Goal: Information Seeking & Learning: Learn about a topic

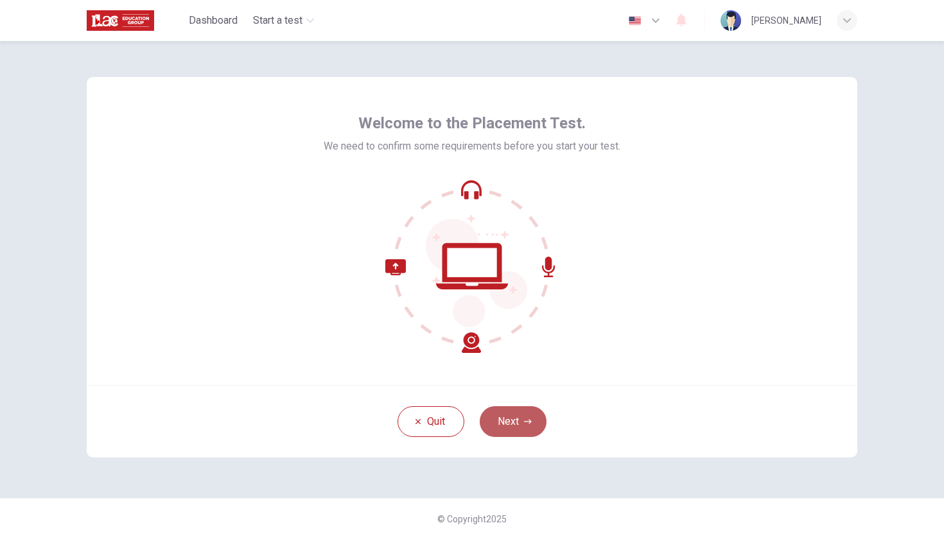
click at [523, 428] on button "Next" at bounding box center [513, 421] width 67 height 31
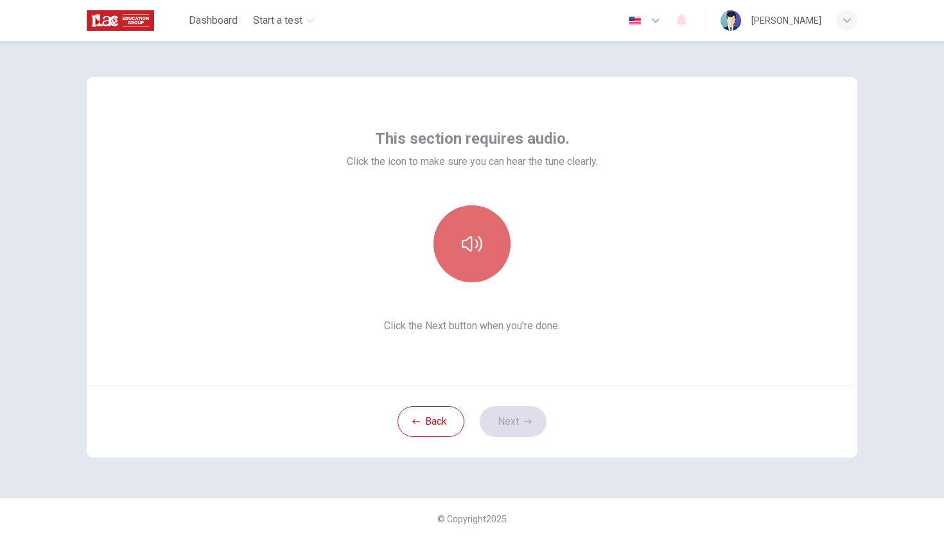
click at [474, 248] on icon "button" at bounding box center [472, 244] width 21 height 21
click at [469, 244] on icon "button" at bounding box center [472, 244] width 21 height 21
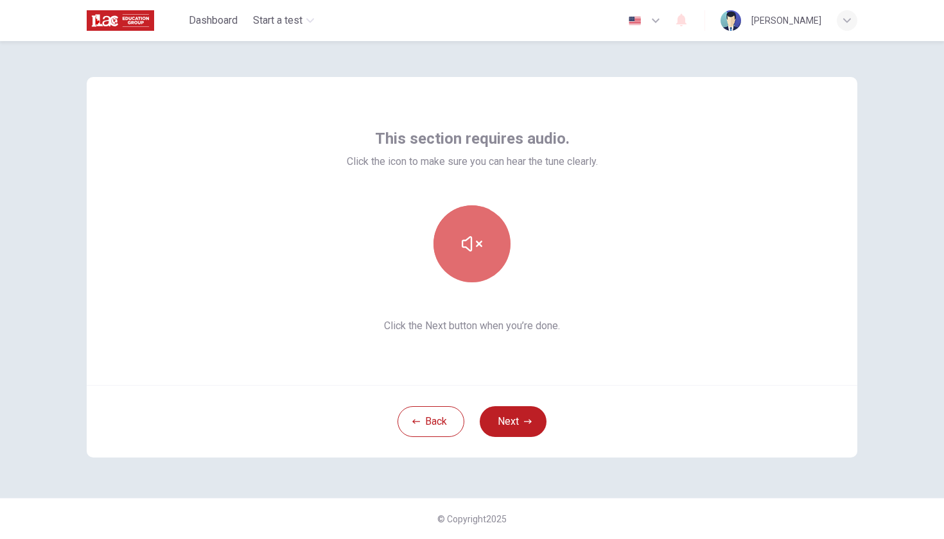
click at [469, 244] on icon "button" at bounding box center [472, 244] width 21 height 21
drag, startPoint x: 345, startPoint y: 159, endPoint x: 580, endPoint y: 138, distance: 236.5
click at [580, 138] on div "This section requires audio. Click the icon to make sure you can hear the tune …" at bounding box center [472, 148] width 251 height 41
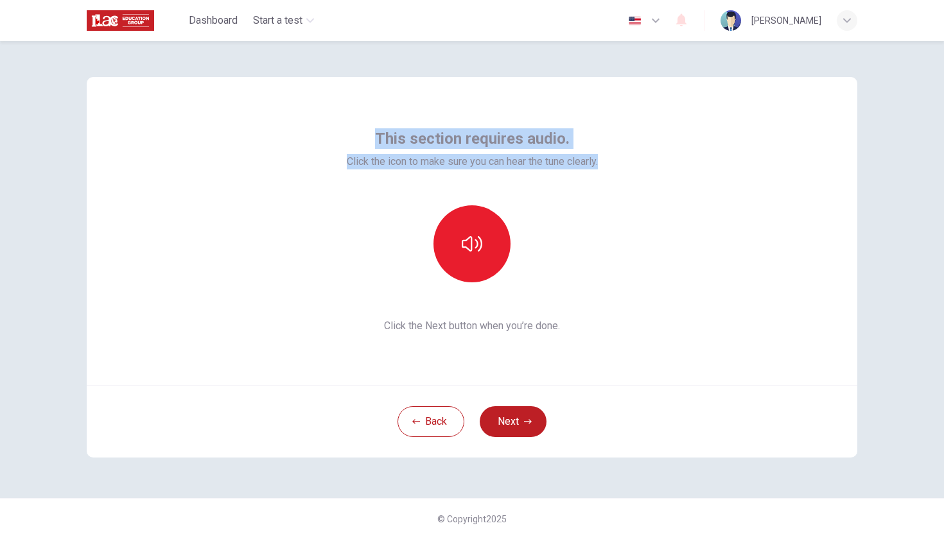
drag, startPoint x: 377, startPoint y: 135, endPoint x: 513, endPoint y: 178, distance: 141.9
click at [513, 178] on div "This section requires audio. Click the icon to make sure you can hear the tune …" at bounding box center [472, 230] width 251 height 205
copy div "This section requires audio. Click the icon to make sure you can hear the tune …"
click at [474, 250] on icon "button" at bounding box center [472, 244] width 21 height 21
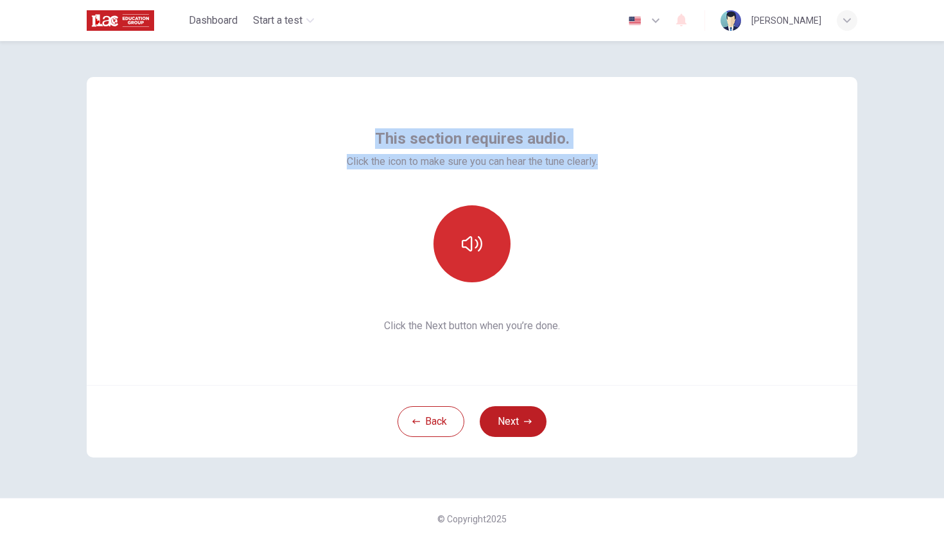
click at [474, 250] on icon "button" at bounding box center [472, 244] width 21 height 21
click at [474, 247] on icon "button" at bounding box center [472, 244] width 21 height 21
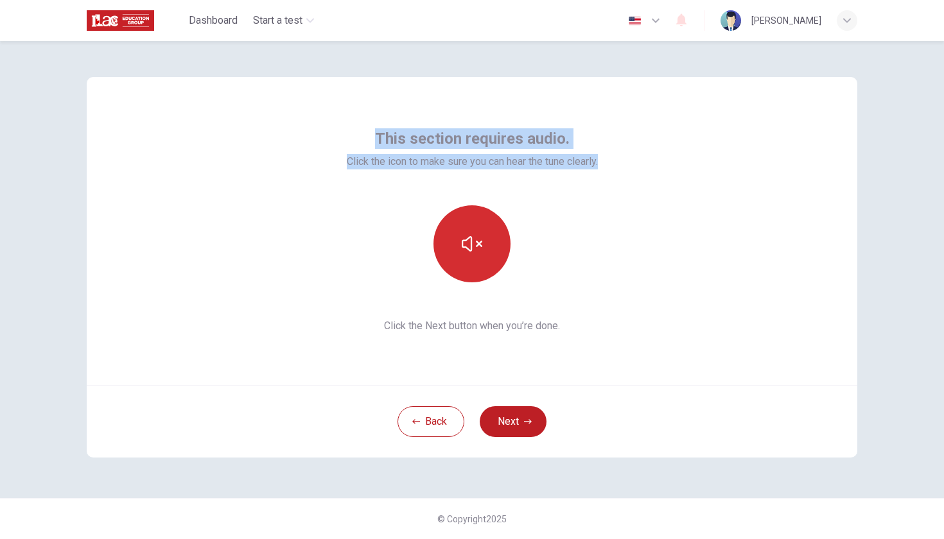
click at [474, 247] on icon "button" at bounding box center [472, 244] width 21 height 21
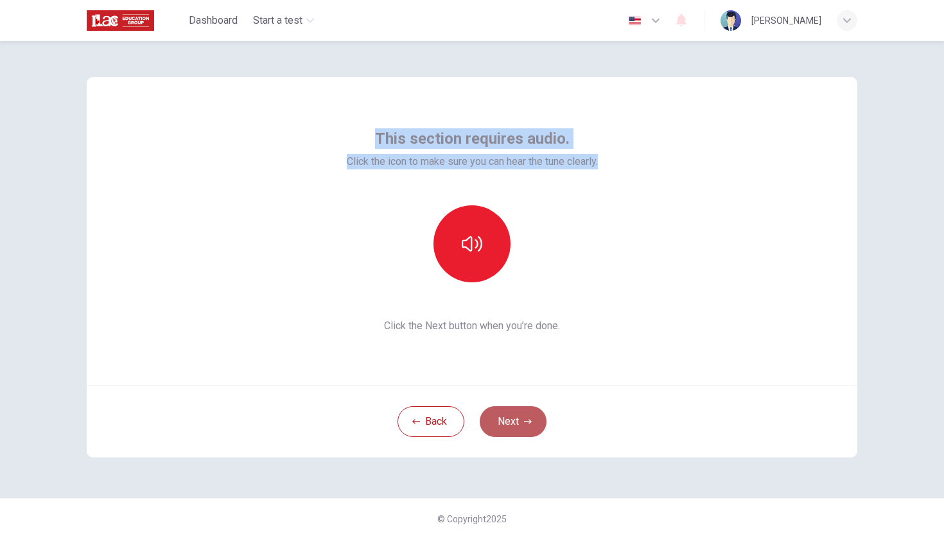
click at [503, 426] on button "Next" at bounding box center [513, 421] width 67 height 31
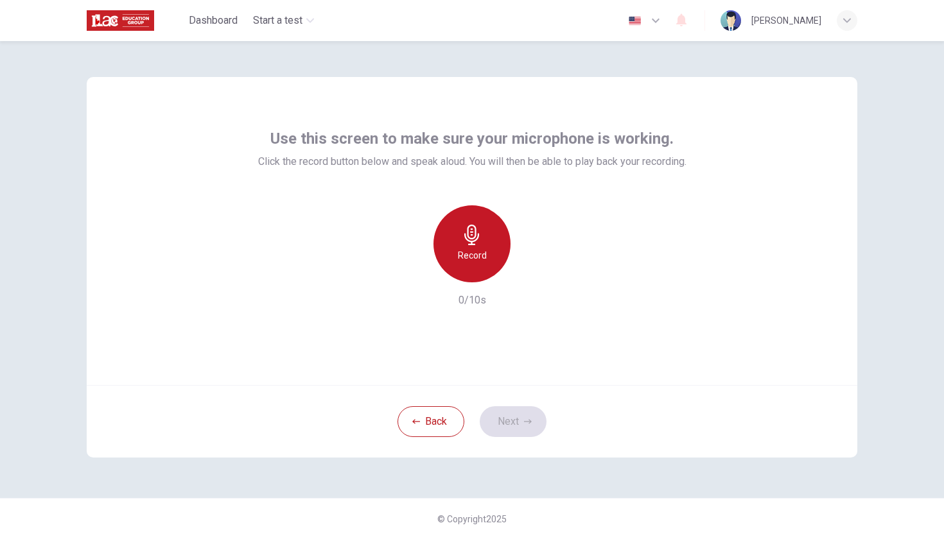
click at [485, 236] on div "Record" at bounding box center [471, 243] width 77 height 77
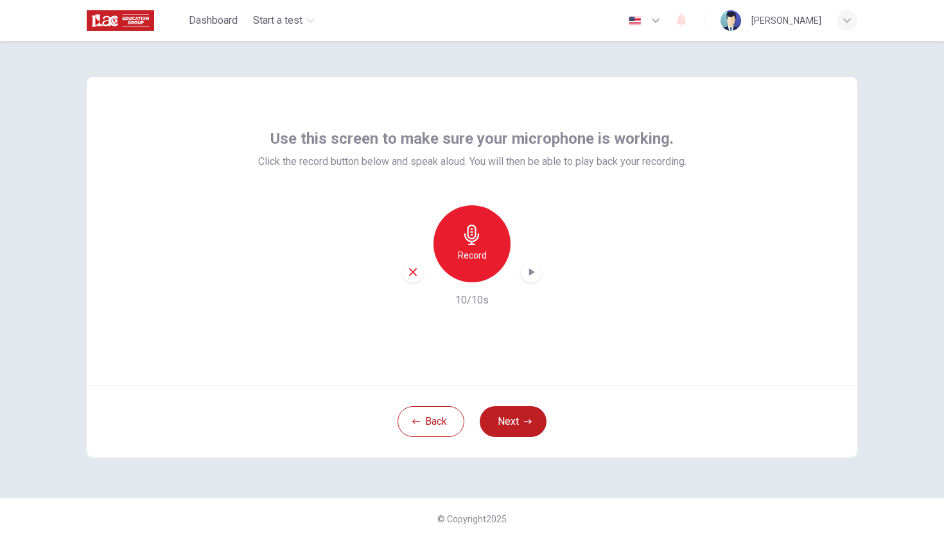
click at [532, 273] on icon "button" at bounding box center [532, 272] width 6 height 8
click at [524, 422] on icon "button" at bounding box center [528, 422] width 8 height 8
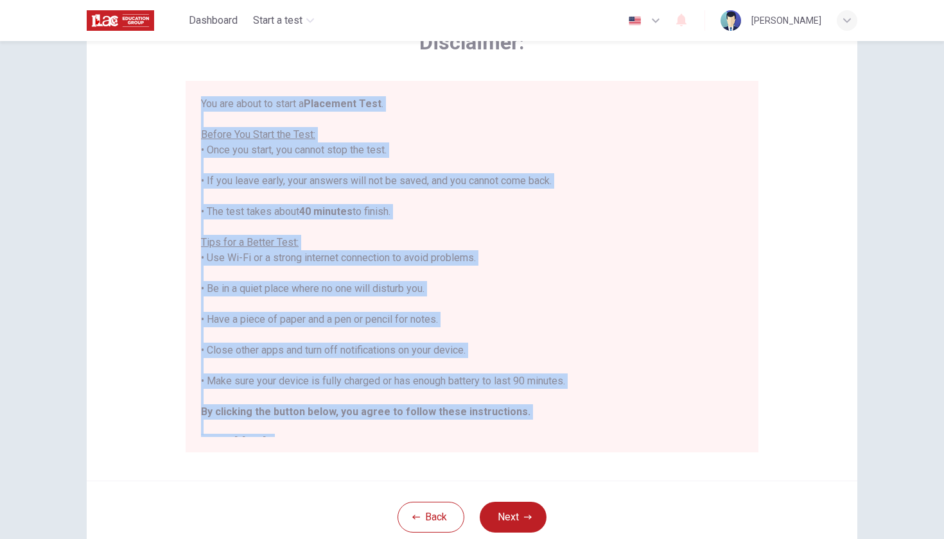
scroll to position [13, 0]
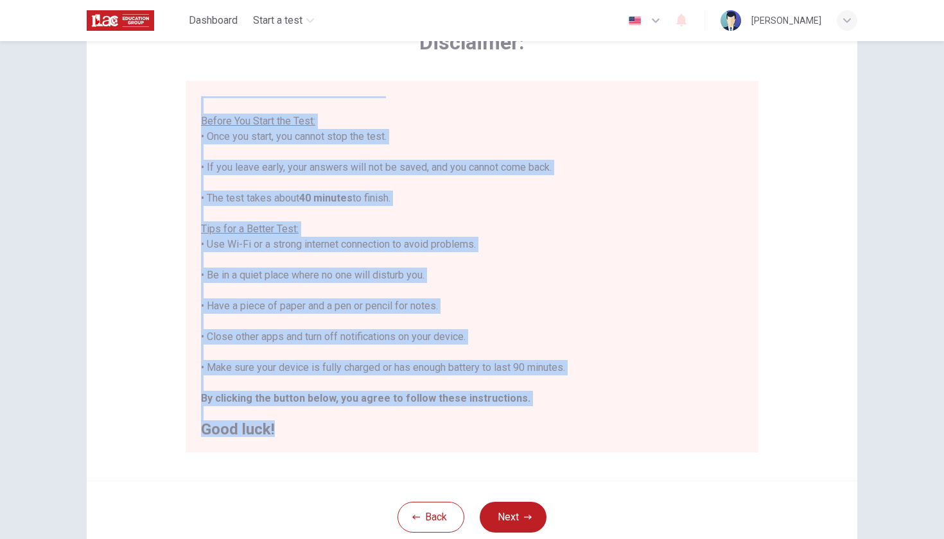
drag, startPoint x: 200, startPoint y: 103, endPoint x: 403, endPoint y: 443, distance: 396.2
click at [403, 443] on div "You are about to start a Placement Test . Before You Start the Test: • Once you…" at bounding box center [472, 267] width 573 height 372
copy div "You are about to start a Placement Test . Before You Start the Test: • Once you…"
click at [510, 524] on button "Next" at bounding box center [513, 517] width 67 height 31
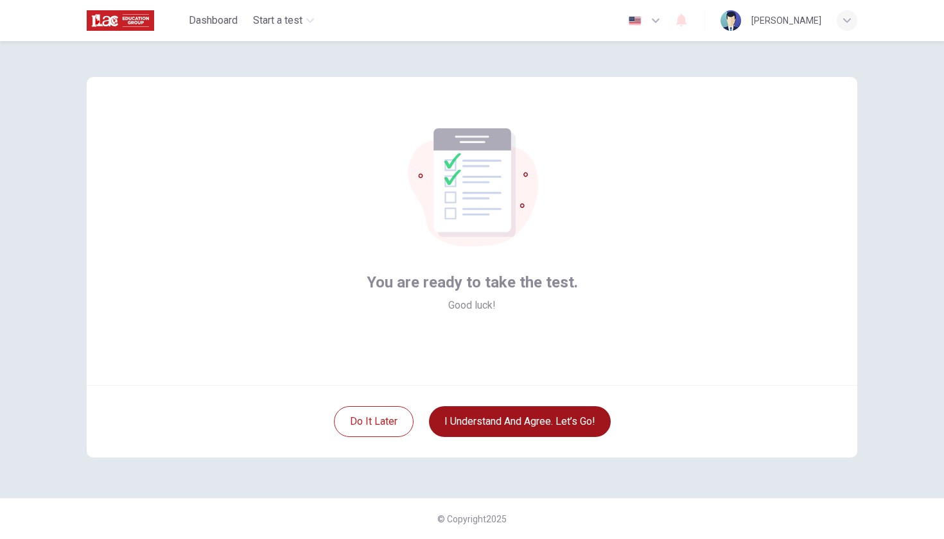
scroll to position [0, 0]
click at [528, 423] on button "I understand and agree. Let’s go!" at bounding box center [520, 421] width 182 height 31
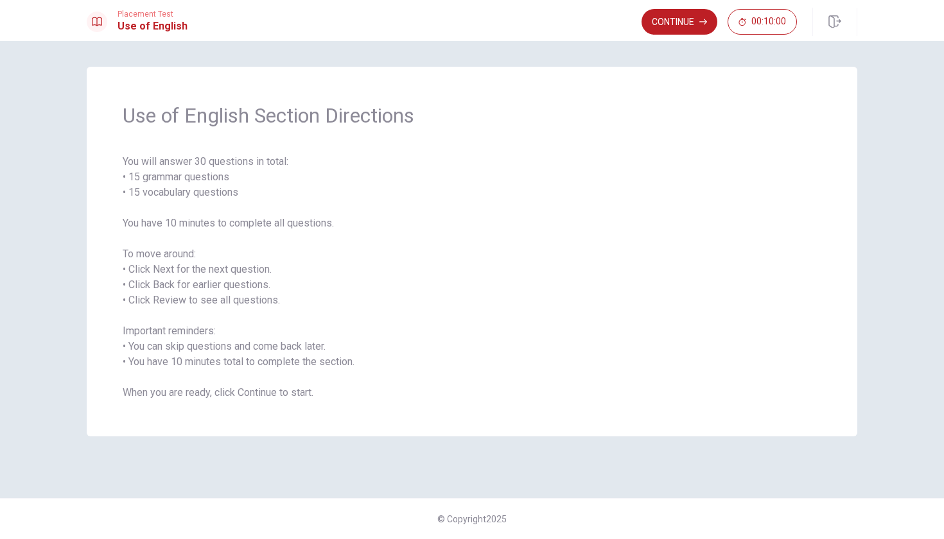
drag, startPoint x: 128, startPoint y: 113, endPoint x: 153, endPoint y: 347, distance: 235.6
click at [153, 259] on div "Use of English Section Directions You will answer 30 questions in total: • 15 g…" at bounding box center [472, 252] width 770 height 370
click at [132, 385] on span "You will answer 30 questions in total: • 15 grammar questions • 15 vocabulary q…" at bounding box center [472, 277] width 699 height 247
drag, startPoint x: 125, startPoint y: 394, endPoint x: 190, endPoint y: 384, distance: 65.7
click at [191, 385] on span "You will answer 30 questions in total: • 15 grammar questions • 15 vocabulary q…" at bounding box center [472, 277] width 699 height 247
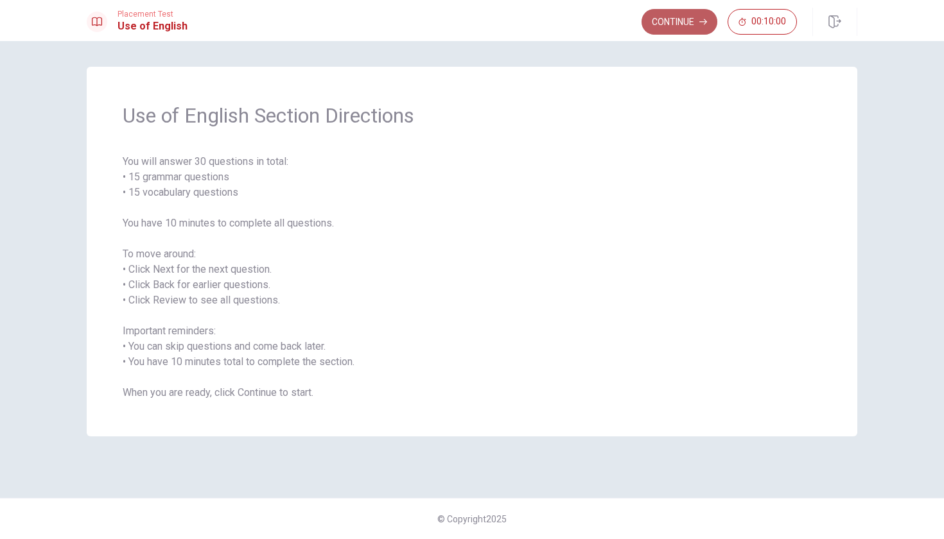
click at [684, 26] on button "Continue" at bounding box center [679, 22] width 76 height 26
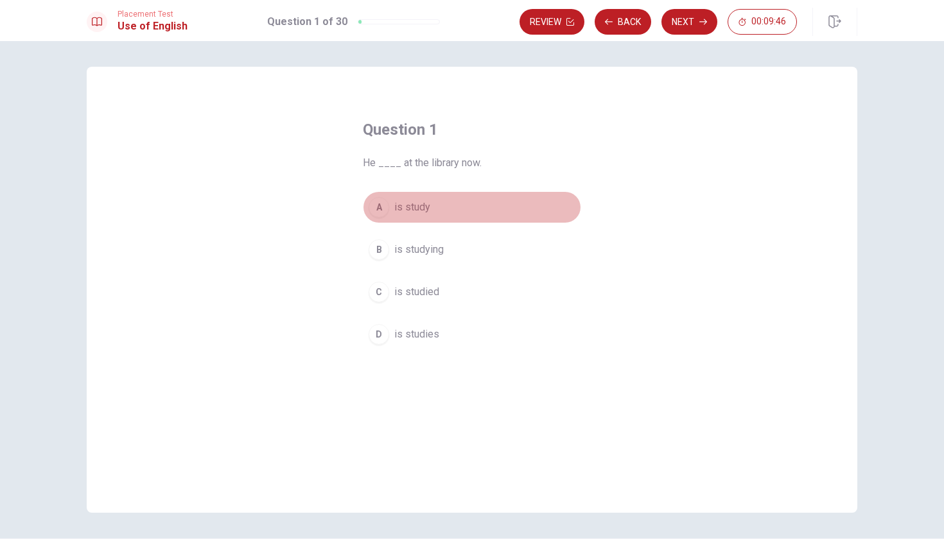
click at [377, 205] on div "A" at bounding box center [379, 207] width 21 height 21
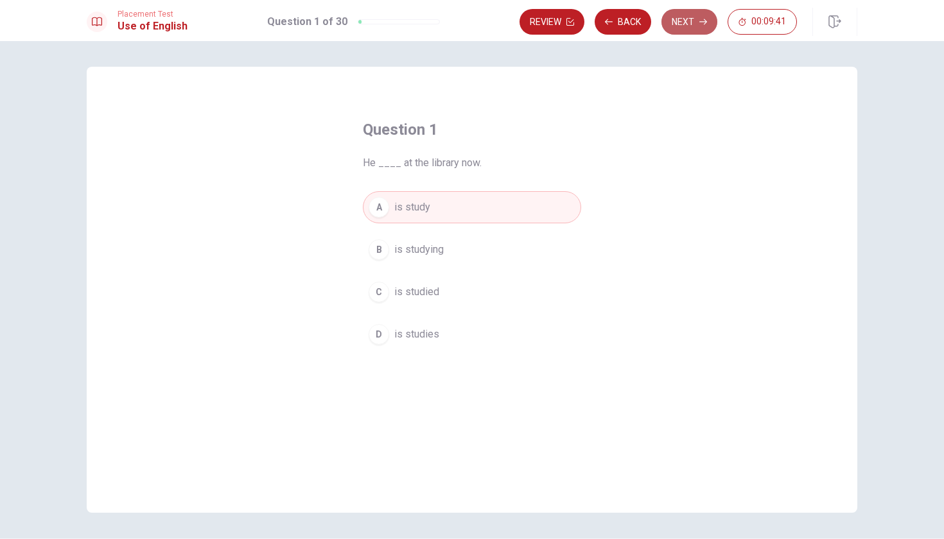
click at [681, 21] on button "Next" at bounding box center [689, 22] width 56 height 26
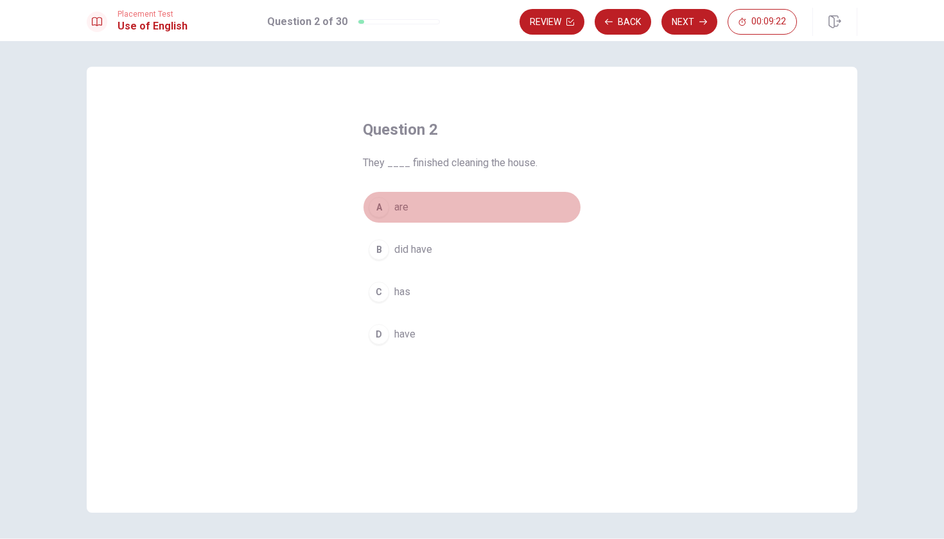
click at [379, 209] on div "A" at bounding box center [379, 207] width 21 height 21
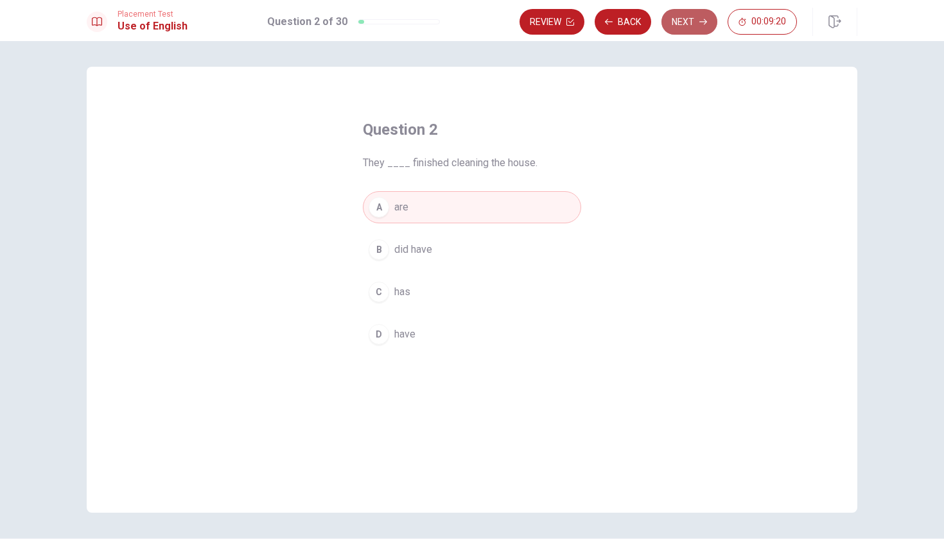
click at [688, 22] on button "Next" at bounding box center [689, 22] width 56 height 26
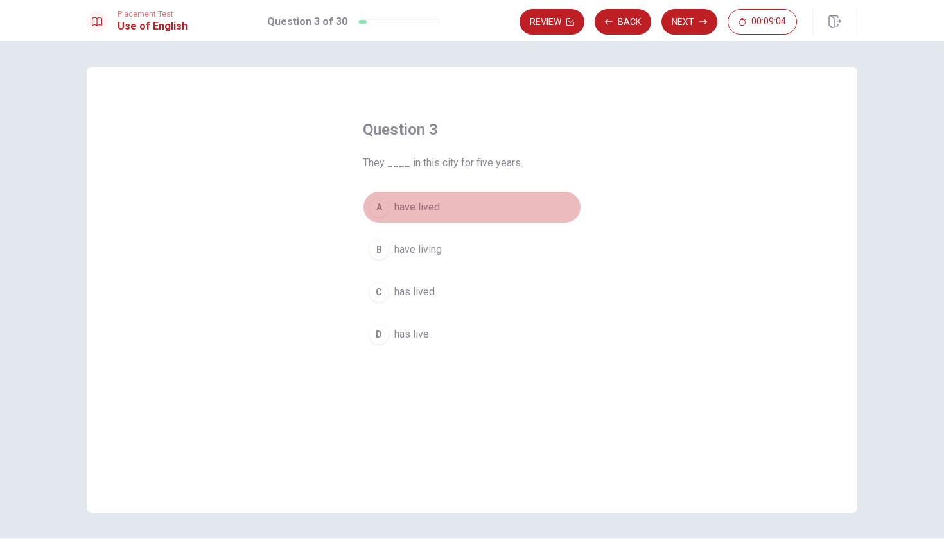
click at [380, 209] on div "A" at bounding box center [379, 207] width 21 height 21
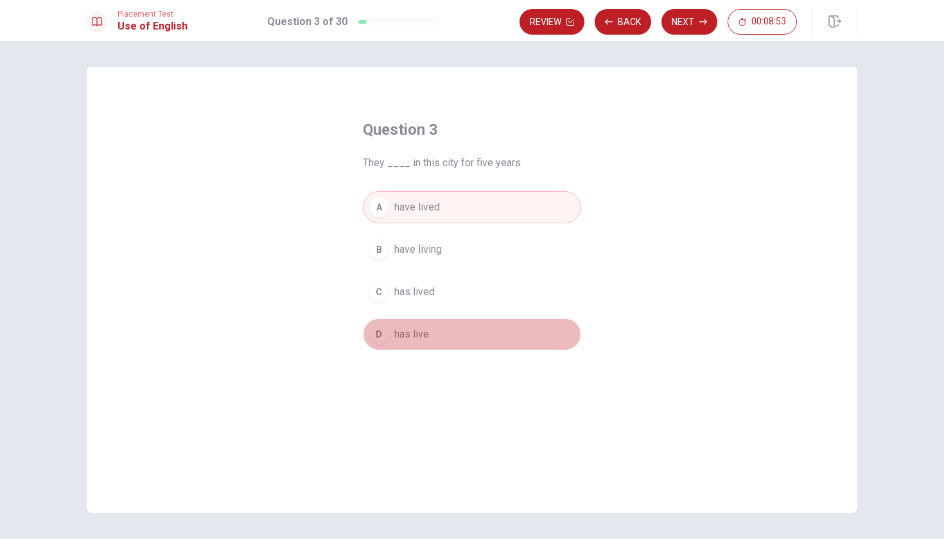
click at [399, 336] on span "has live" at bounding box center [411, 334] width 35 height 15
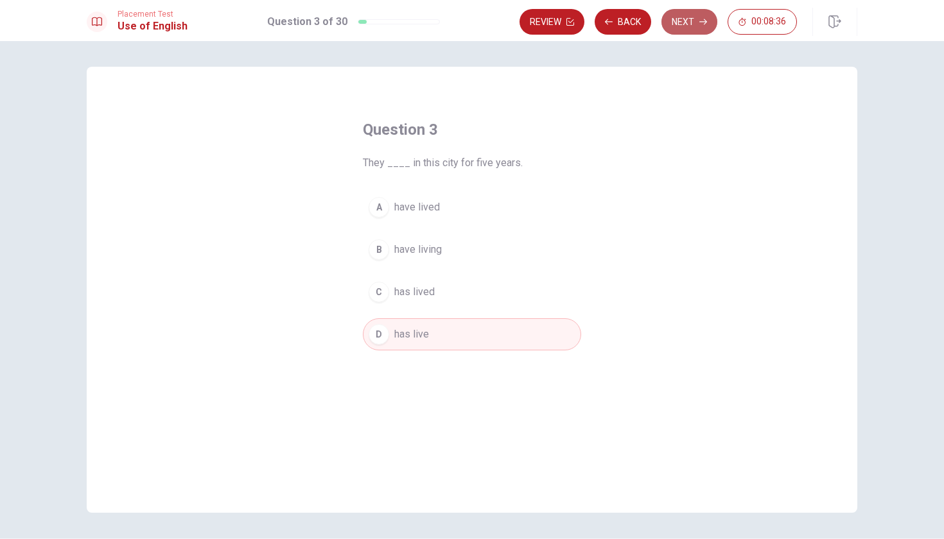
click at [695, 24] on button "Next" at bounding box center [689, 22] width 56 height 26
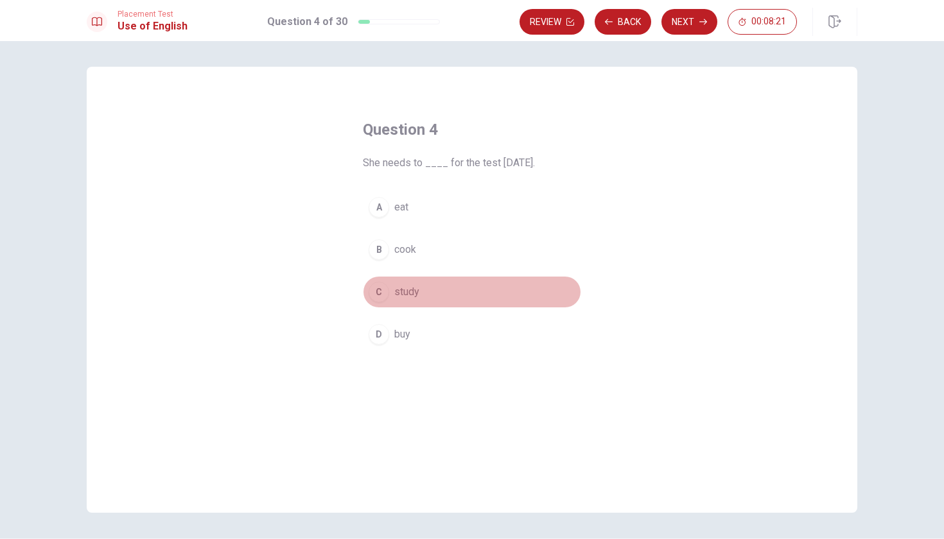
click at [384, 292] on div "C" at bounding box center [379, 292] width 21 height 21
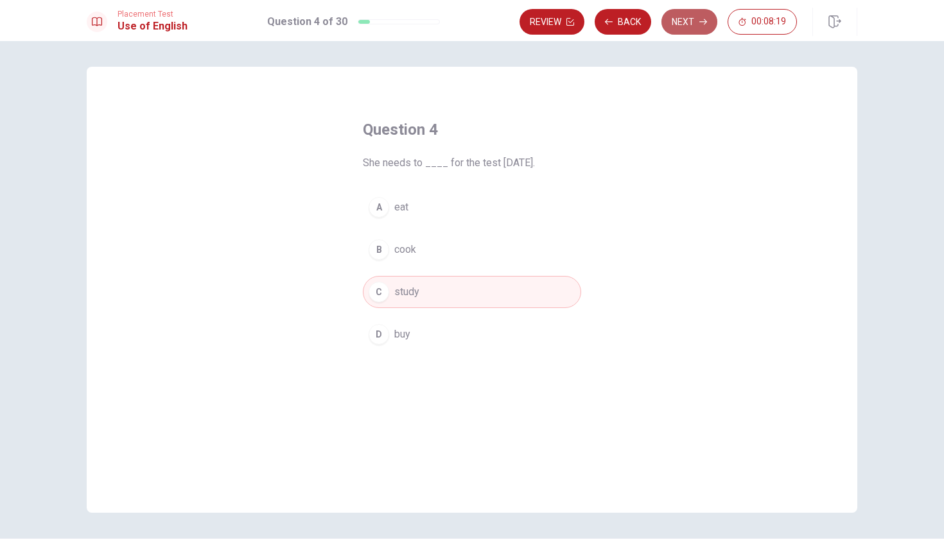
click at [691, 22] on button "Next" at bounding box center [689, 22] width 56 height 26
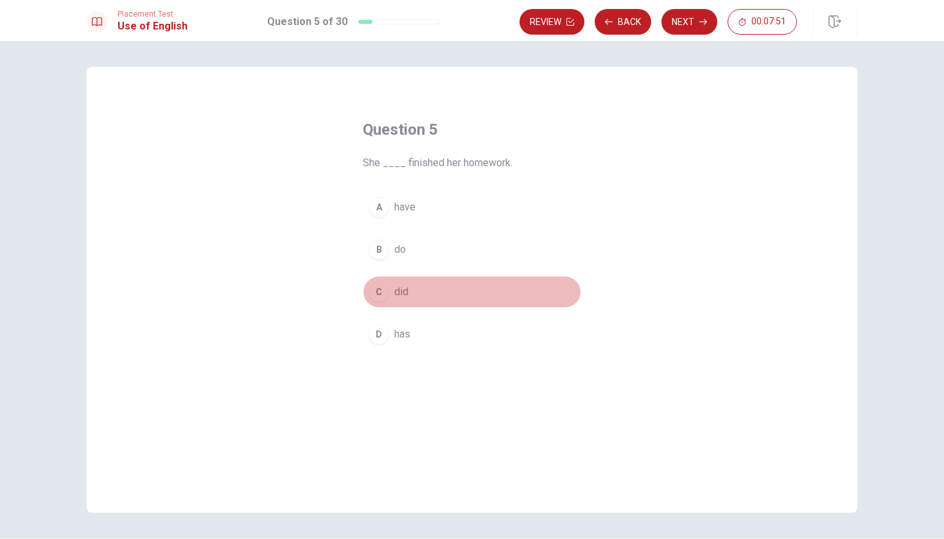
click at [381, 291] on div "C" at bounding box center [379, 292] width 21 height 21
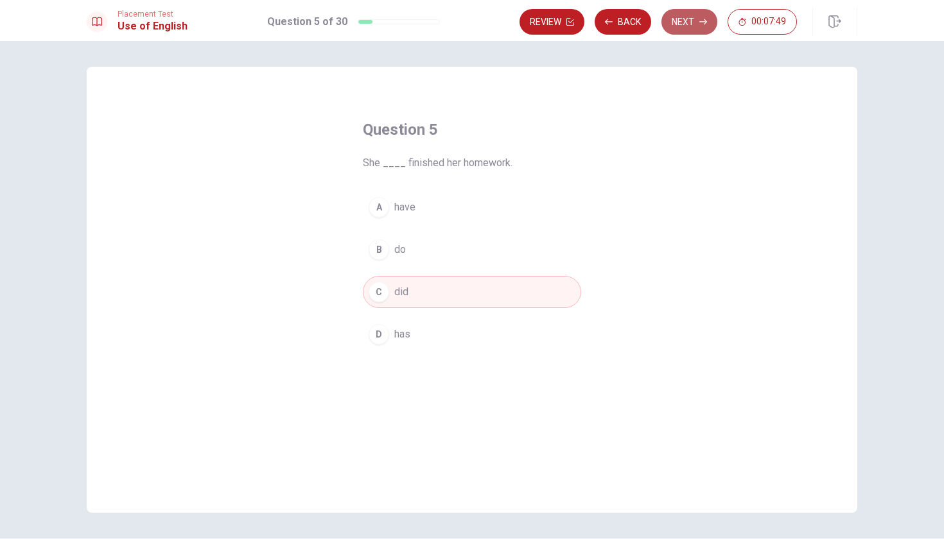
click at [698, 23] on button "Next" at bounding box center [689, 22] width 56 height 26
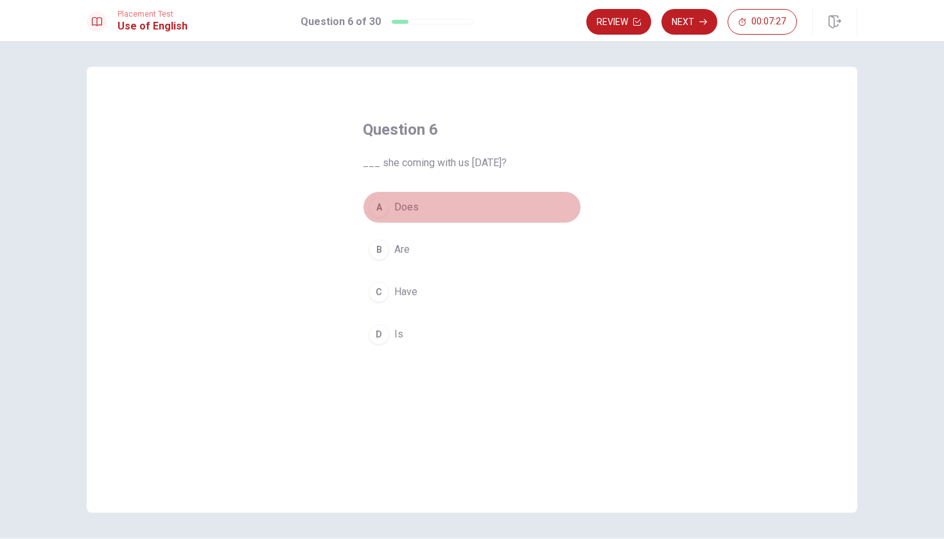
click at [377, 211] on div "A" at bounding box center [379, 207] width 21 height 21
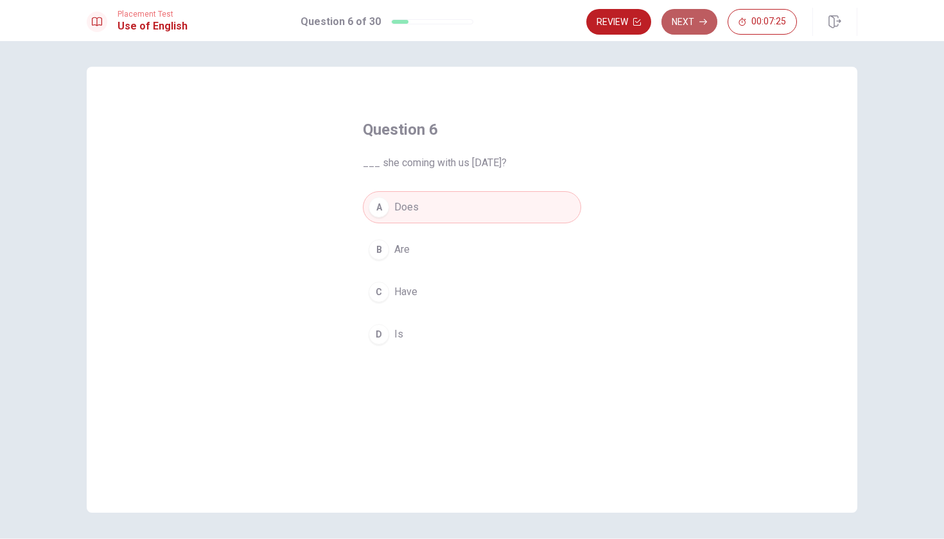
click at [688, 20] on button "Next" at bounding box center [689, 22] width 56 height 26
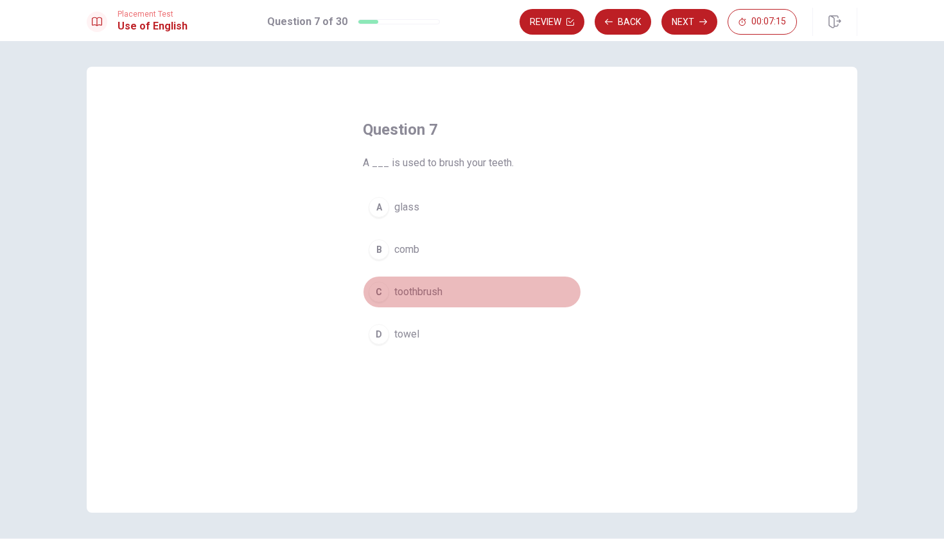
click at [380, 295] on div "C" at bounding box center [379, 292] width 21 height 21
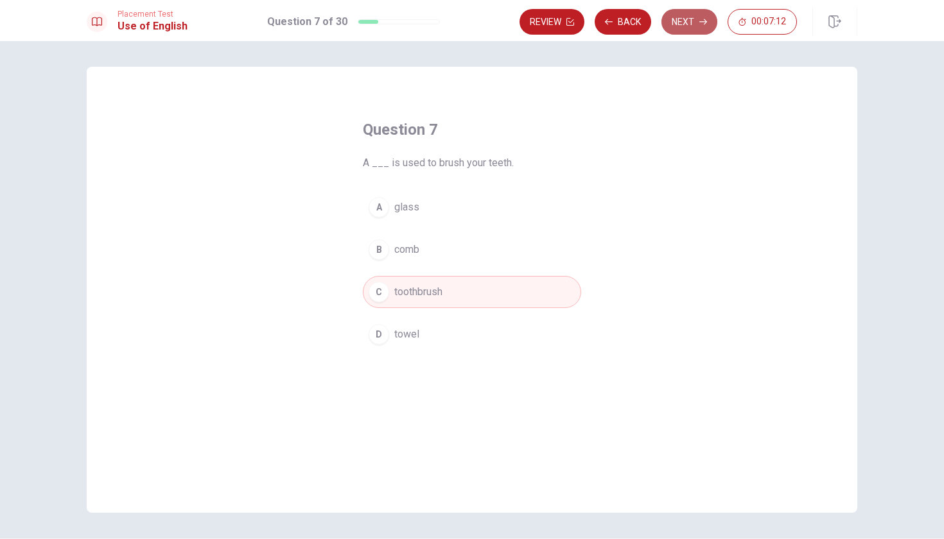
click at [690, 25] on button "Next" at bounding box center [689, 22] width 56 height 26
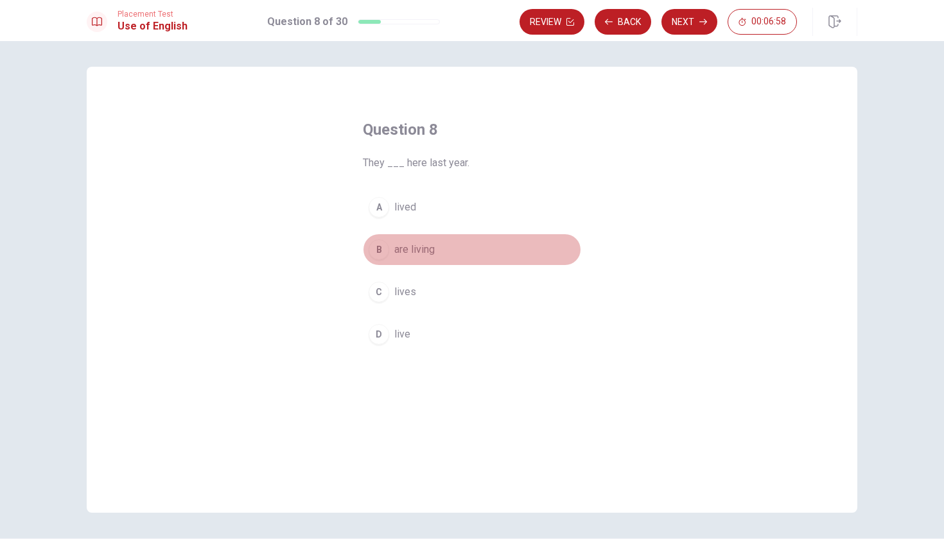
click at [379, 247] on div "B" at bounding box center [379, 249] width 21 height 21
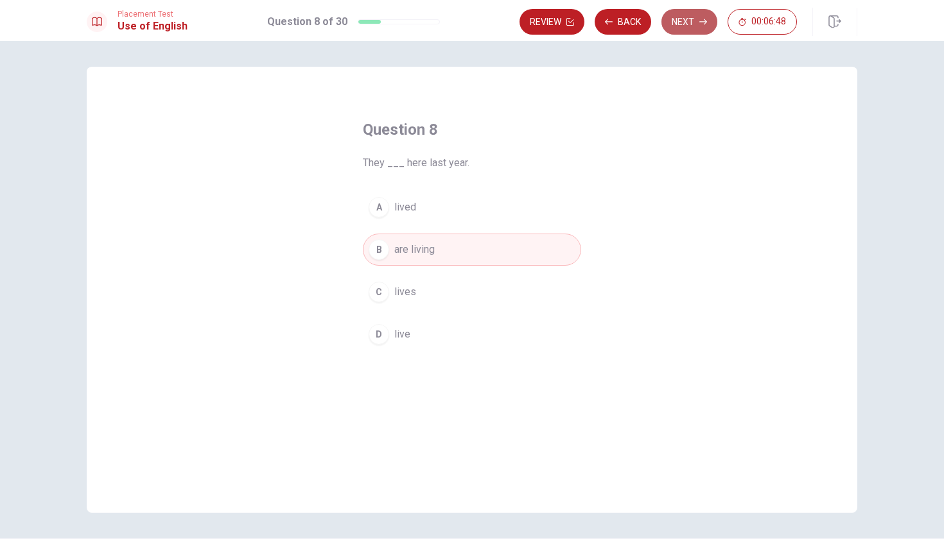
click at [703, 21] on icon "button" at bounding box center [703, 22] width 8 height 8
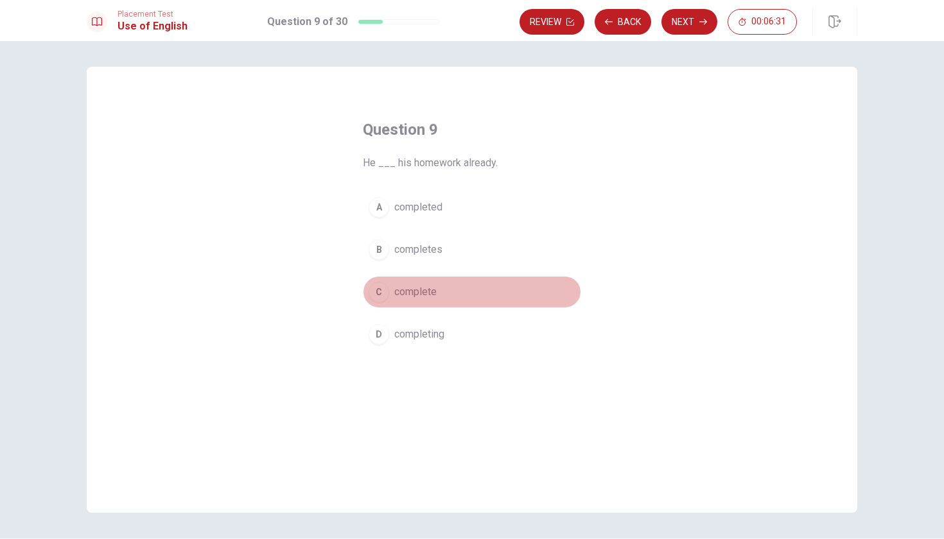
click at [403, 298] on span "complete" at bounding box center [415, 291] width 42 height 15
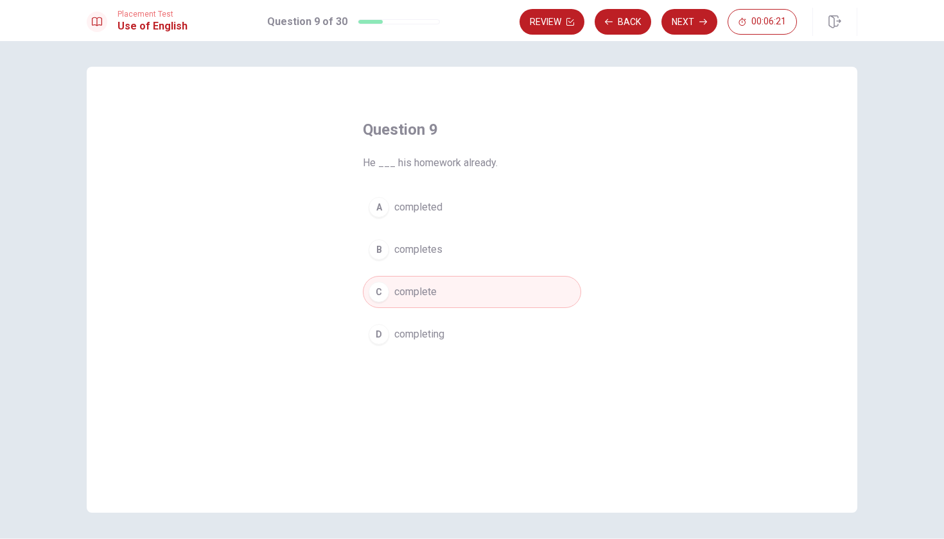
click at [409, 334] on span "completing" at bounding box center [419, 334] width 50 height 15
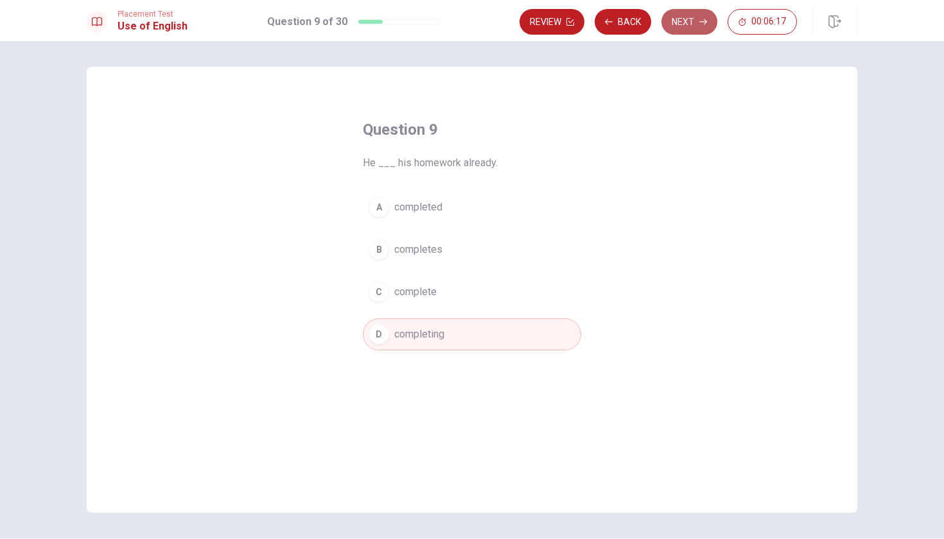
click at [699, 24] on icon "button" at bounding box center [703, 22] width 8 height 8
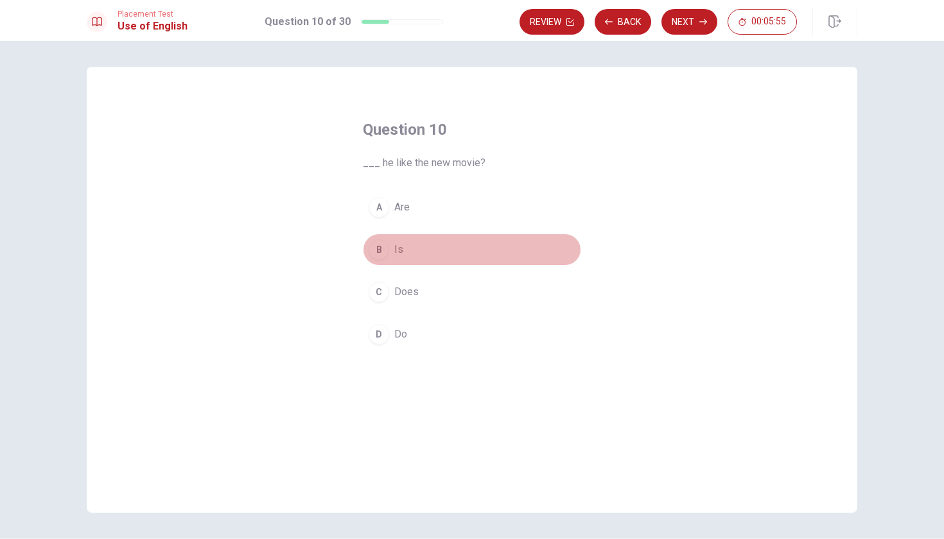
click at [385, 250] on div "B" at bounding box center [379, 249] width 21 height 21
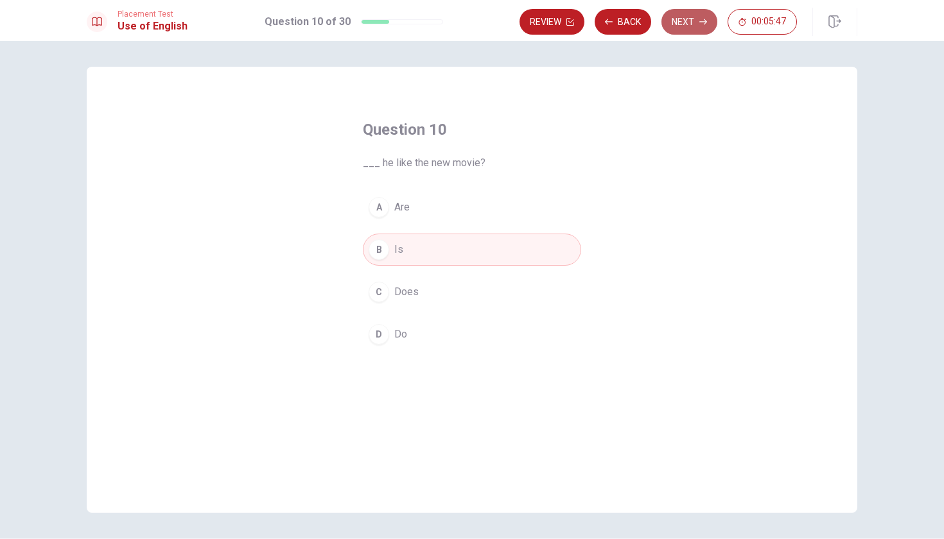
click at [695, 25] on button "Next" at bounding box center [689, 22] width 56 height 26
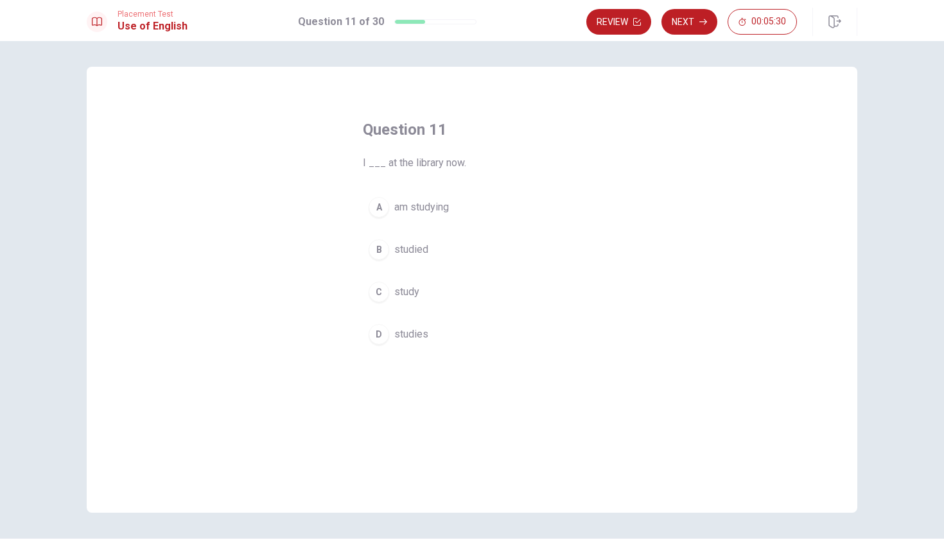
click at [378, 209] on div "A" at bounding box center [379, 207] width 21 height 21
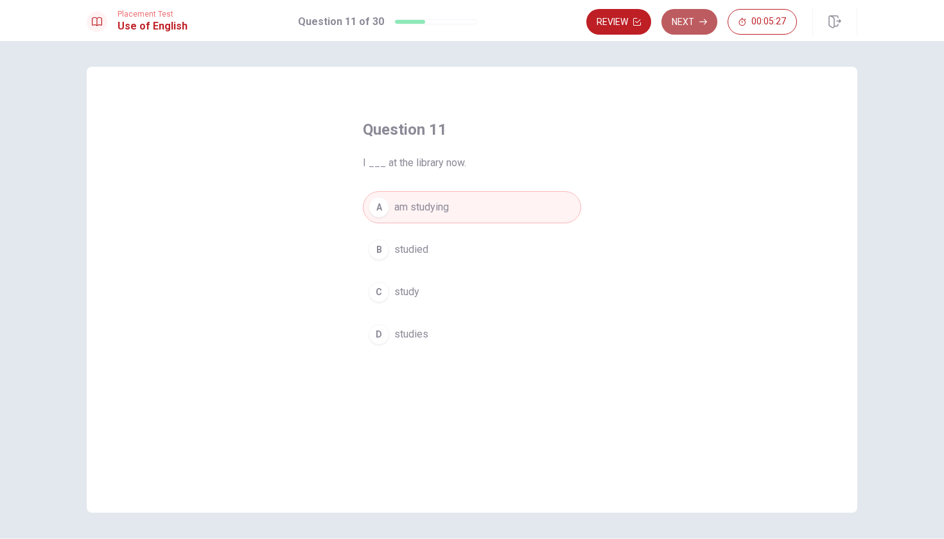
click at [698, 25] on button "Next" at bounding box center [689, 22] width 56 height 26
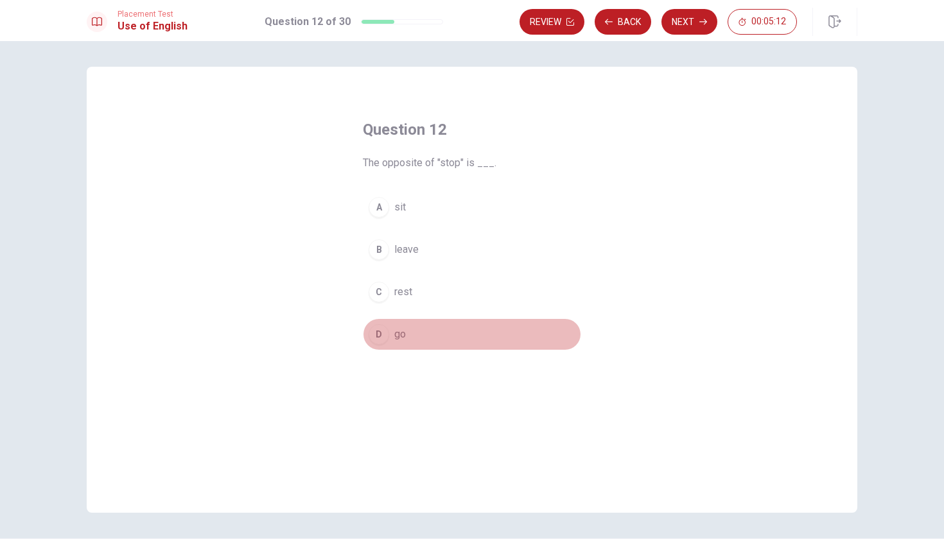
click at [380, 335] on div "D" at bounding box center [379, 334] width 21 height 21
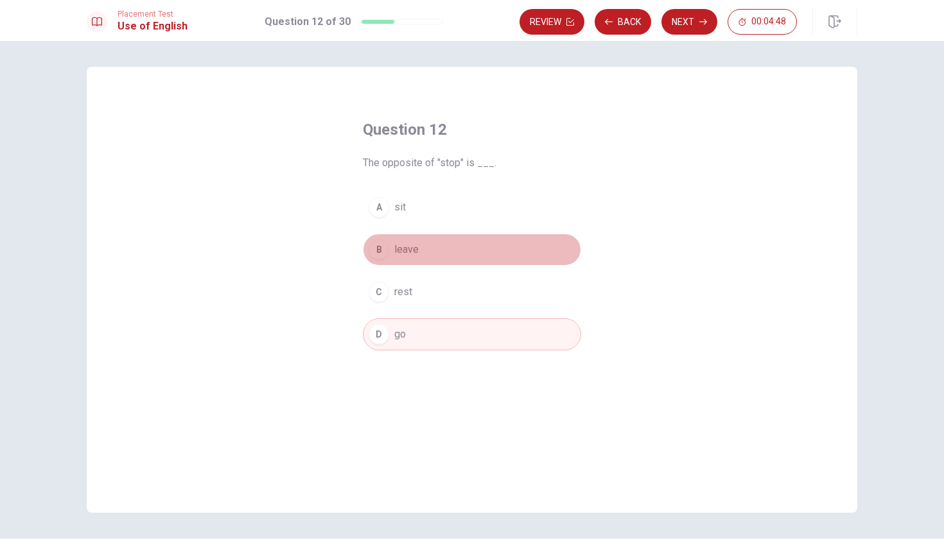
click at [383, 251] on div "B" at bounding box center [379, 249] width 21 height 21
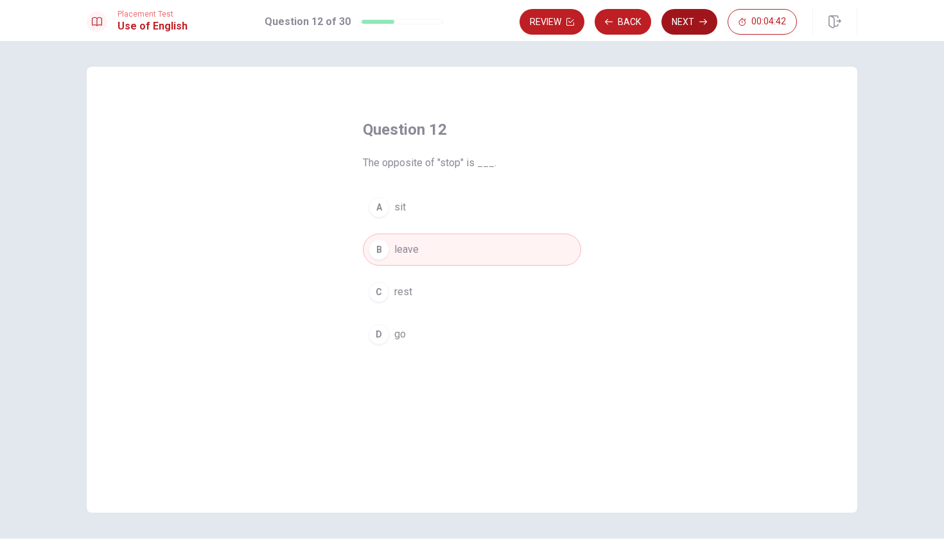
click at [695, 25] on button "Next" at bounding box center [689, 22] width 56 height 26
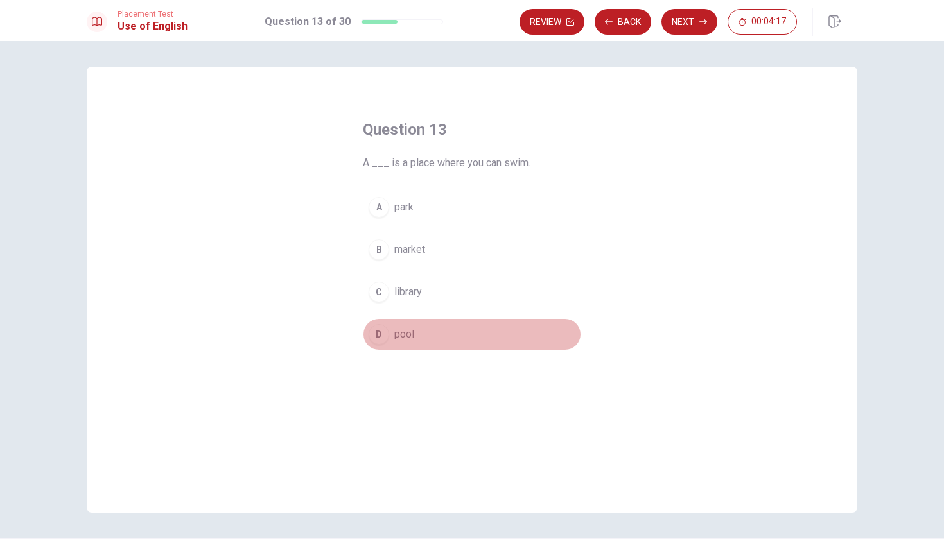
click at [385, 336] on div "D" at bounding box center [379, 334] width 21 height 21
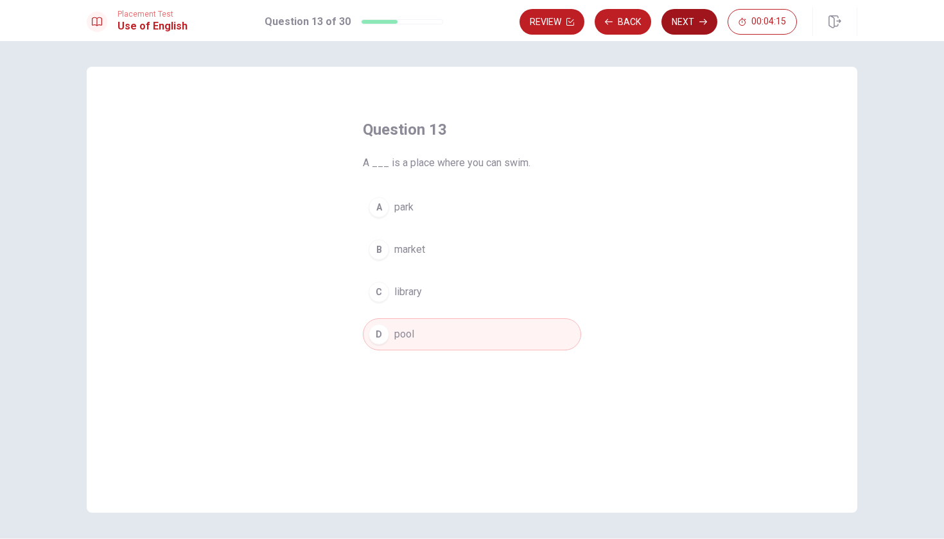
click at [687, 26] on button "Next" at bounding box center [689, 22] width 56 height 26
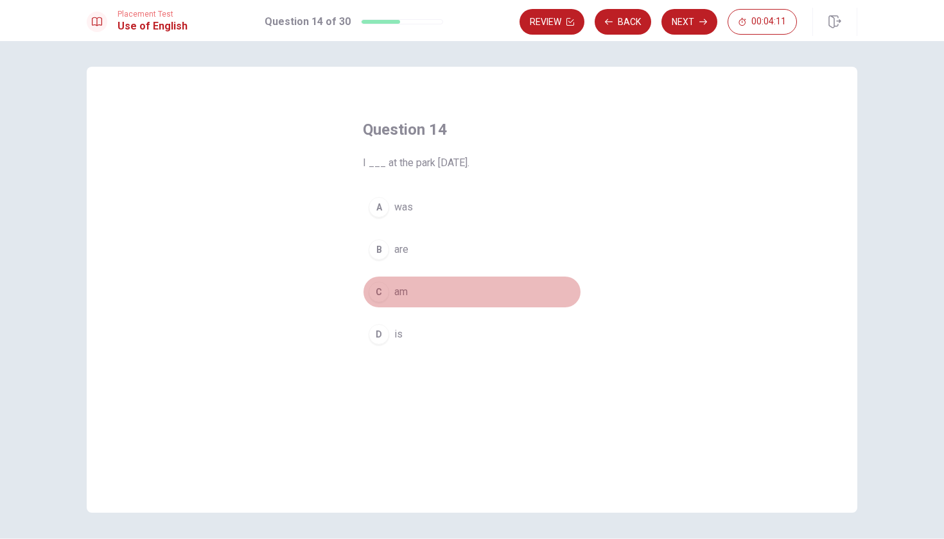
click at [405, 292] on span "am" at bounding box center [400, 291] width 13 height 15
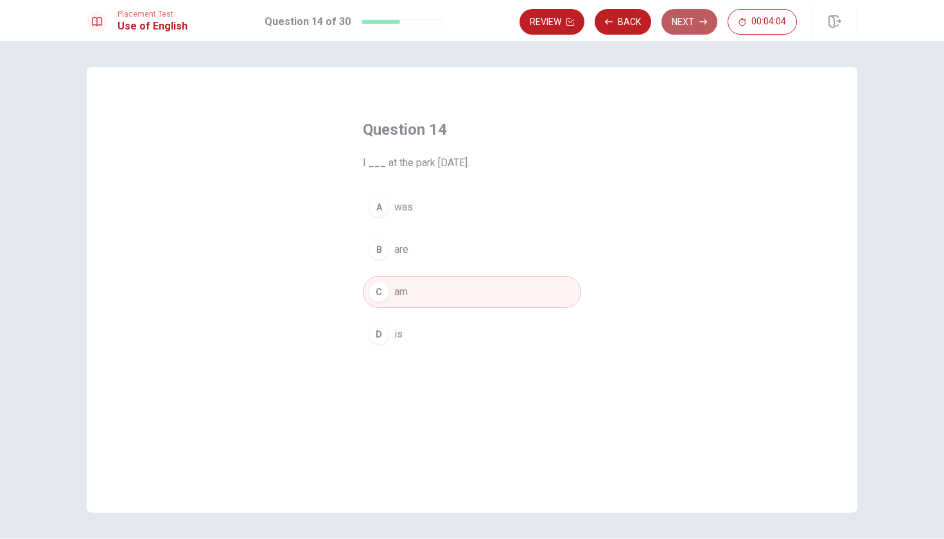
click at [688, 22] on button "Next" at bounding box center [689, 22] width 56 height 26
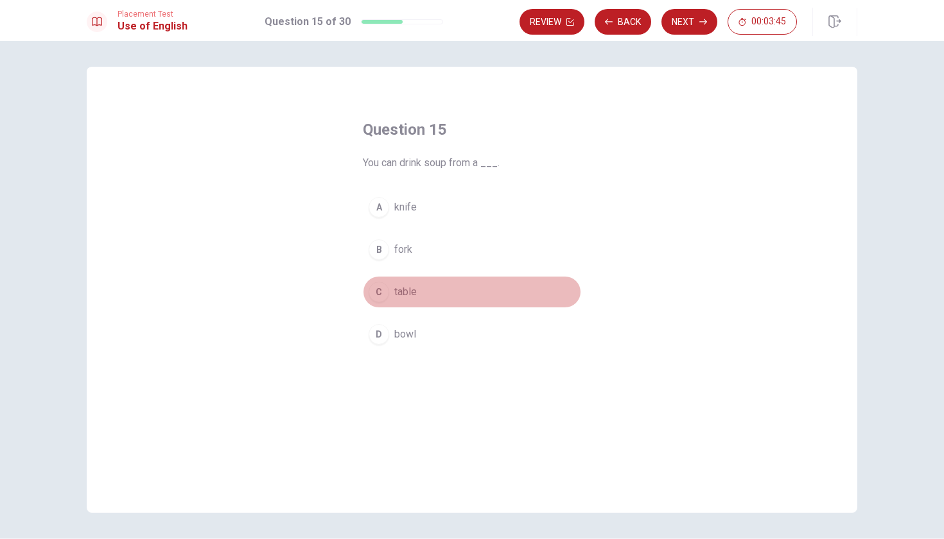
click at [382, 293] on div "C" at bounding box center [379, 292] width 21 height 21
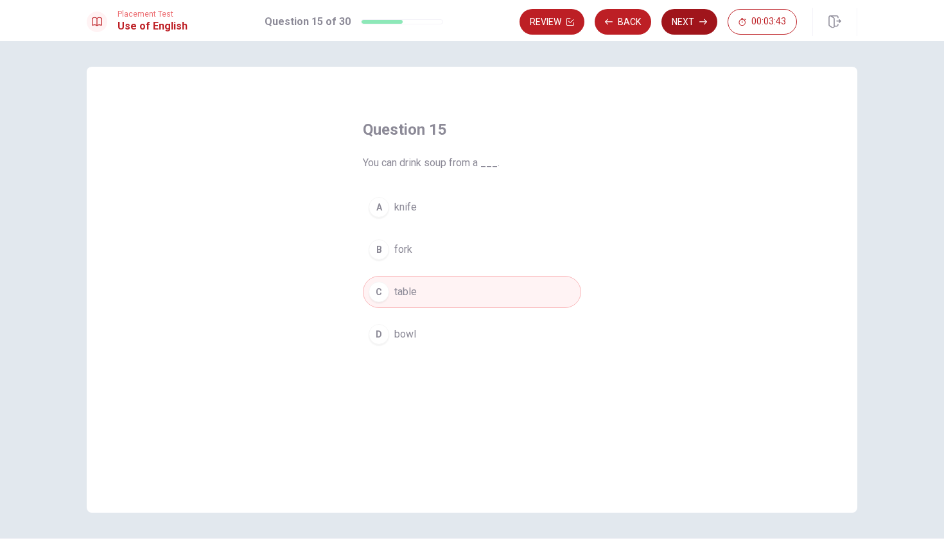
click at [692, 19] on button "Next" at bounding box center [689, 22] width 56 height 26
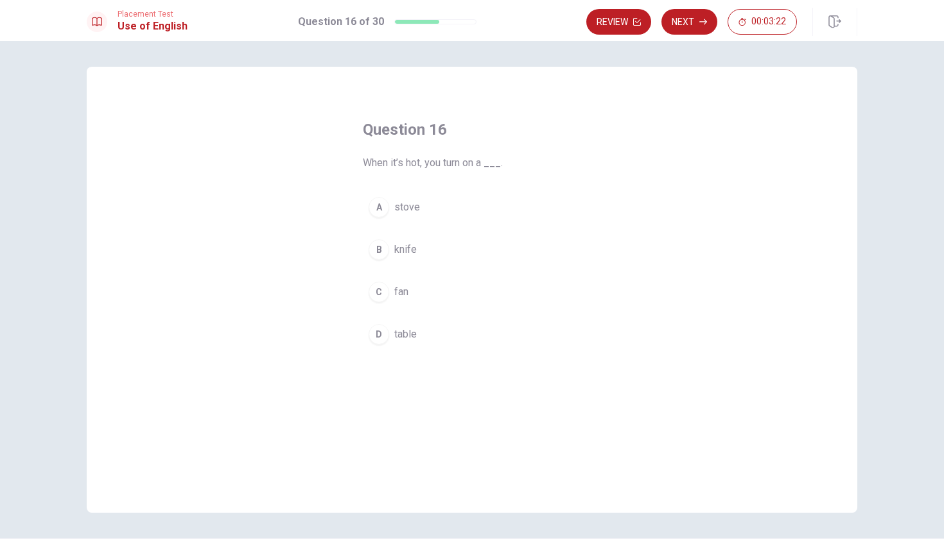
click at [379, 288] on div "C" at bounding box center [379, 292] width 21 height 21
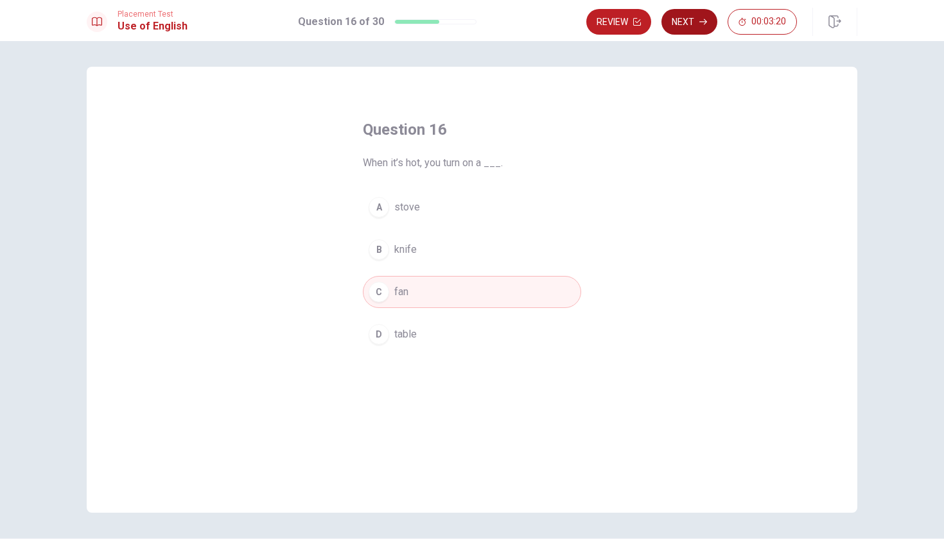
click at [690, 27] on button "Next" at bounding box center [689, 22] width 56 height 26
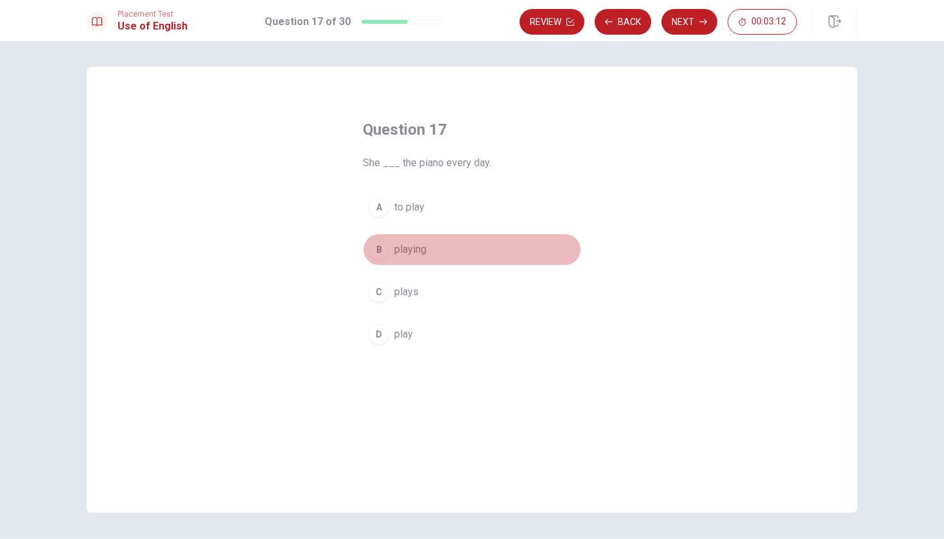
click at [381, 253] on div "B" at bounding box center [379, 249] width 21 height 21
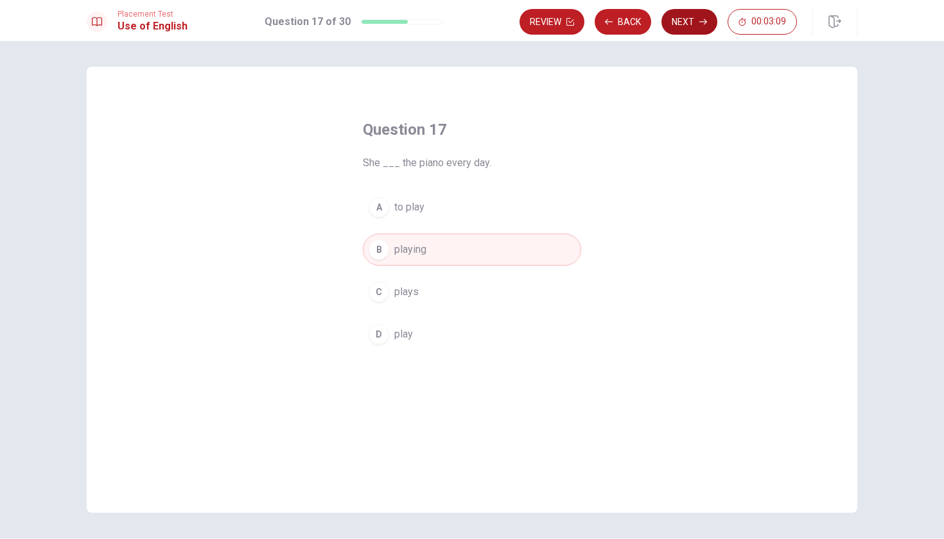
click at [700, 23] on icon "button" at bounding box center [703, 22] width 8 height 8
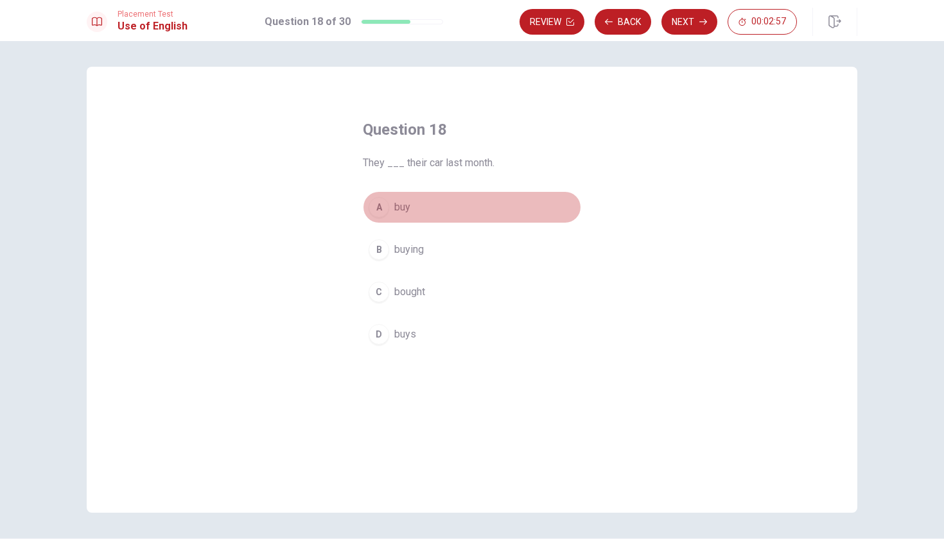
click at [381, 210] on div "A" at bounding box center [379, 207] width 21 height 21
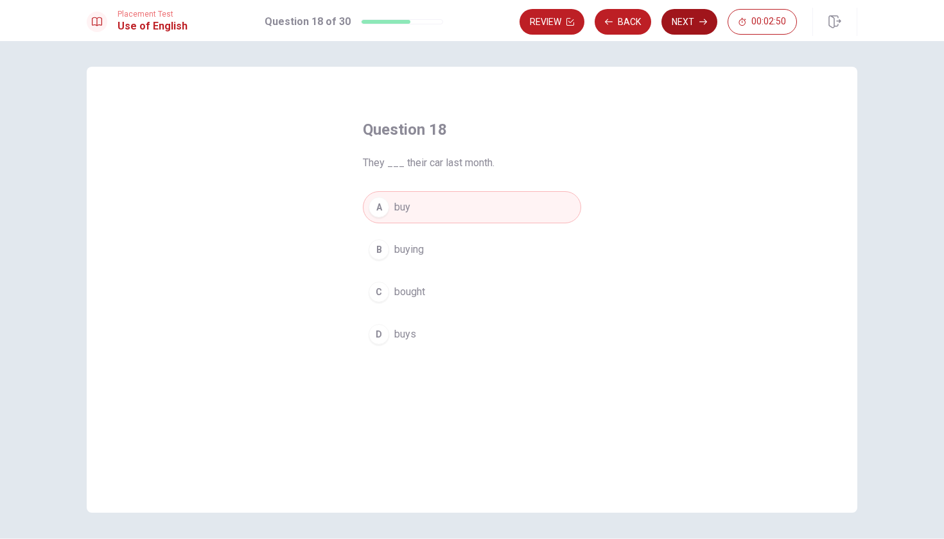
click at [693, 22] on button "Next" at bounding box center [689, 22] width 56 height 26
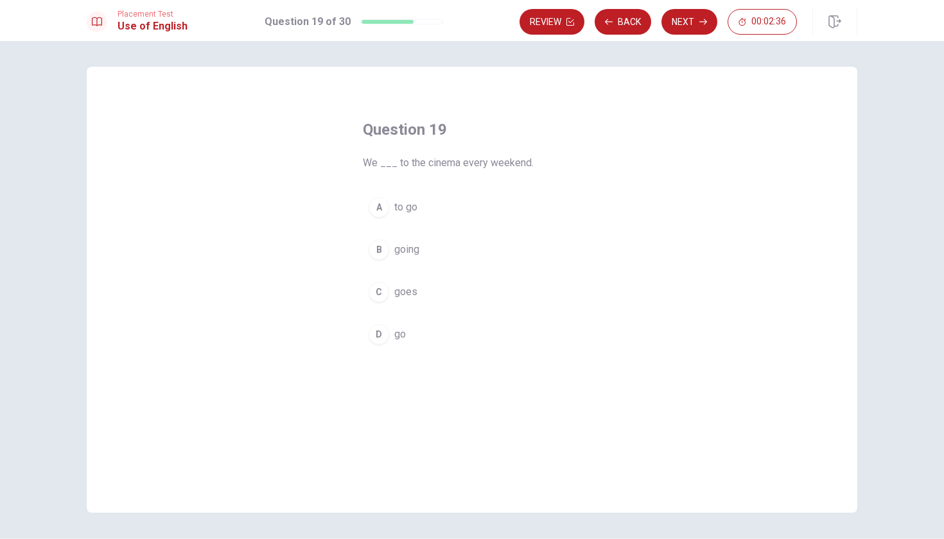
click at [385, 340] on div "D" at bounding box center [379, 334] width 21 height 21
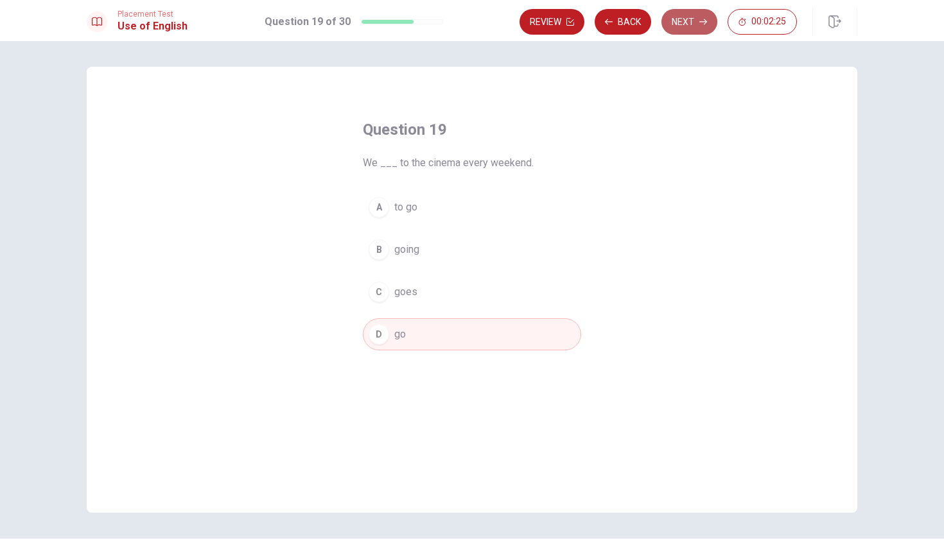
click at [686, 23] on button "Next" at bounding box center [689, 22] width 56 height 26
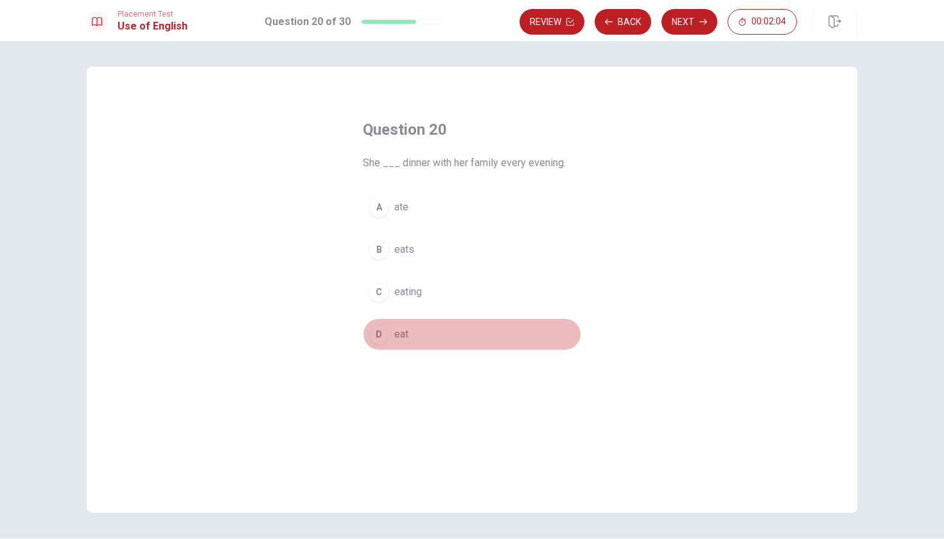
click at [379, 343] on div "D" at bounding box center [379, 334] width 21 height 21
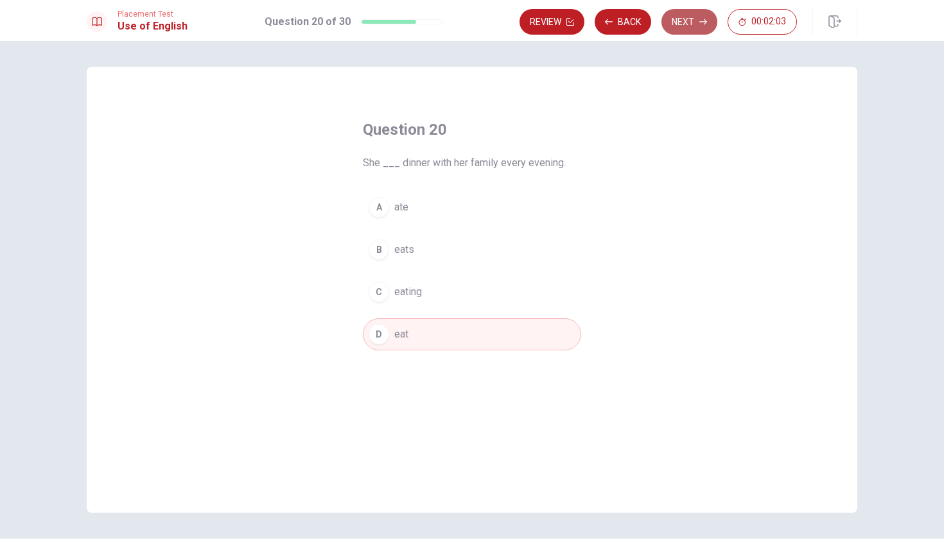
click at [699, 26] on button "Next" at bounding box center [689, 22] width 56 height 26
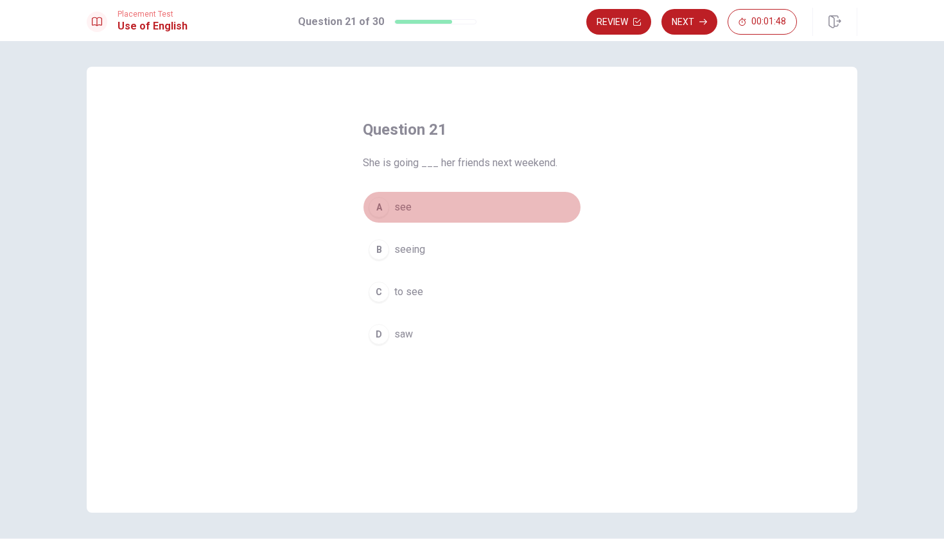
click at [382, 211] on div "A" at bounding box center [379, 207] width 21 height 21
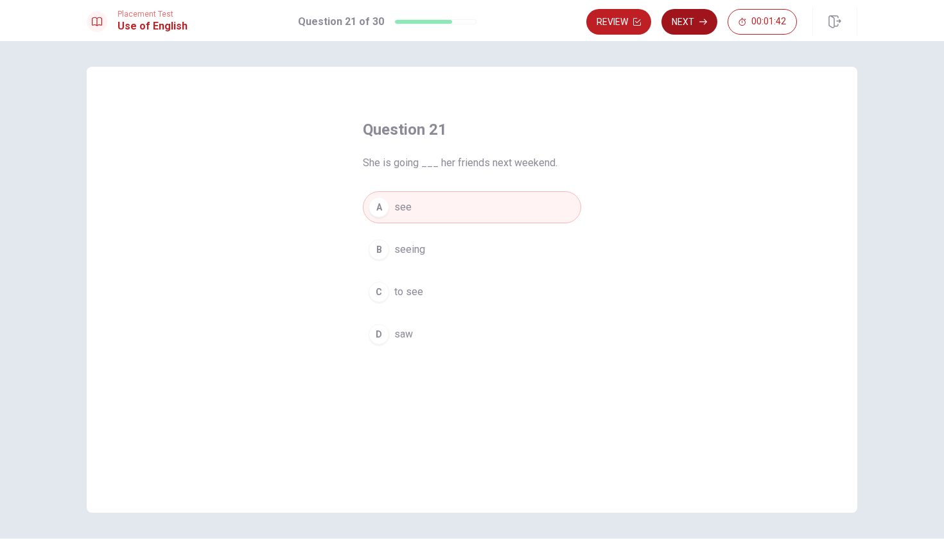
click at [695, 25] on button "Next" at bounding box center [689, 22] width 56 height 26
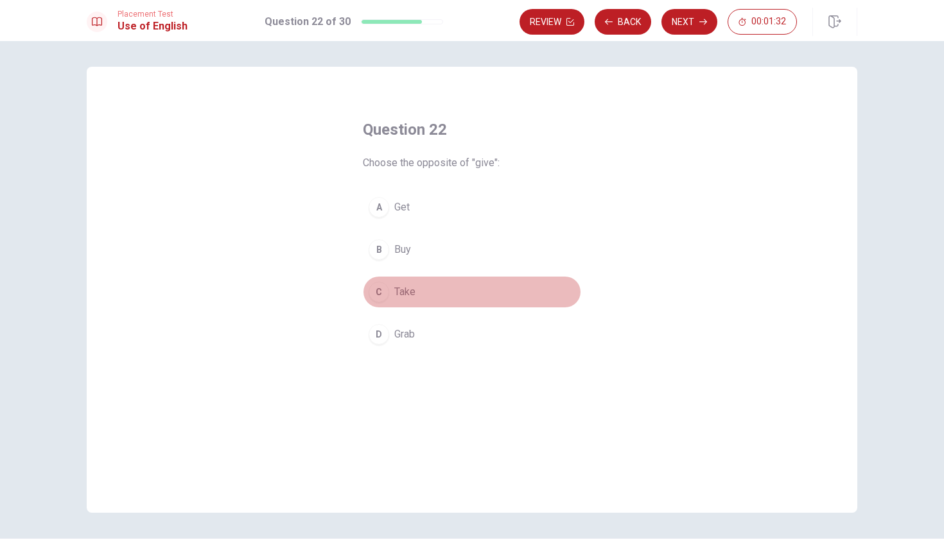
click at [384, 294] on div "C" at bounding box center [379, 292] width 21 height 21
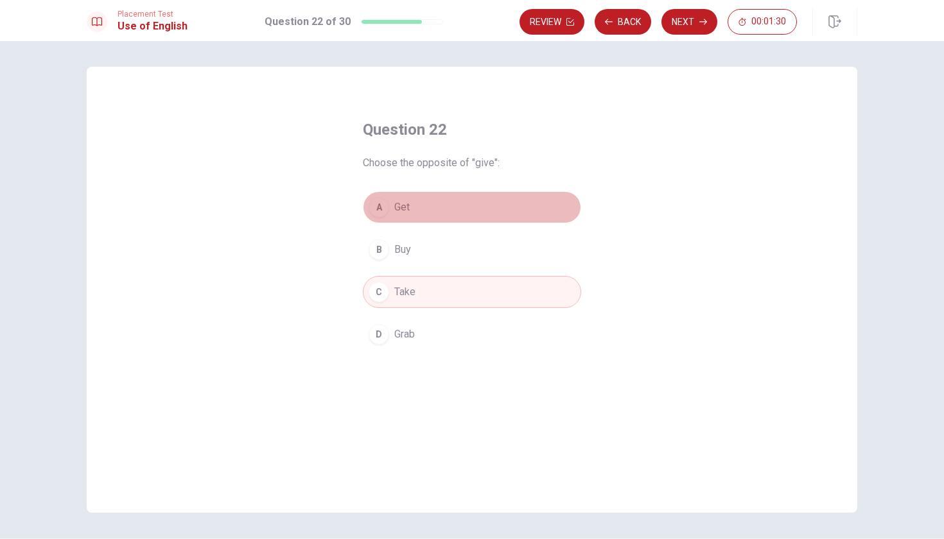
click at [408, 209] on span "Get" at bounding box center [401, 207] width 15 height 15
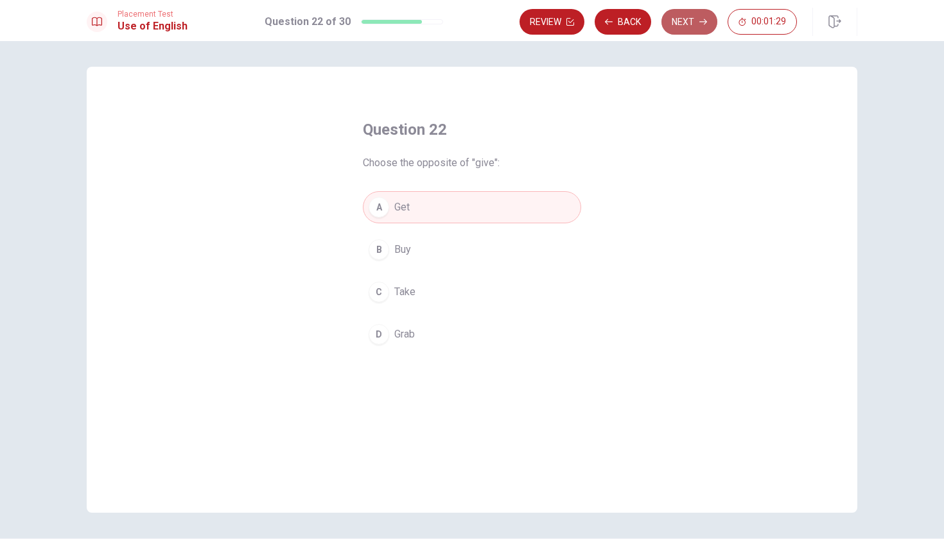
click at [693, 24] on button "Next" at bounding box center [689, 22] width 56 height 26
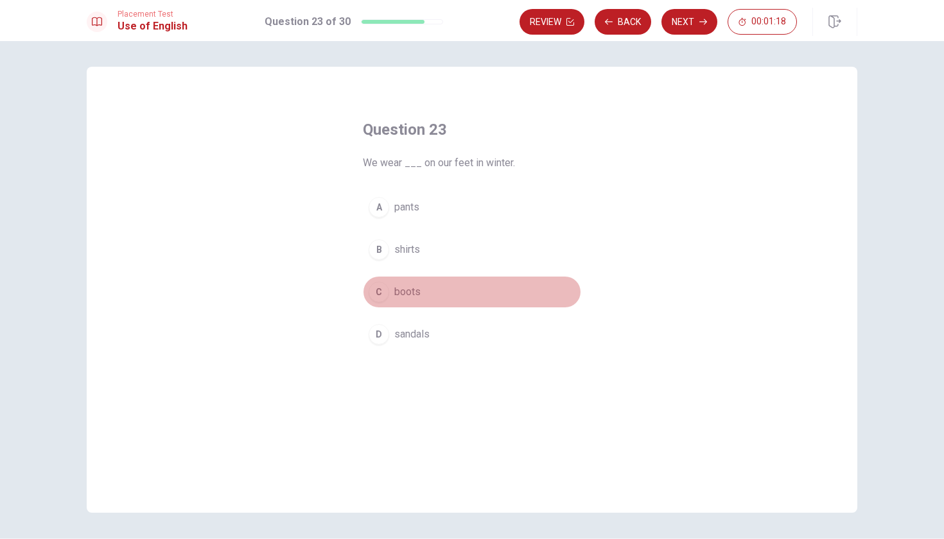
click at [374, 293] on div "C" at bounding box center [379, 292] width 21 height 21
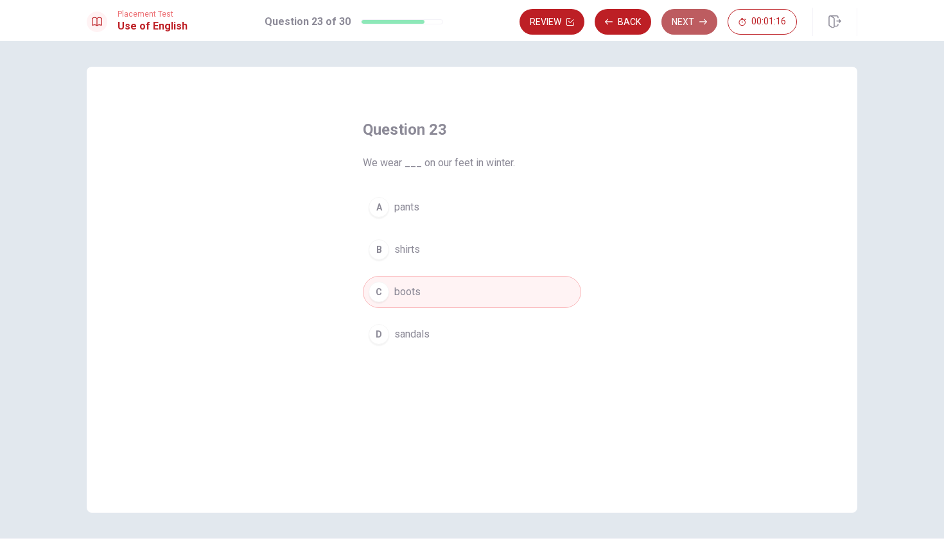
click at [694, 24] on button "Next" at bounding box center [689, 22] width 56 height 26
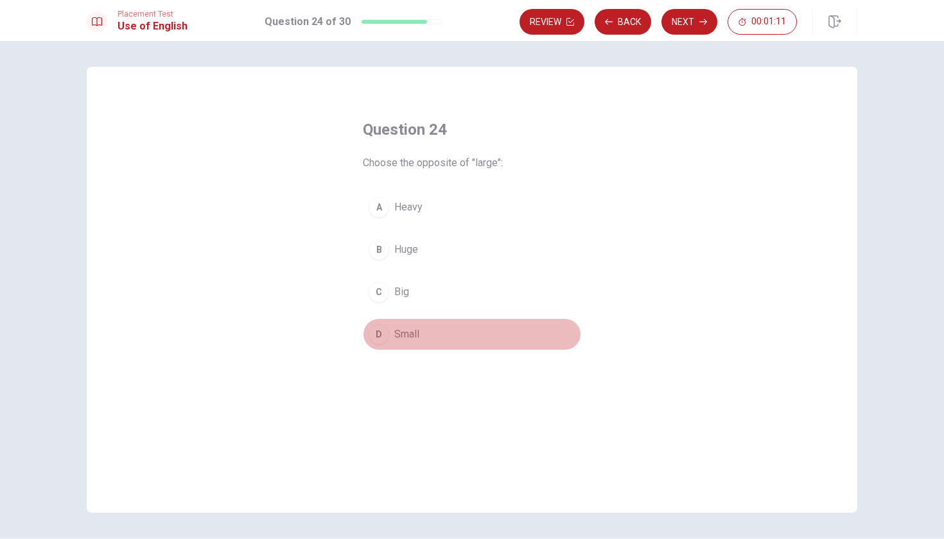
click at [382, 338] on div "D" at bounding box center [379, 334] width 21 height 21
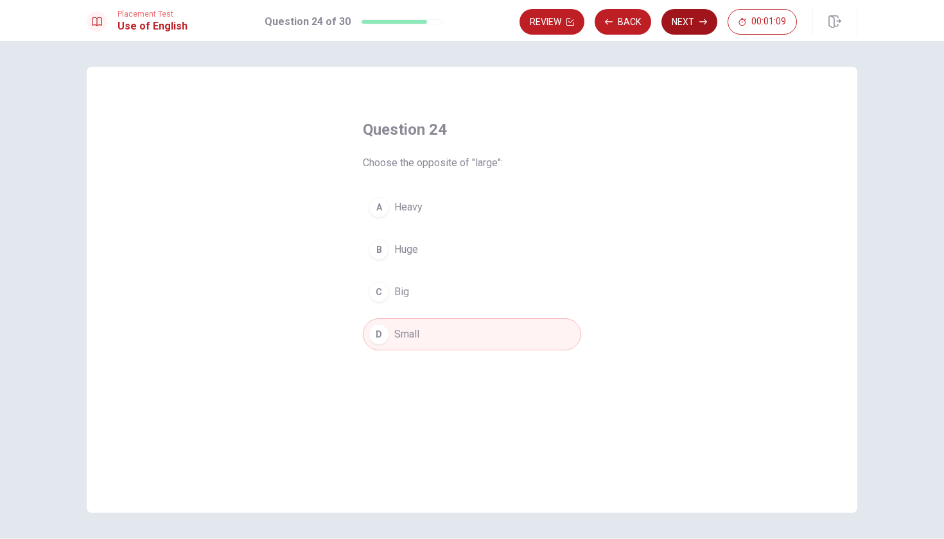
click at [700, 25] on icon "button" at bounding box center [703, 22] width 8 height 8
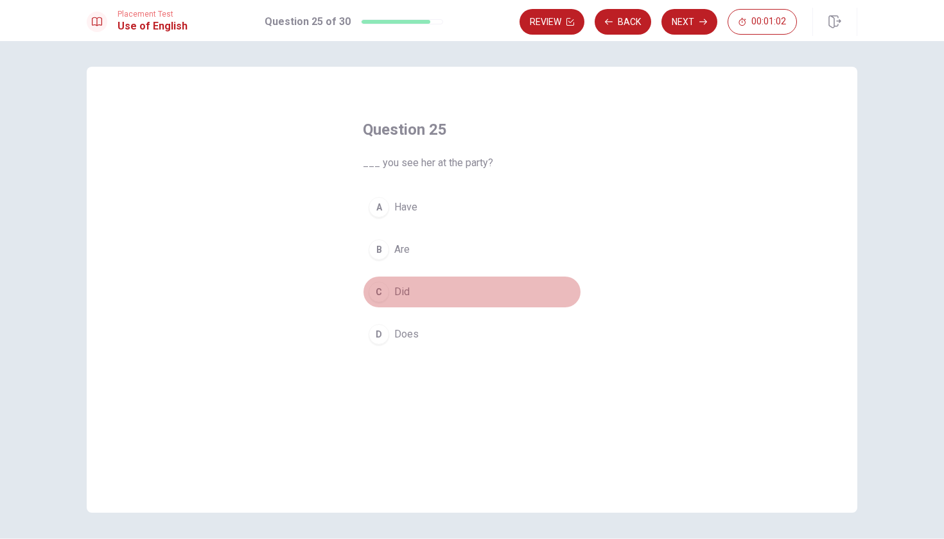
click at [383, 293] on div "C" at bounding box center [379, 292] width 21 height 21
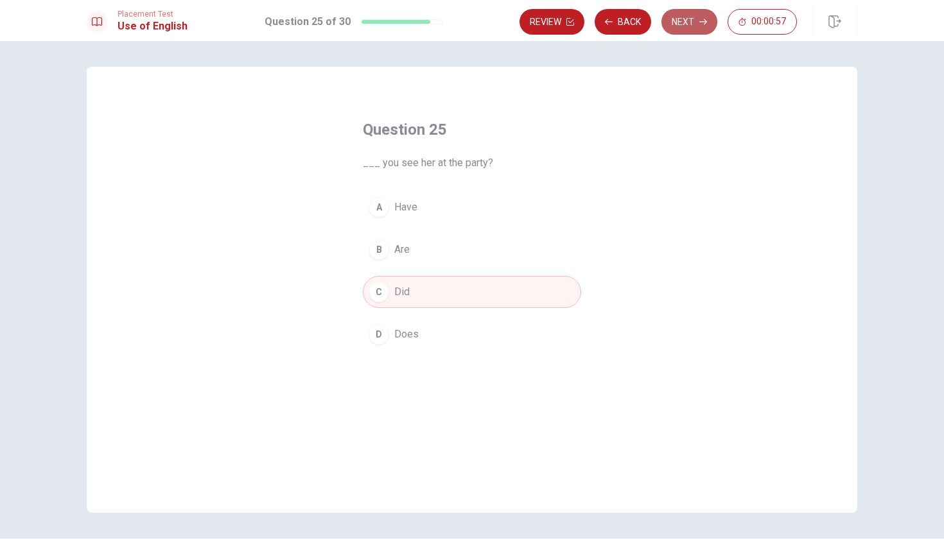
click at [695, 22] on button "Next" at bounding box center [689, 22] width 56 height 26
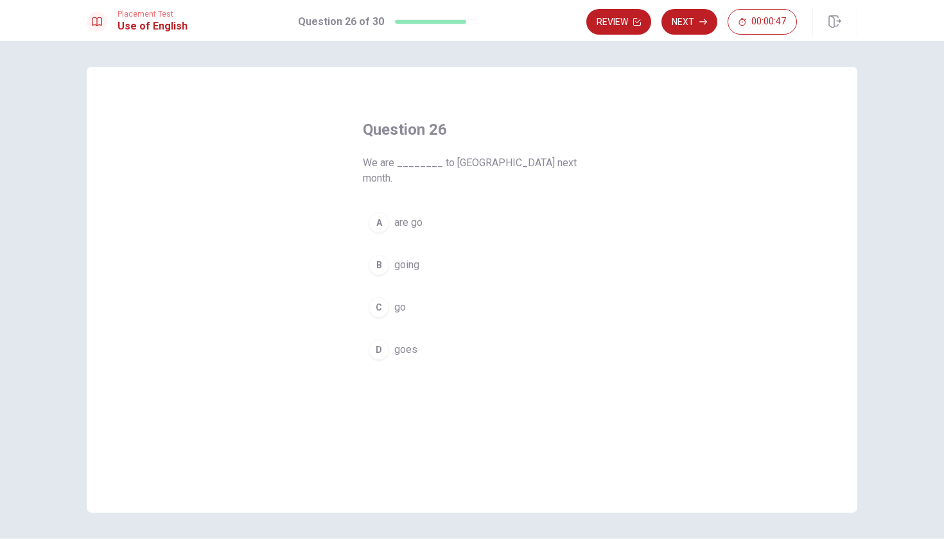
click at [376, 255] on div "B" at bounding box center [379, 265] width 21 height 21
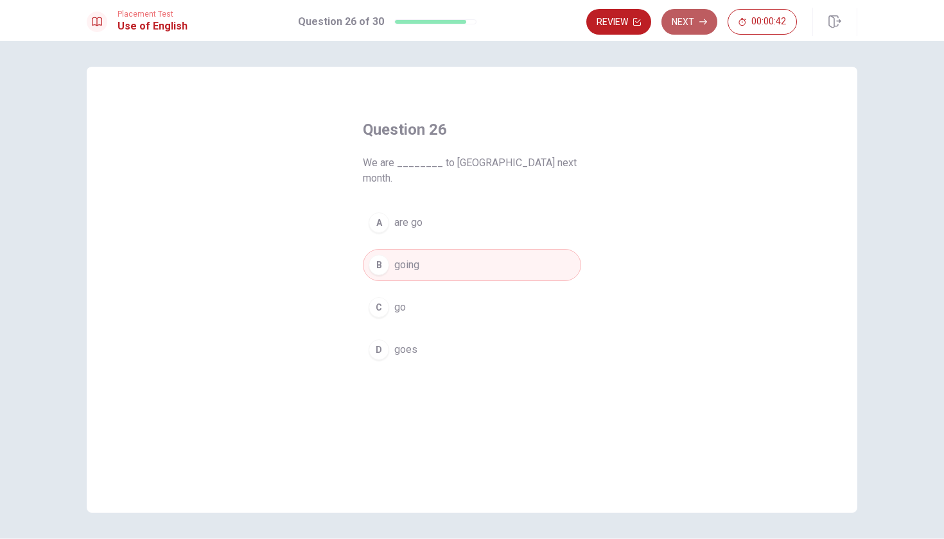
click at [691, 26] on button "Next" at bounding box center [689, 22] width 56 height 26
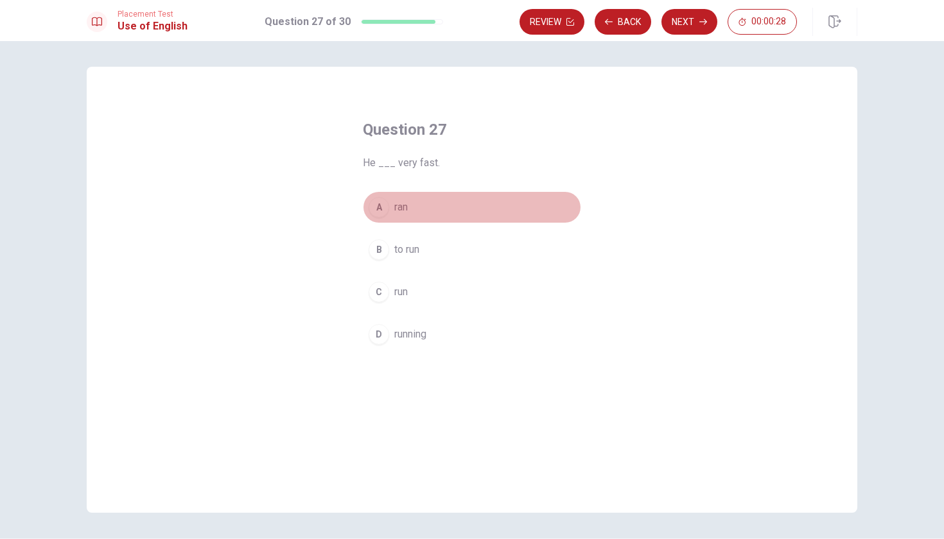
click at [376, 211] on div "A" at bounding box center [379, 207] width 21 height 21
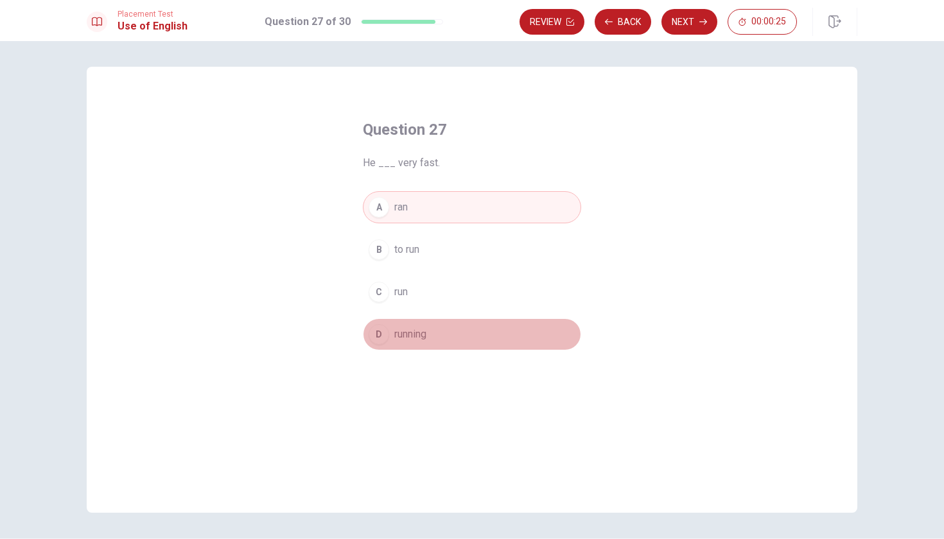
click at [378, 333] on div "D" at bounding box center [379, 334] width 21 height 21
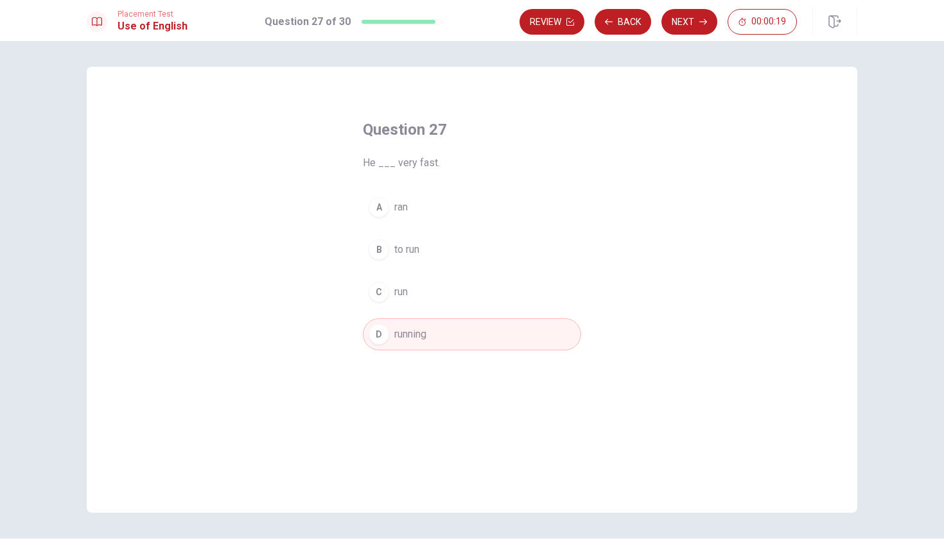
click at [396, 291] on span "run" at bounding box center [400, 291] width 13 height 15
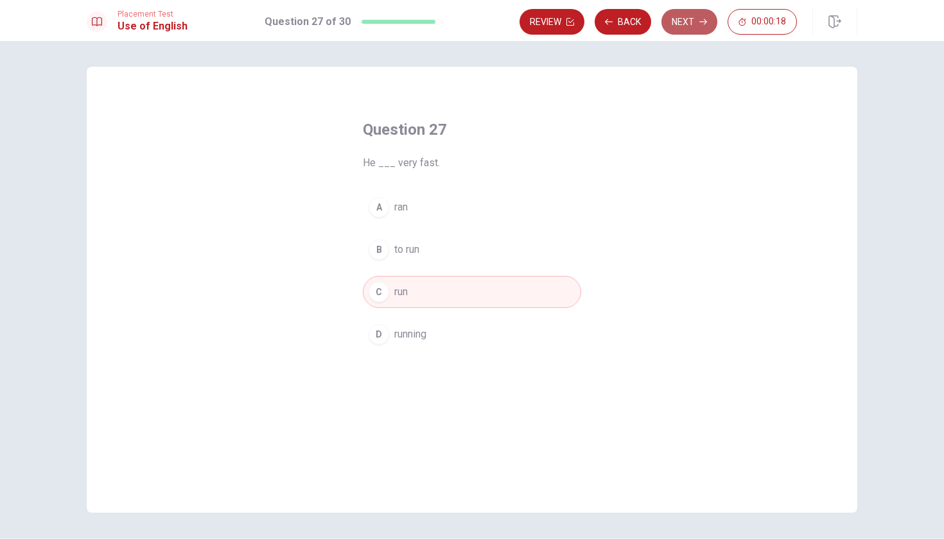
click at [681, 21] on button "Next" at bounding box center [689, 22] width 56 height 26
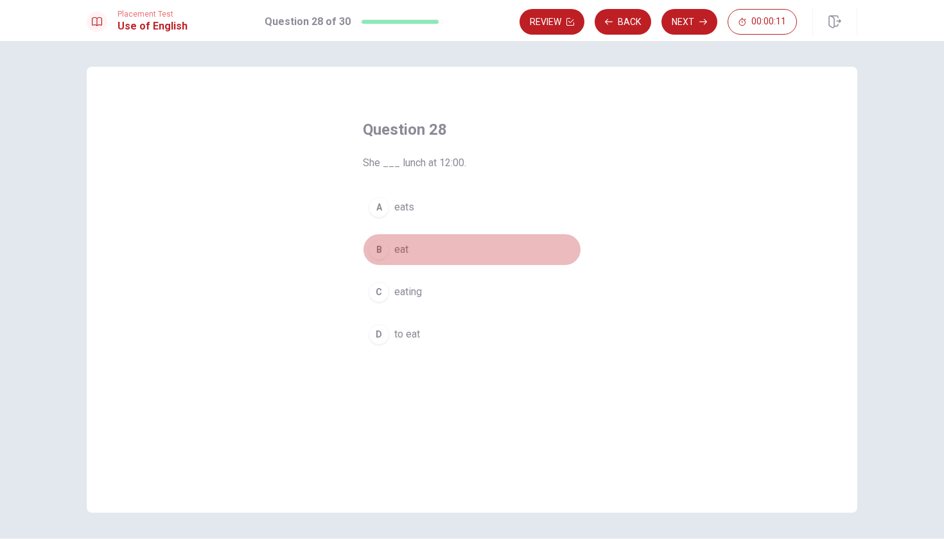
click at [380, 249] on div "B" at bounding box center [379, 249] width 21 height 21
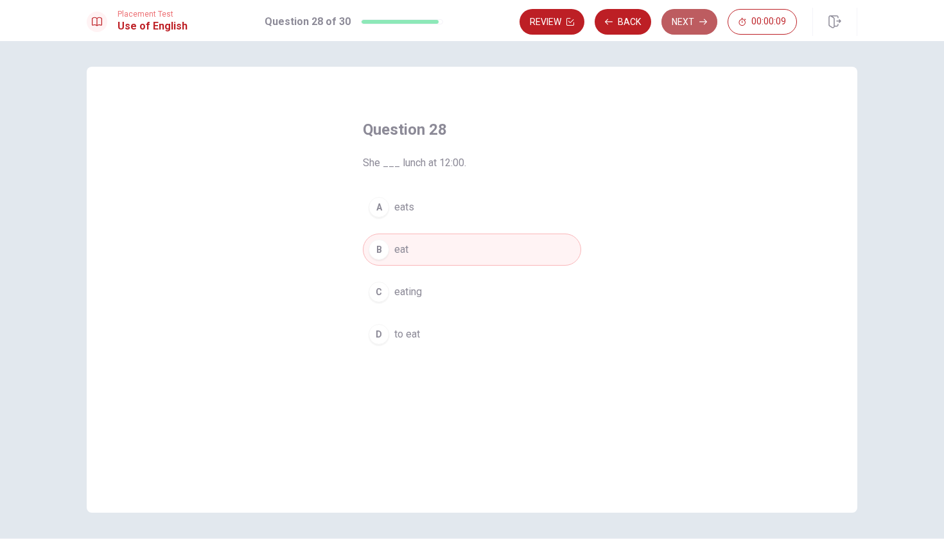
click at [691, 19] on button "Next" at bounding box center [689, 22] width 56 height 26
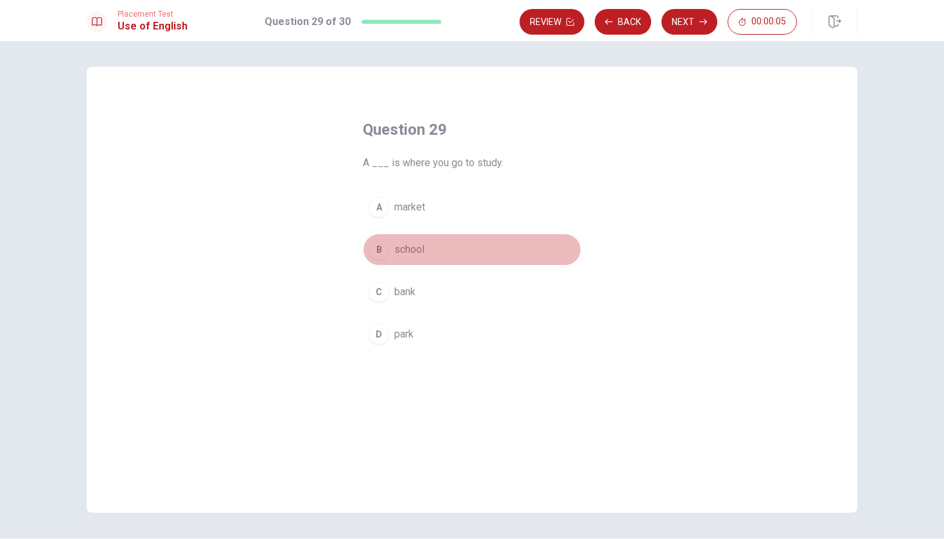
click at [376, 249] on div "B" at bounding box center [379, 249] width 21 height 21
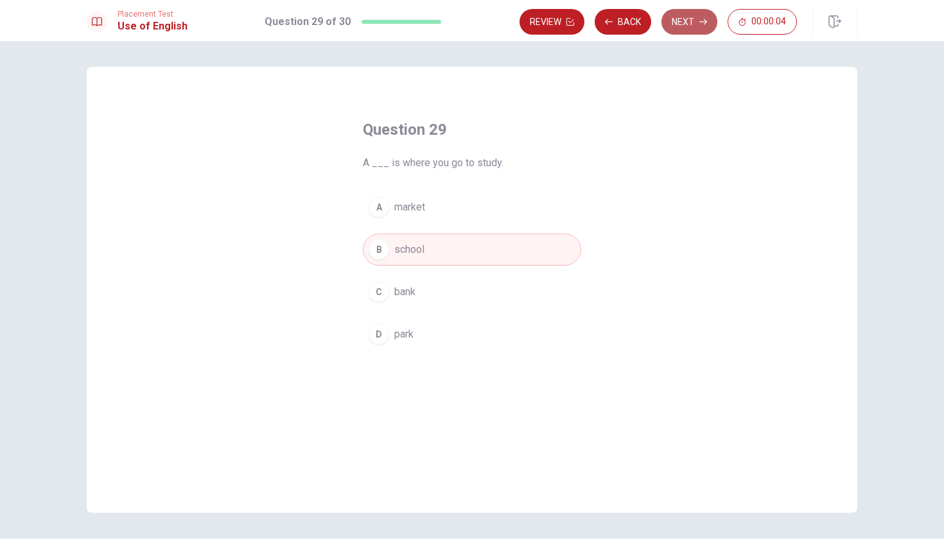
click at [685, 19] on button "Next" at bounding box center [689, 22] width 56 height 26
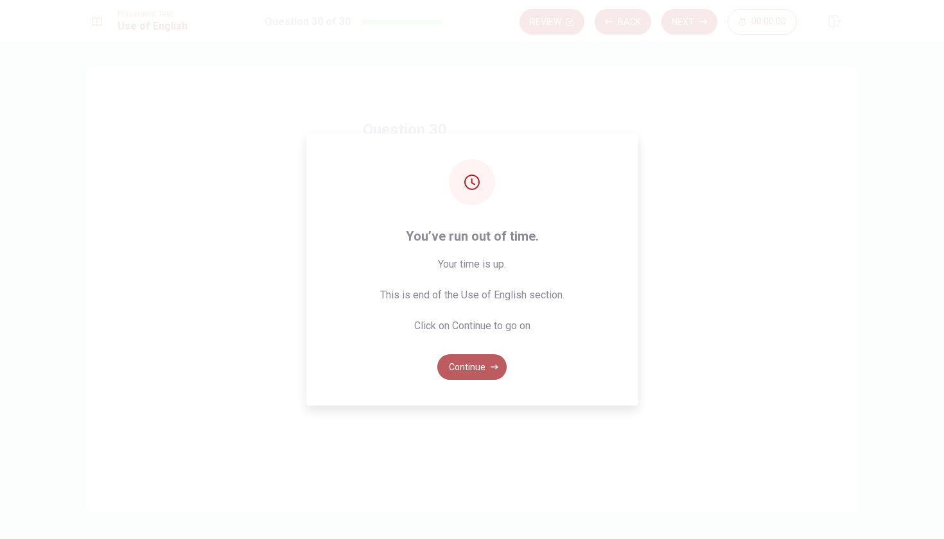
click at [475, 370] on button "Continue" at bounding box center [471, 367] width 69 height 26
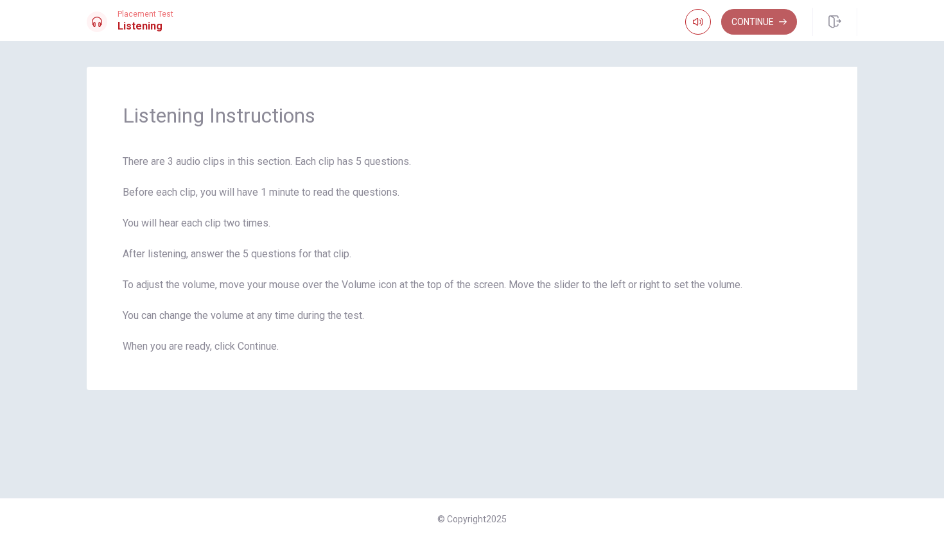
click at [757, 22] on button "Continue" at bounding box center [759, 22] width 76 height 26
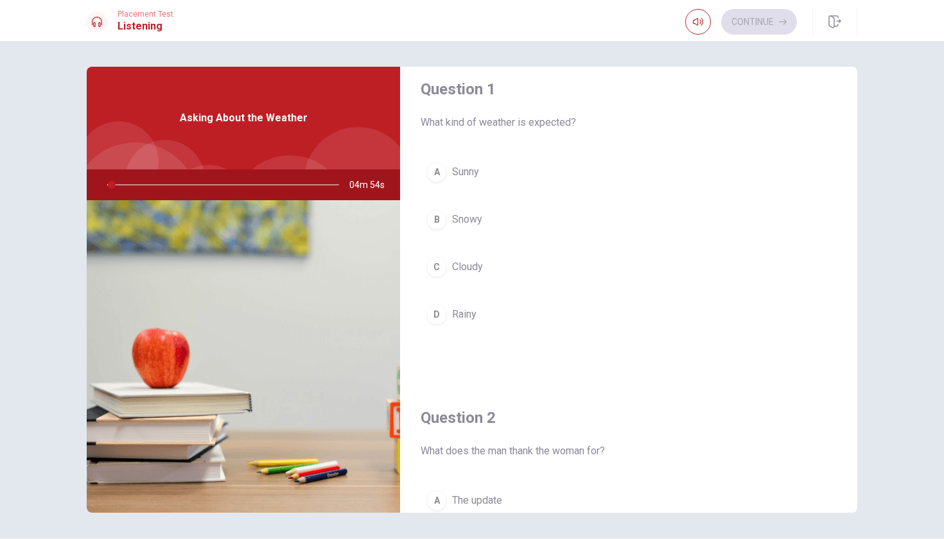
scroll to position [17, 0]
click at [464, 388] on div "Question 2 What does the man thank the woman for? A The update B Her advice C T…" at bounding box center [628, 543] width 457 height 329
click at [693, 24] on icon "button" at bounding box center [698, 22] width 10 height 10
drag, startPoint x: 127, startPoint y: 186, endPoint x: 104, endPoint y: 187, distance: 23.2
click at [104, 187] on div at bounding box center [220, 184] width 257 height 31
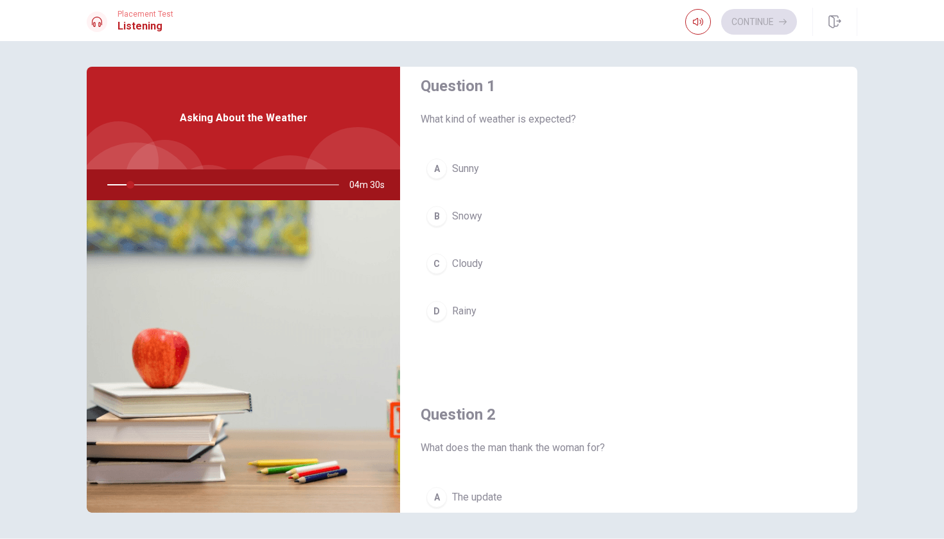
click at [110, 182] on div at bounding box center [220, 184] width 257 height 31
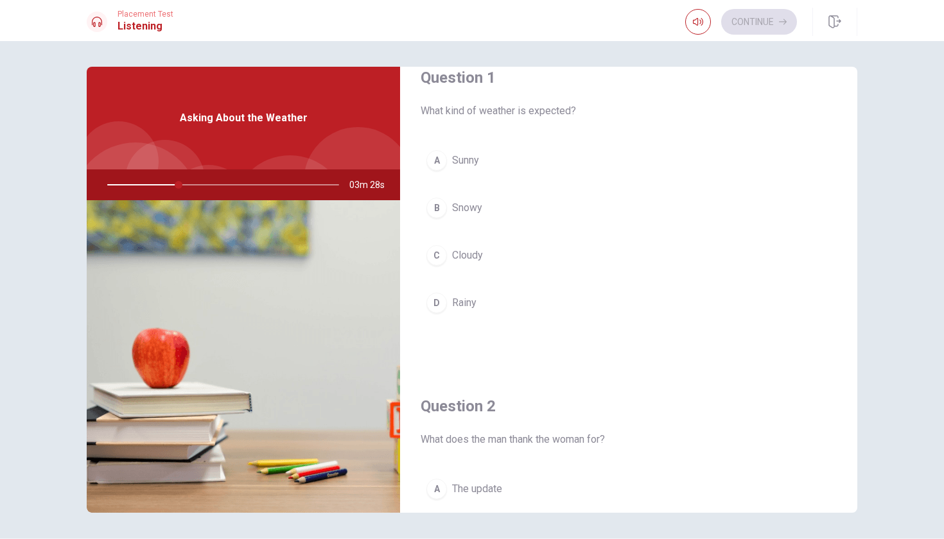
click at [464, 162] on span "Sunny" at bounding box center [465, 160] width 27 height 15
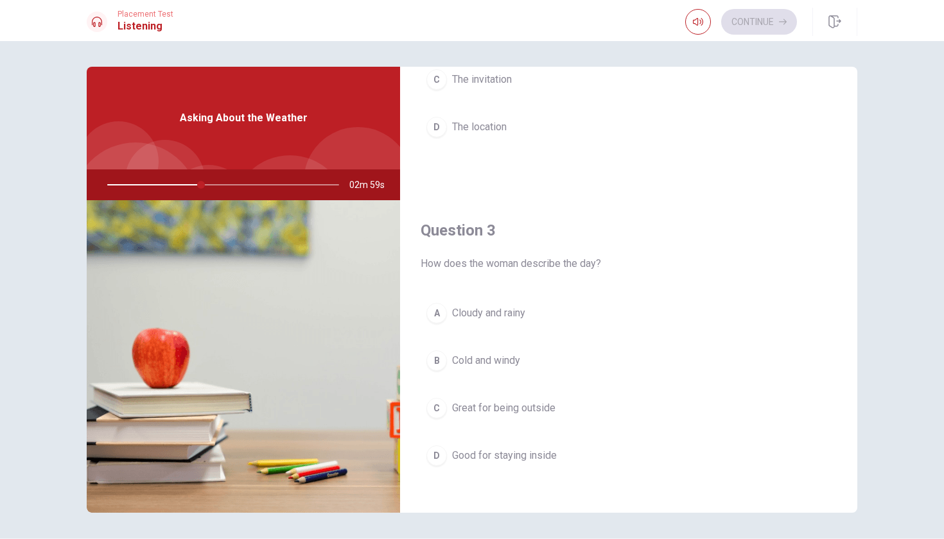
scroll to position [535, 0]
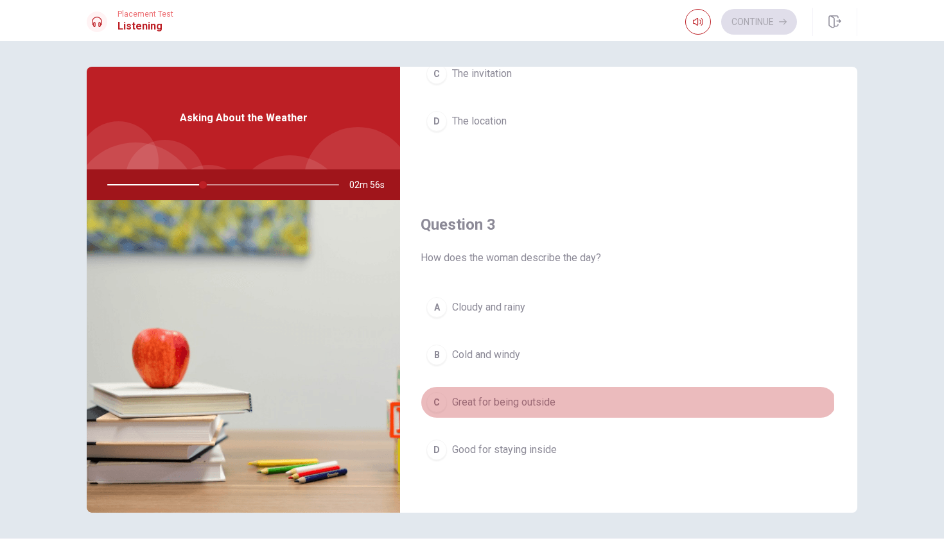
click at [523, 405] on span "Great for being outside" at bounding box center [503, 402] width 103 height 15
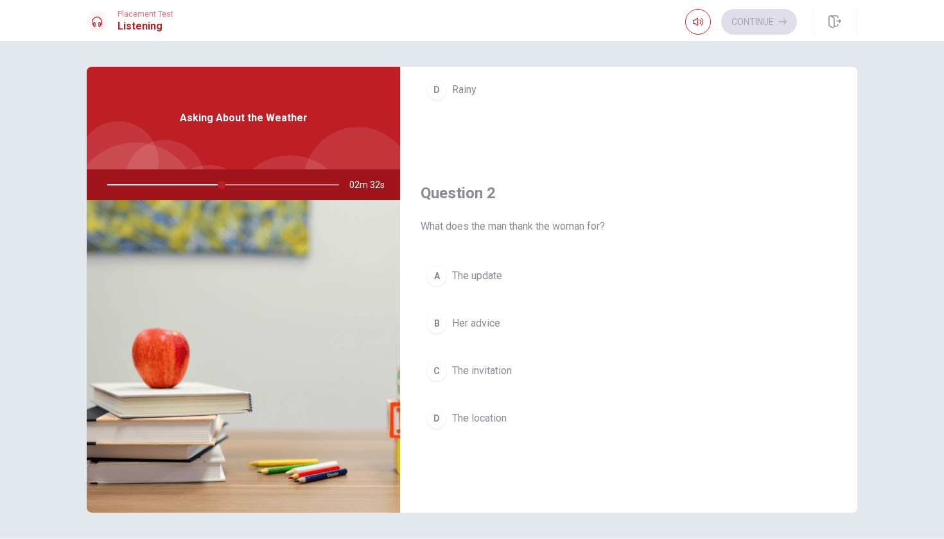
scroll to position [243, 0]
click at [486, 270] on span "The update" at bounding box center [477, 270] width 50 height 15
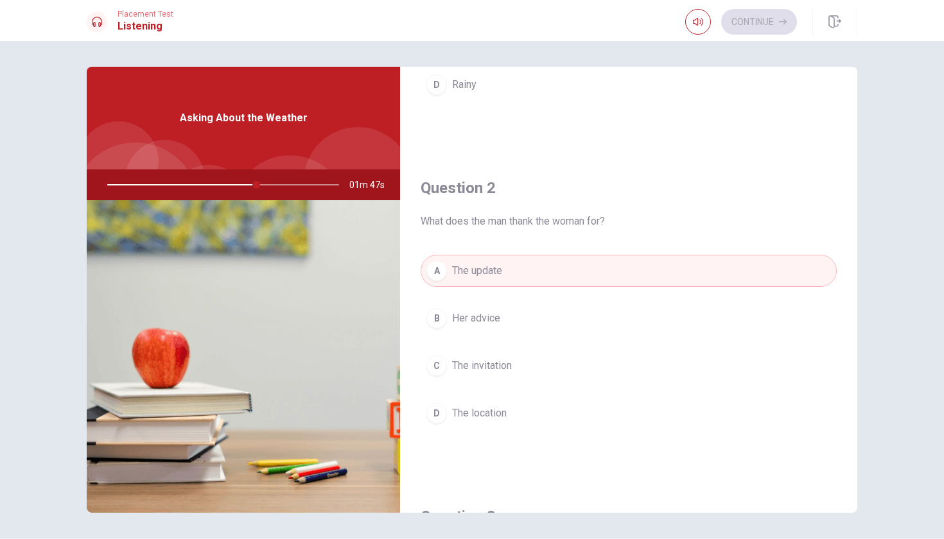
click at [173, 184] on div at bounding box center [220, 184] width 257 height 31
drag, startPoint x: 257, startPoint y: 184, endPoint x: 189, endPoint y: 184, distance: 68.7
click at [189, 184] on div at bounding box center [220, 184] width 257 height 31
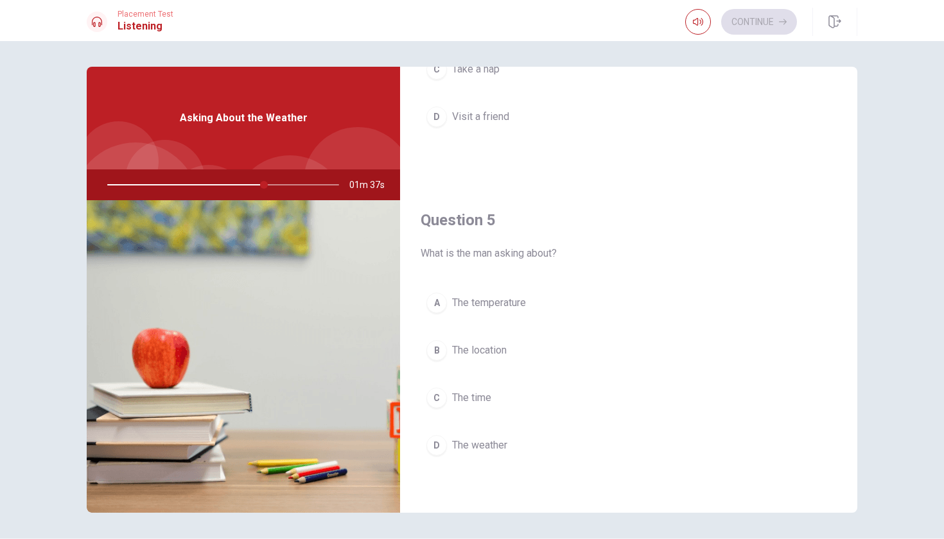
scroll to position [1197, 0]
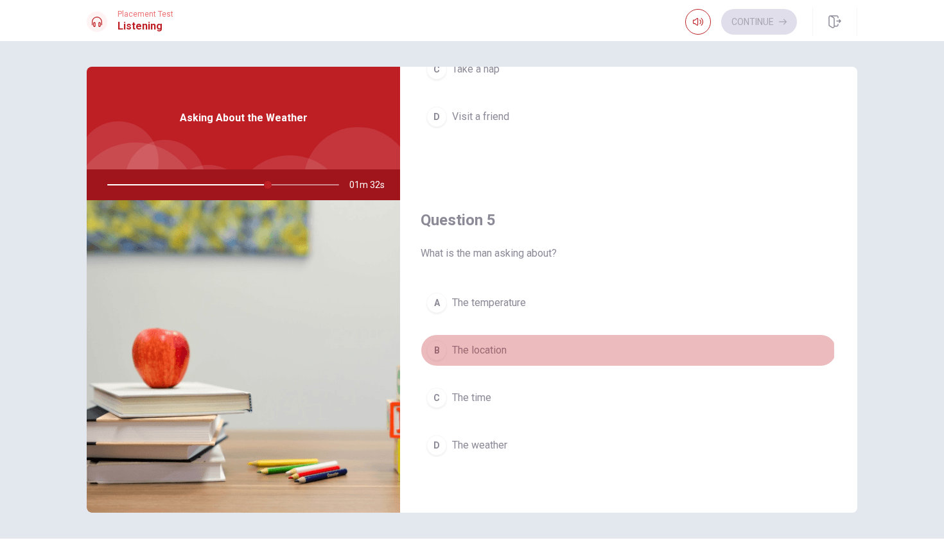
click at [537, 352] on button "B The location" at bounding box center [629, 350] width 416 height 32
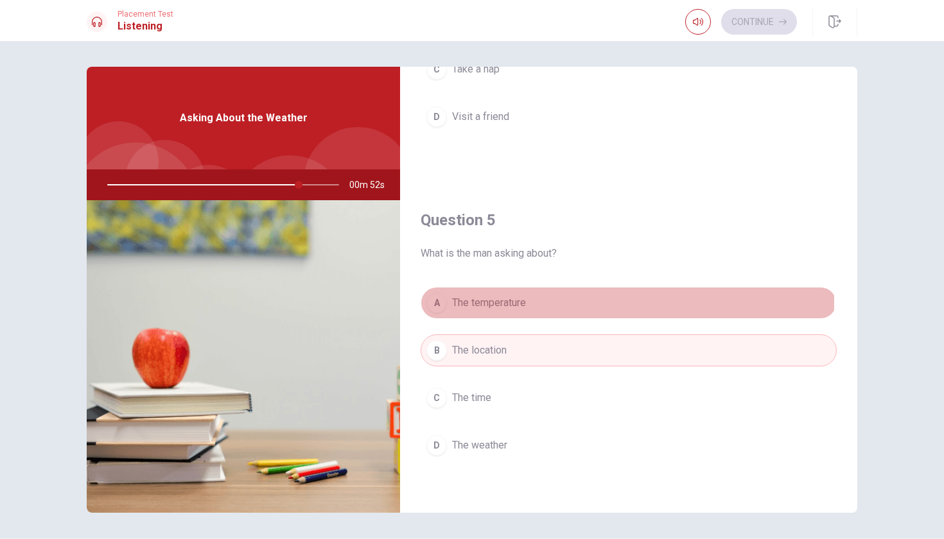
click at [490, 302] on span "The temperature" at bounding box center [489, 302] width 74 height 15
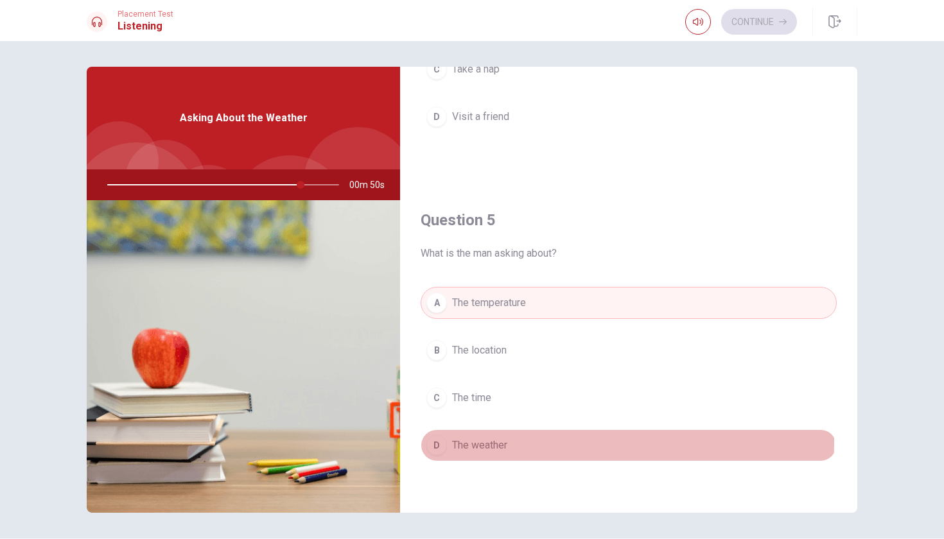
click at [480, 442] on span "The weather" at bounding box center [479, 445] width 55 height 15
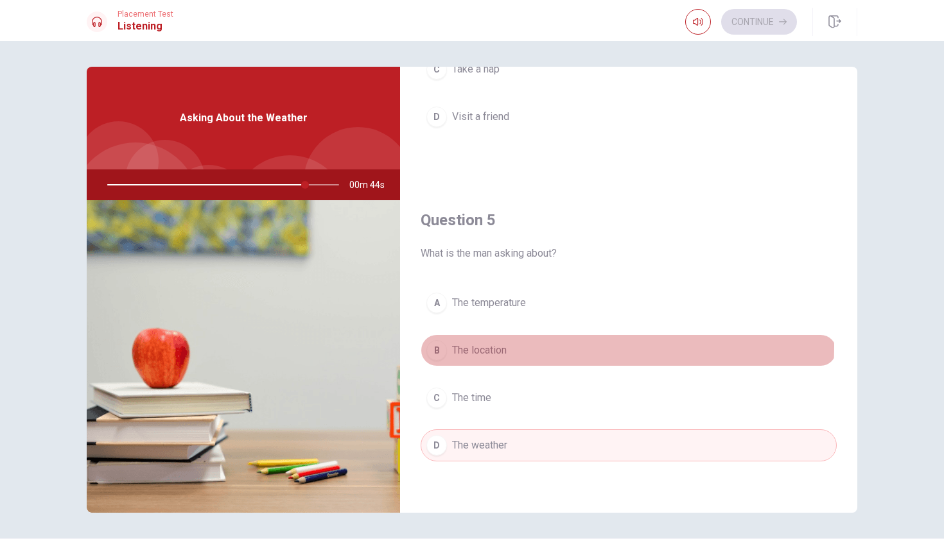
click at [534, 347] on button "B The location" at bounding box center [629, 350] width 416 height 32
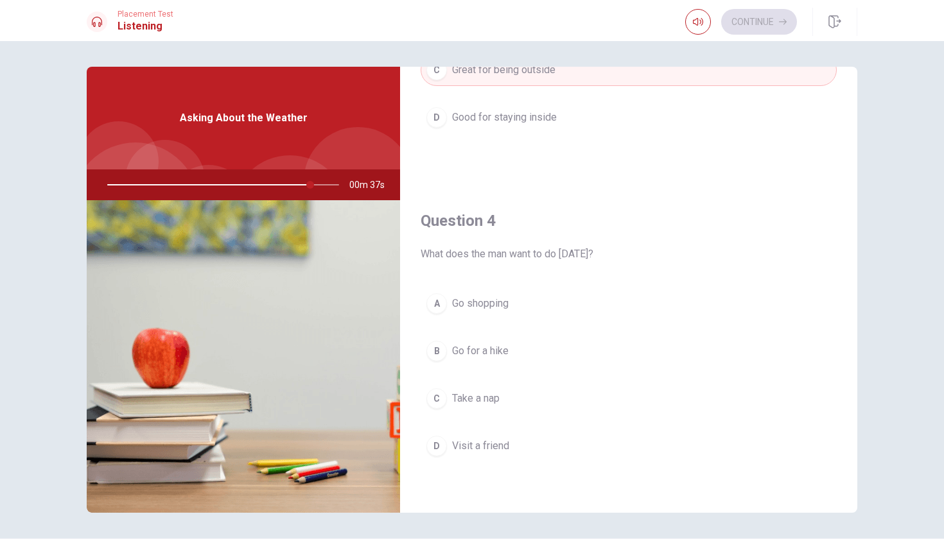
scroll to position [869, 0]
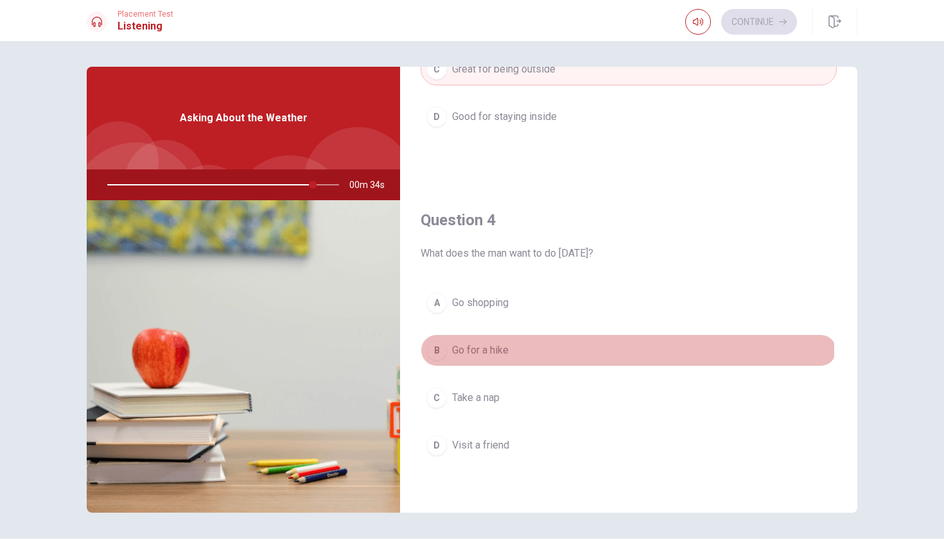
click at [519, 352] on button "B Go for a hike" at bounding box center [629, 350] width 416 height 32
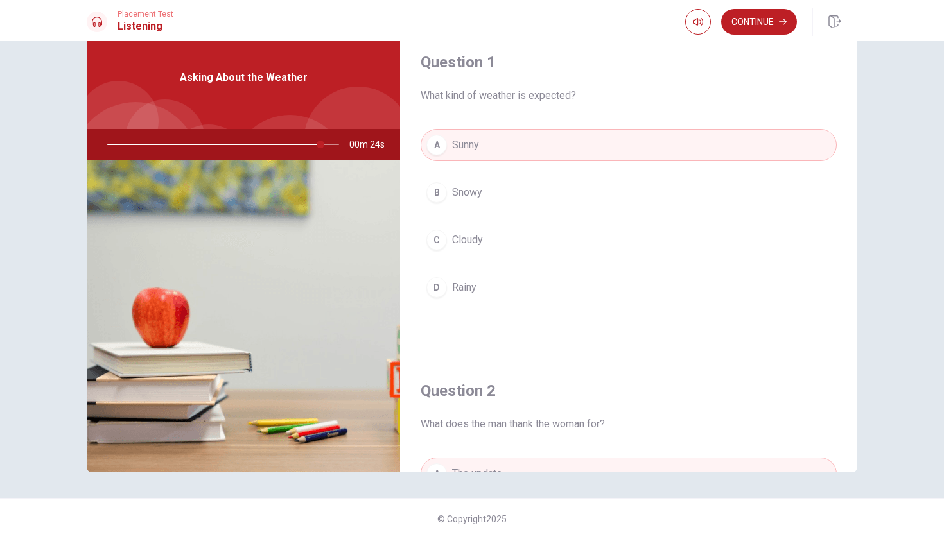
scroll to position [0, 0]
drag, startPoint x: 322, startPoint y: 147, endPoint x: 248, endPoint y: 144, distance: 73.9
click at [248, 144] on div at bounding box center [220, 144] width 257 height 31
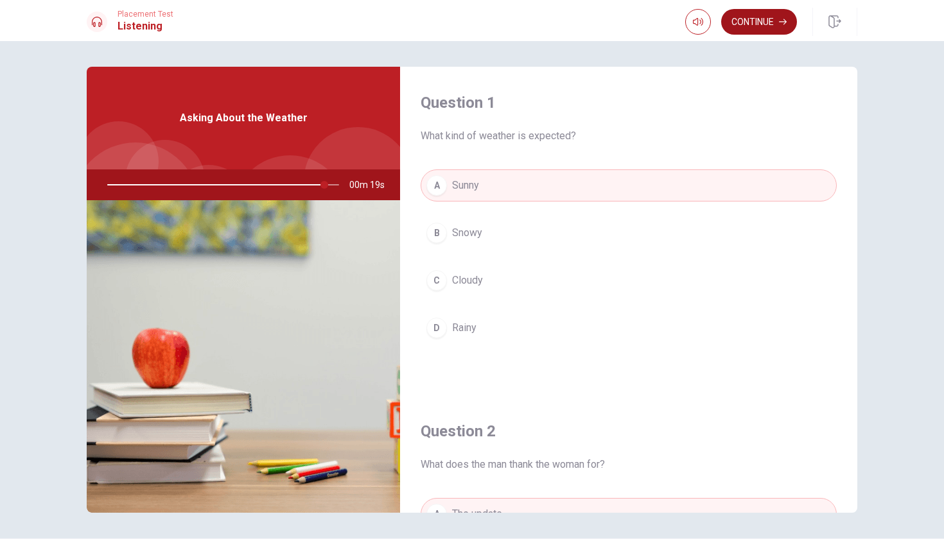
click at [767, 29] on button "Continue" at bounding box center [759, 22] width 76 height 26
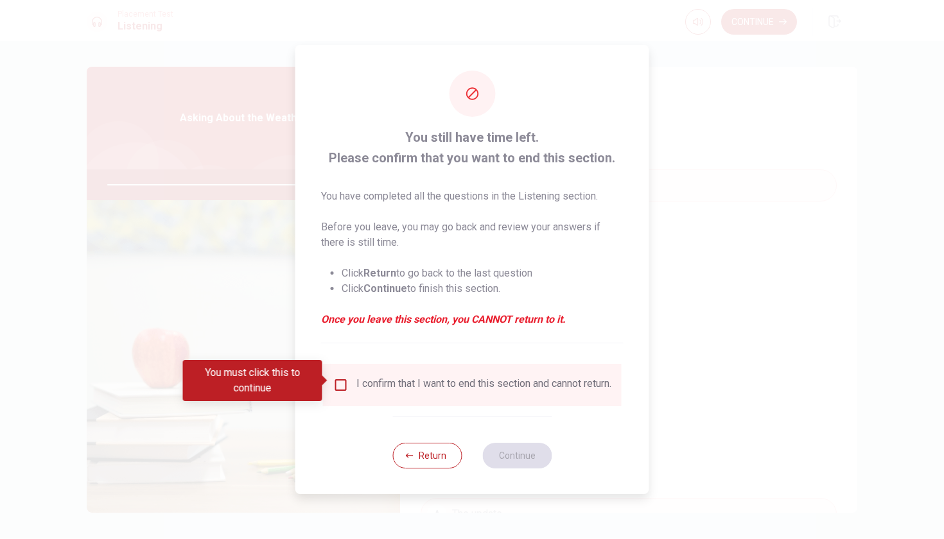
click at [339, 381] on input "You must click this to continue" at bounding box center [340, 384] width 15 height 15
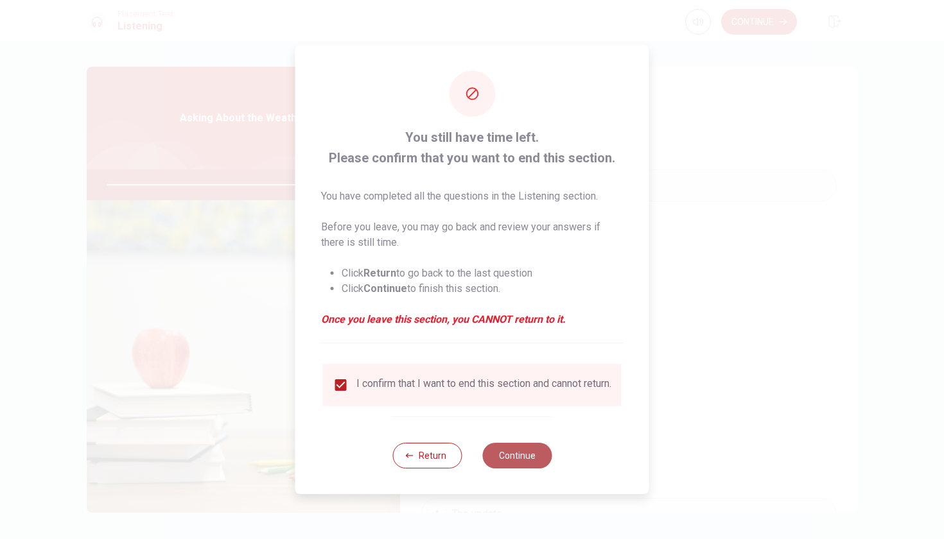
click at [532, 462] on button "Continue" at bounding box center [516, 456] width 69 height 26
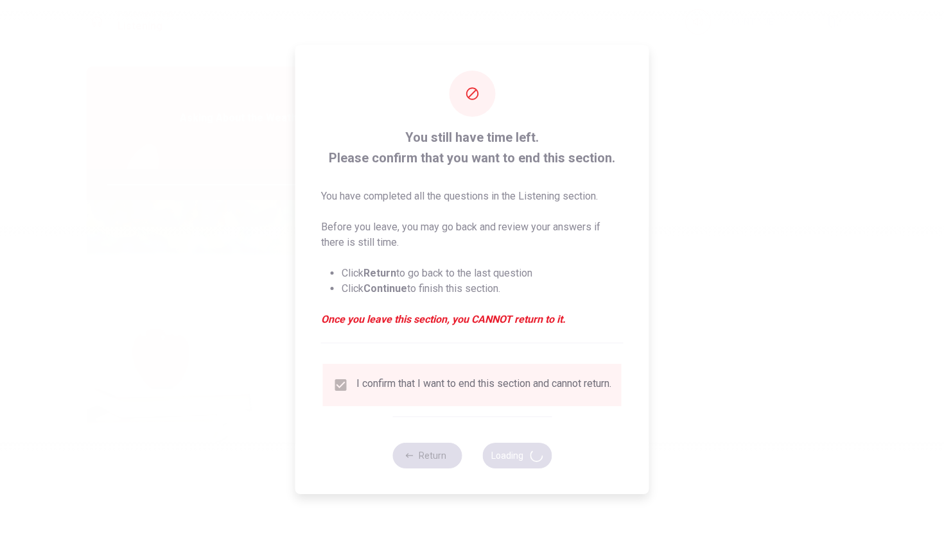
type input "96"
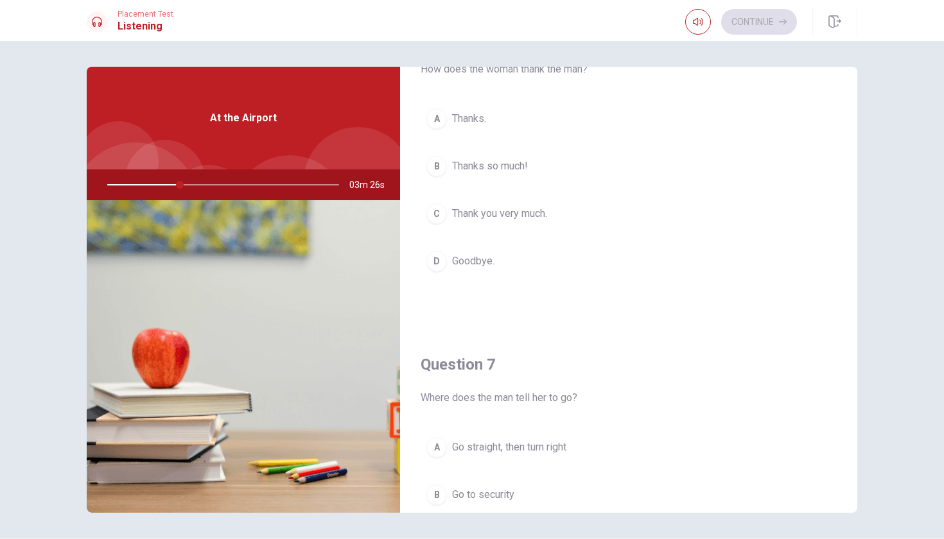
scroll to position [83, 0]
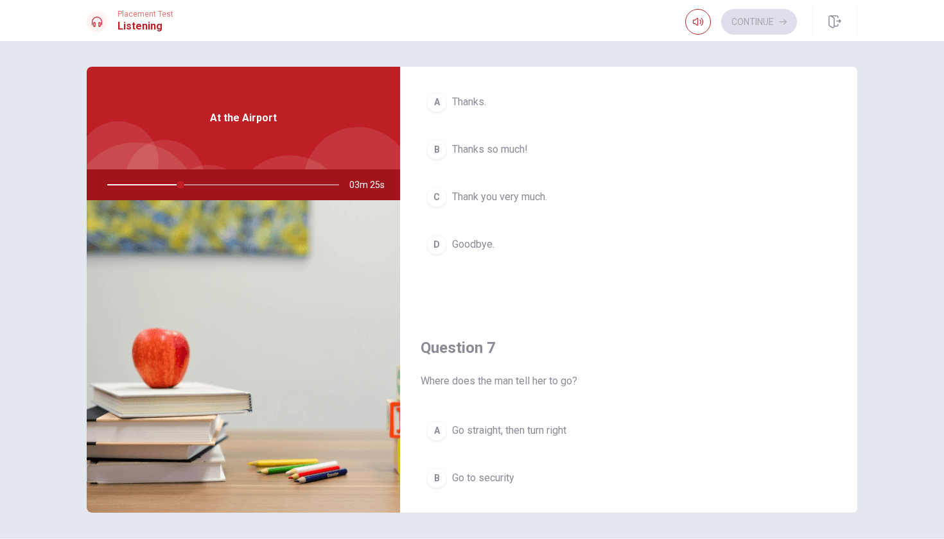
click at [545, 431] on span "Go straight, then turn right" at bounding box center [509, 430] width 114 height 15
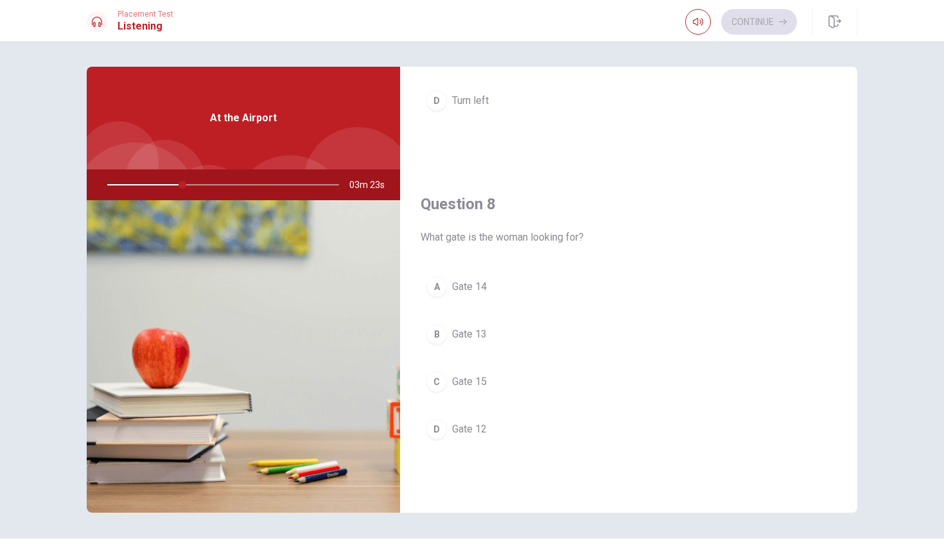
scroll to position [565, 0]
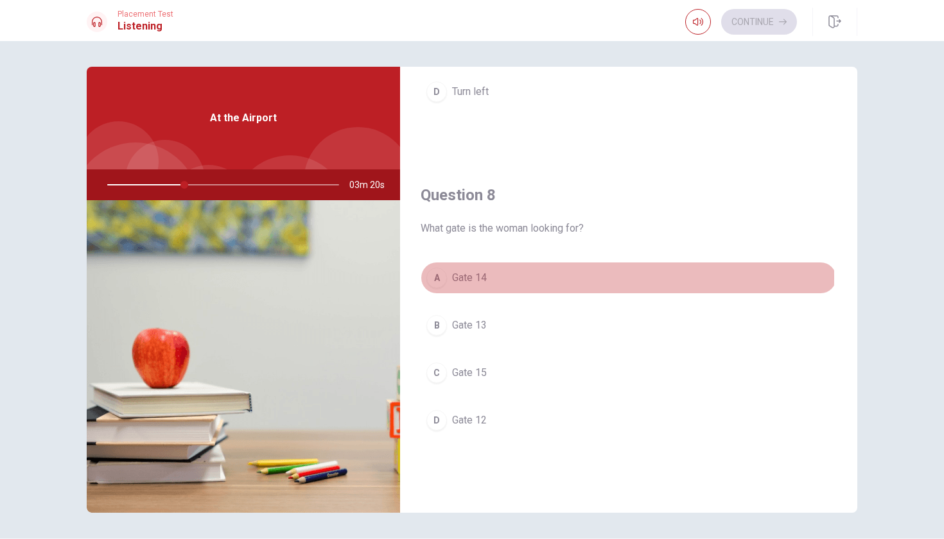
click at [436, 277] on div "A" at bounding box center [436, 278] width 21 height 21
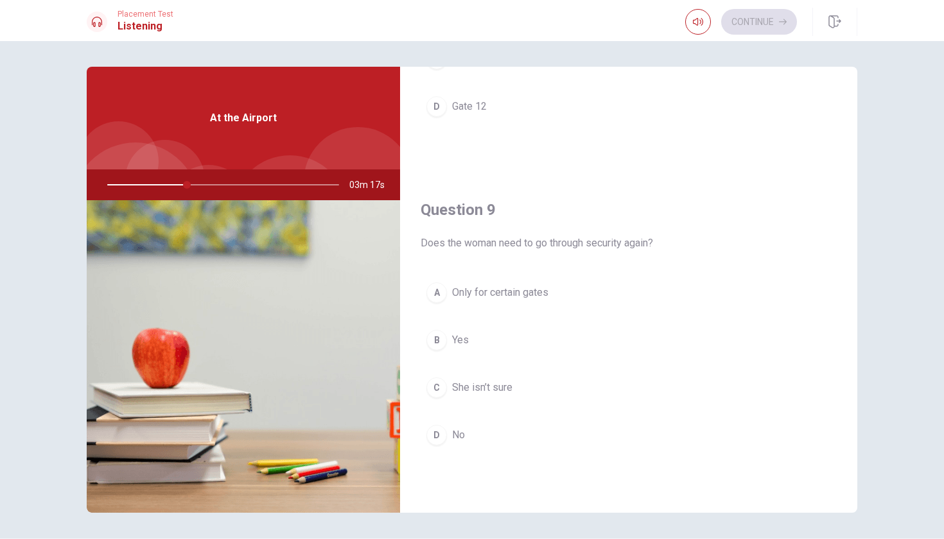
scroll to position [881, 0]
click at [524, 291] on span "Only for certain gates" at bounding box center [500, 290] width 96 height 15
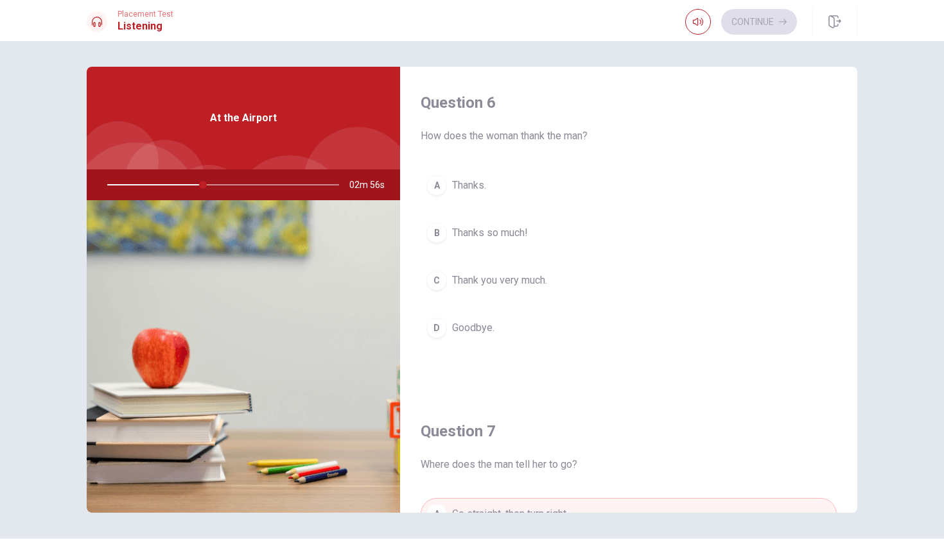
scroll to position [0, 0]
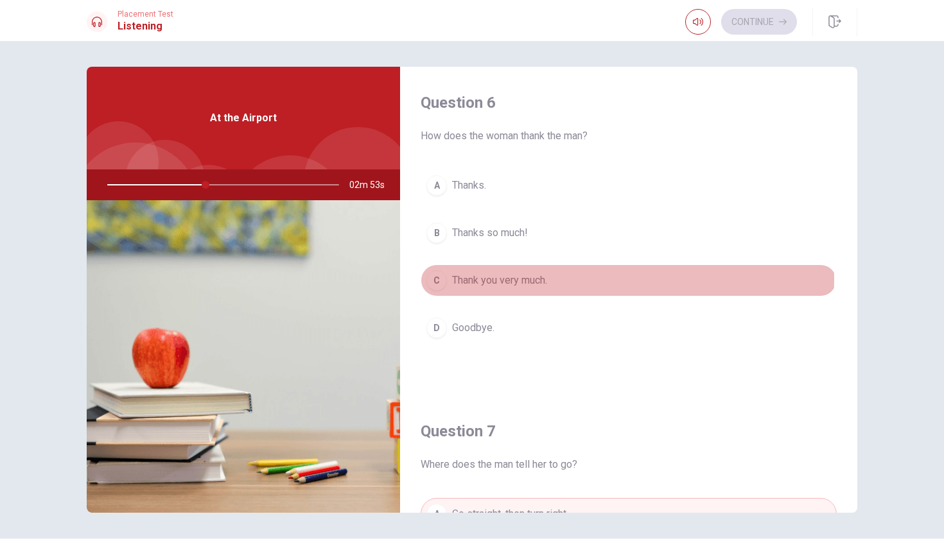
click at [483, 279] on span "Thank you very much." at bounding box center [499, 280] width 95 height 15
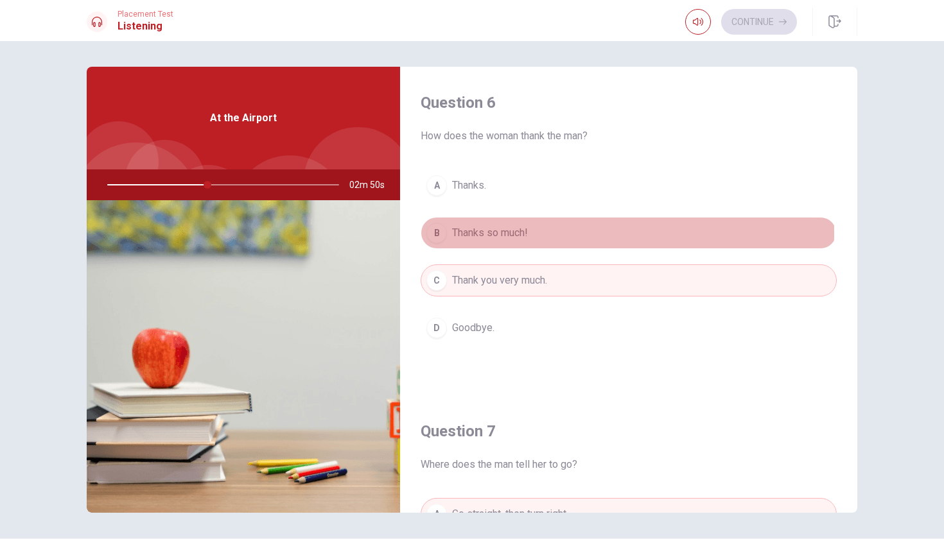
click at [482, 233] on span "Thanks so much!" at bounding box center [490, 232] width 76 height 15
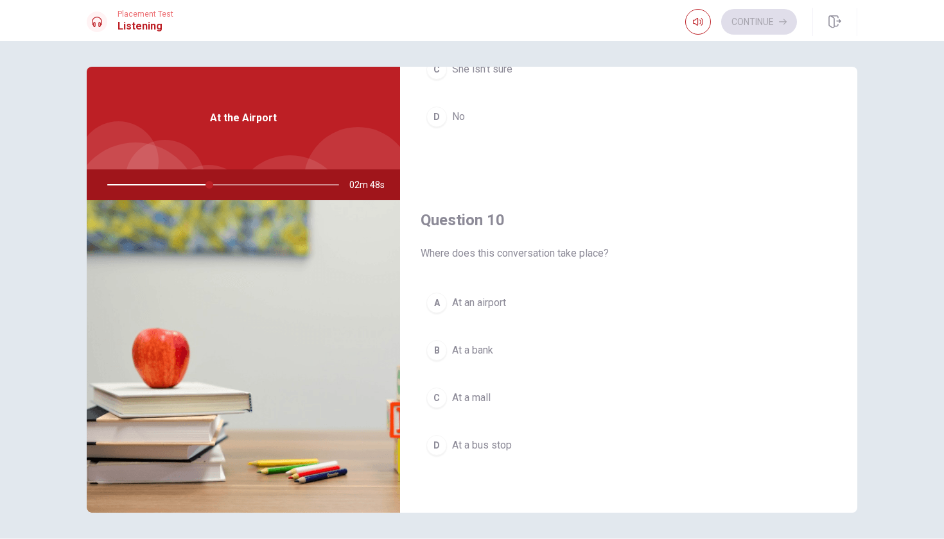
scroll to position [1197, 0]
click at [474, 303] on span "At an airport" at bounding box center [479, 302] width 54 height 15
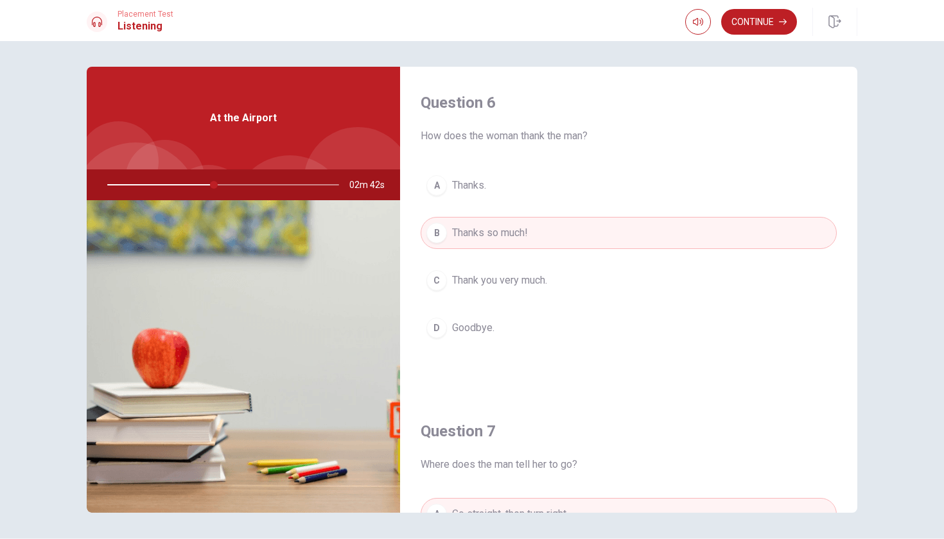
scroll to position [0, 0]
click at [760, 22] on button "Continue" at bounding box center [759, 22] width 76 height 26
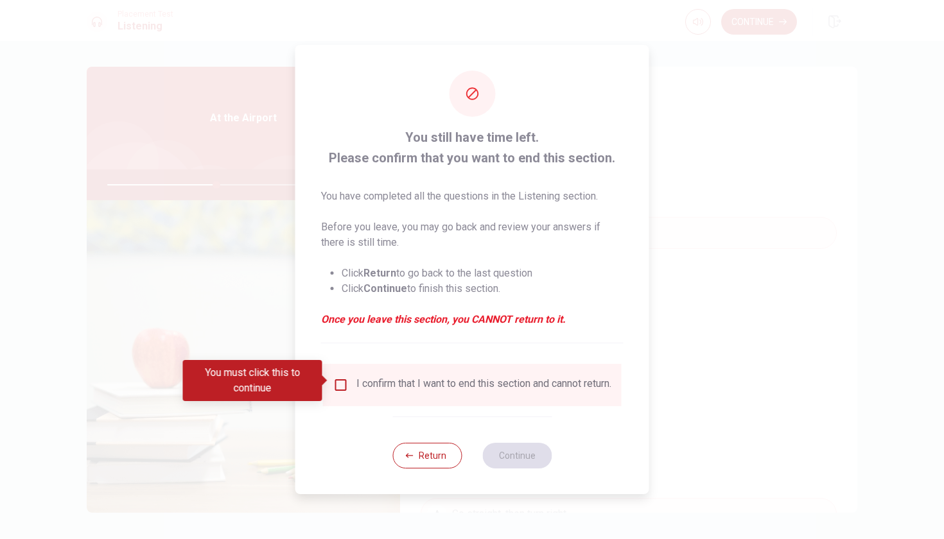
click at [338, 383] on input "You must click this to continue" at bounding box center [340, 384] width 15 height 15
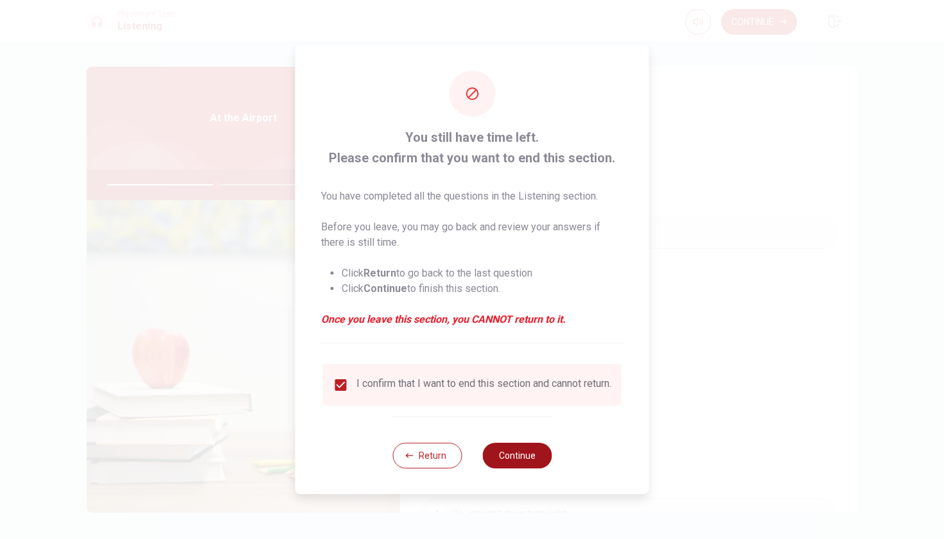
click at [523, 462] on button "Continue" at bounding box center [516, 456] width 69 height 26
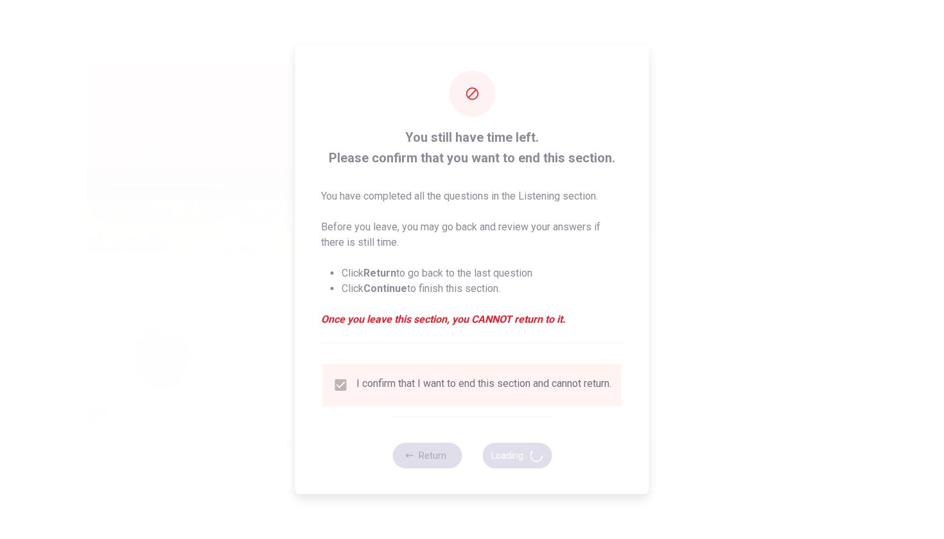
type input "48"
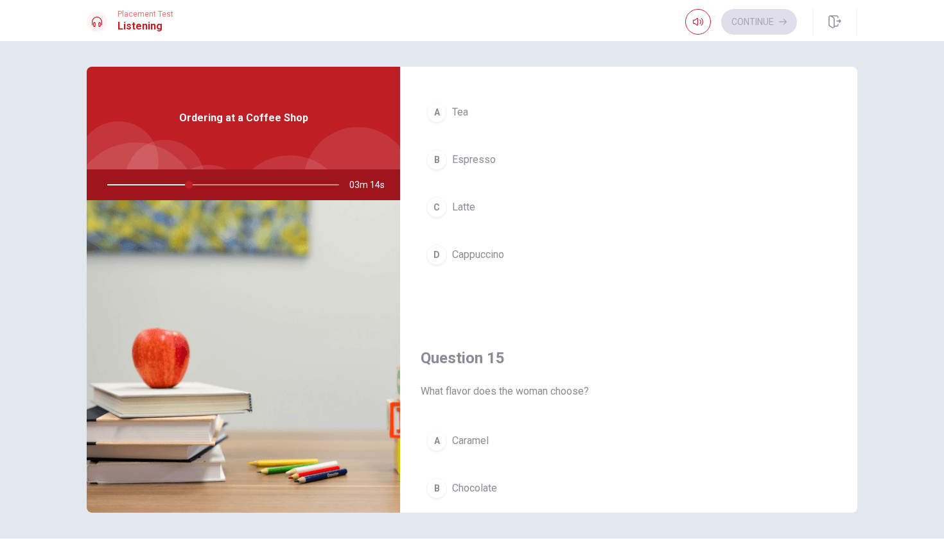
scroll to position [1061, 0]
click at [511, 253] on button "D Cappuccino" at bounding box center [629, 253] width 416 height 32
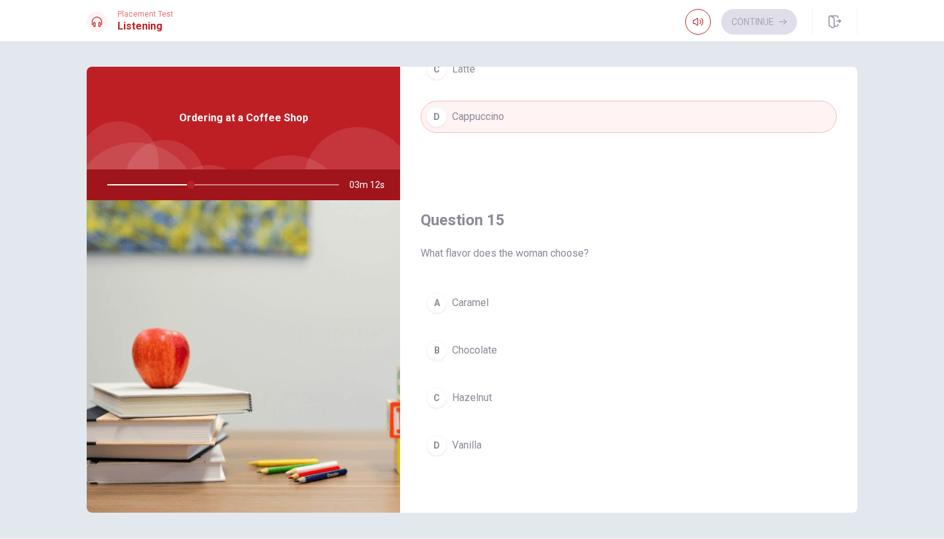
scroll to position [1197, 0]
click at [490, 305] on button "A Caramel" at bounding box center [629, 303] width 416 height 32
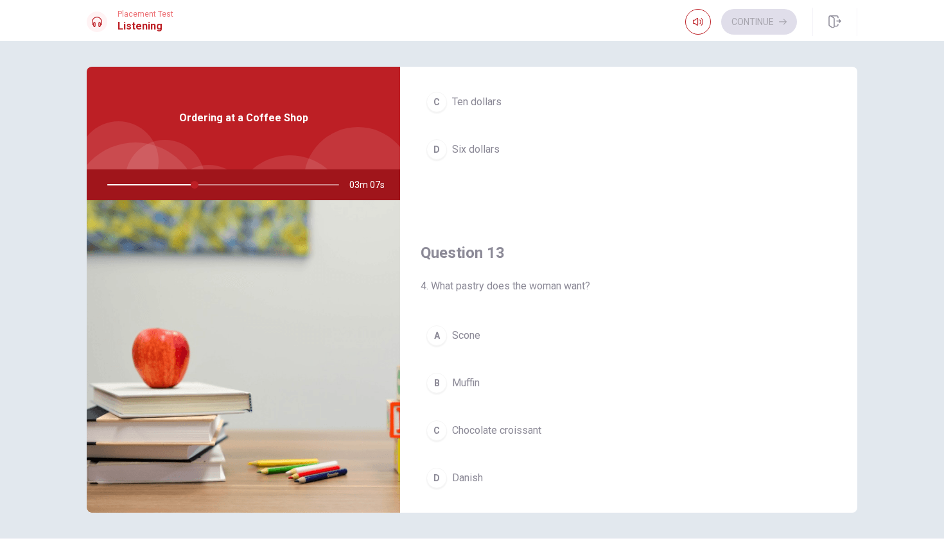
scroll to position [506, 0]
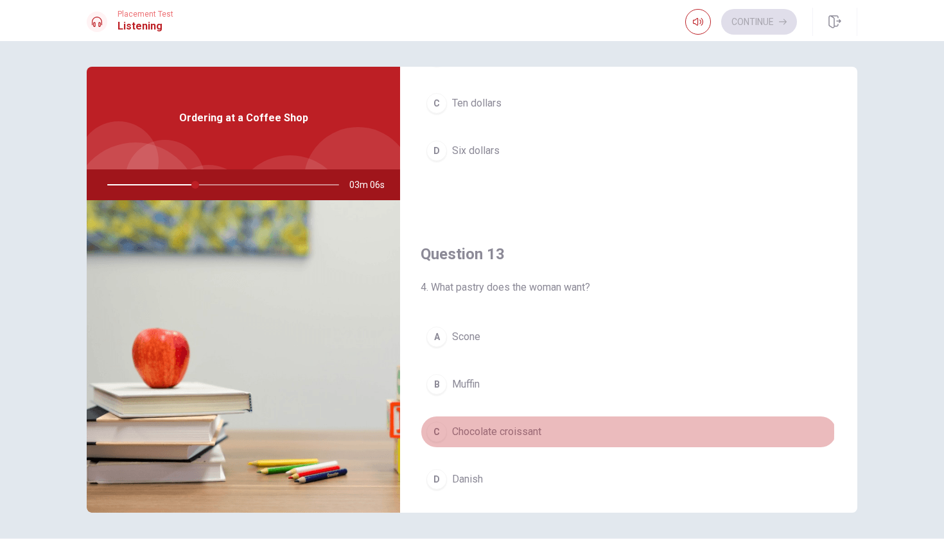
click at [505, 432] on span "Chocolate croissant" at bounding box center [496, 431] width 89 height 15
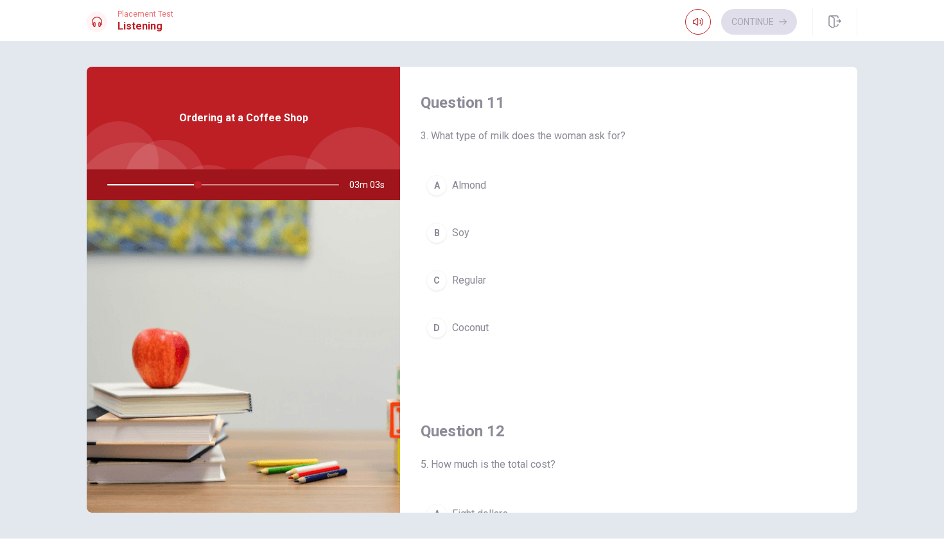
scroll to position [0, 0]
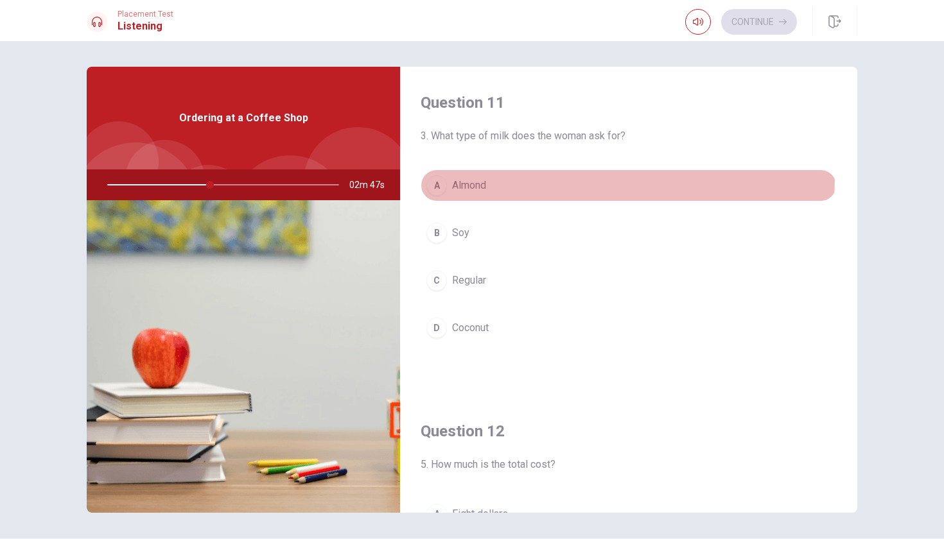
click at [526, 177] on button "A Almond" at bounding box center [629, 185] width 416 height 32
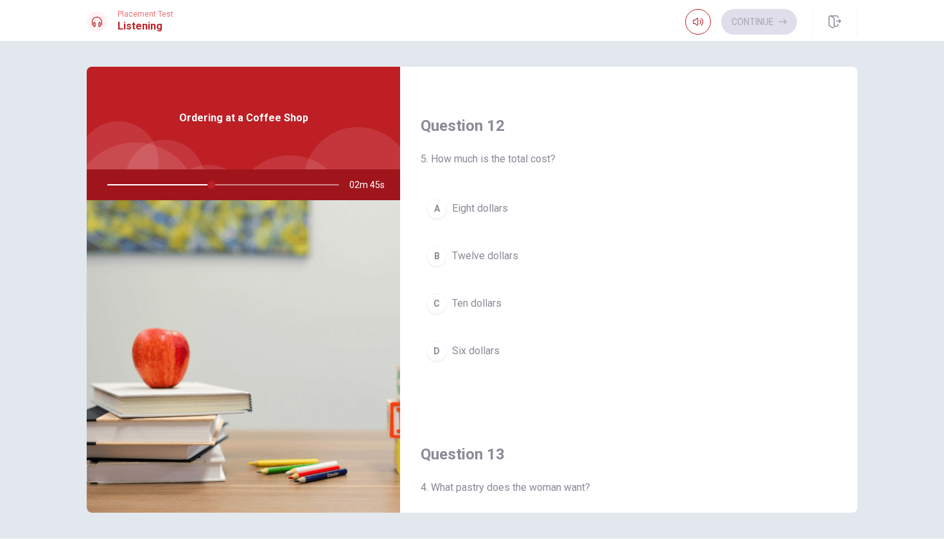
scroll to position [302, 0]
click at [494, 213] on span "Eight dollars" at bounding box center [480, 212] width 56 height 15
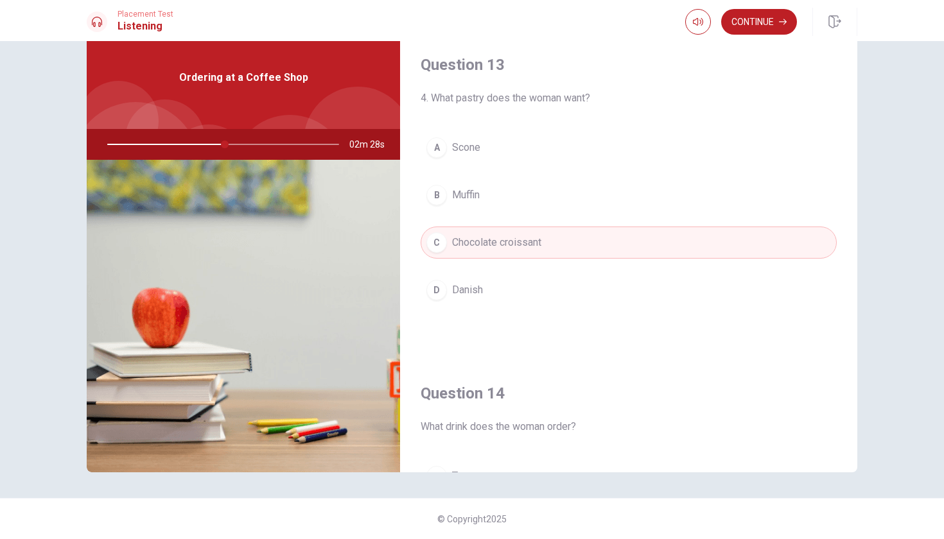
scroll to position [654, 0]
click at [752, 24] on button "Continue" at bounding box center [759, 22] width 76 height 26
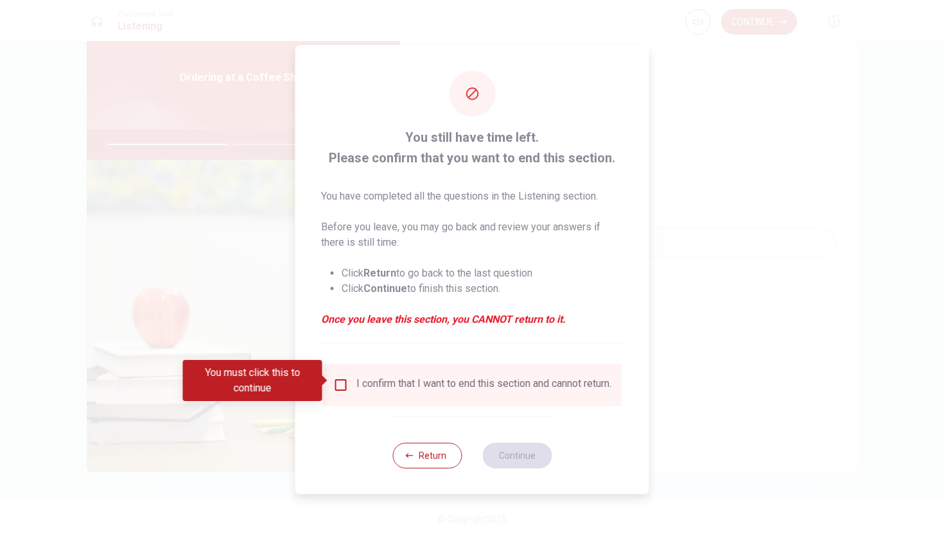
click at [338, 381] on input "You must click this to continue" at bounding box center [340, 384] width 15 height 15
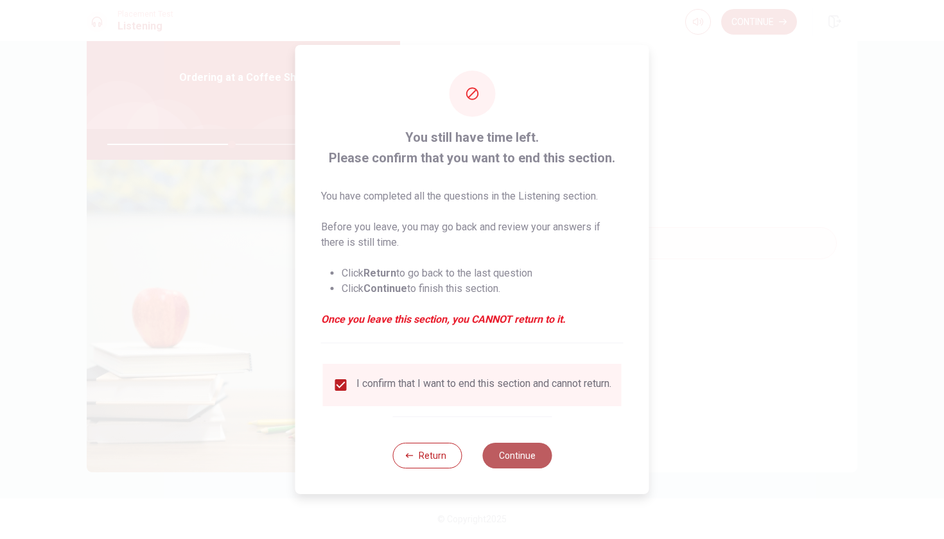
click at [510, 455] on button "Continue" at bounding box center [516, 456] width 69 height 26
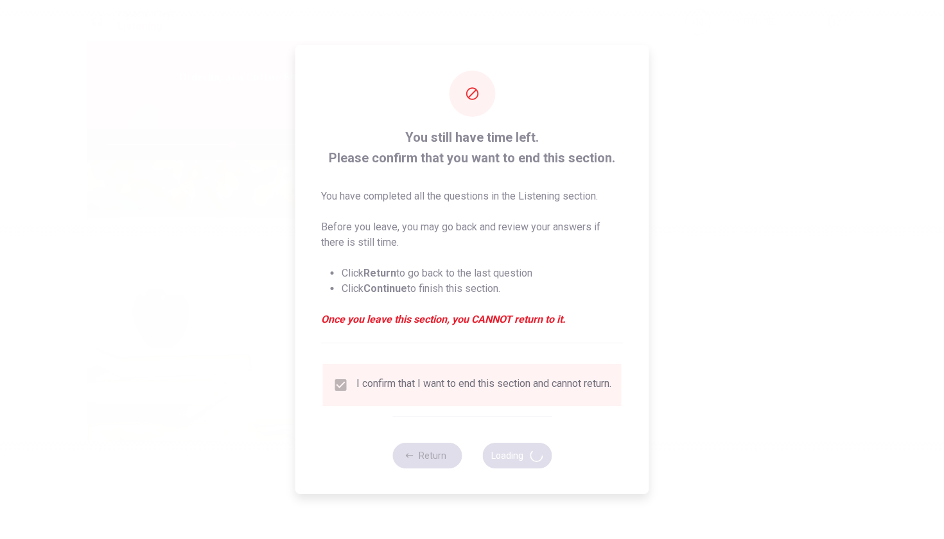
type input "54"
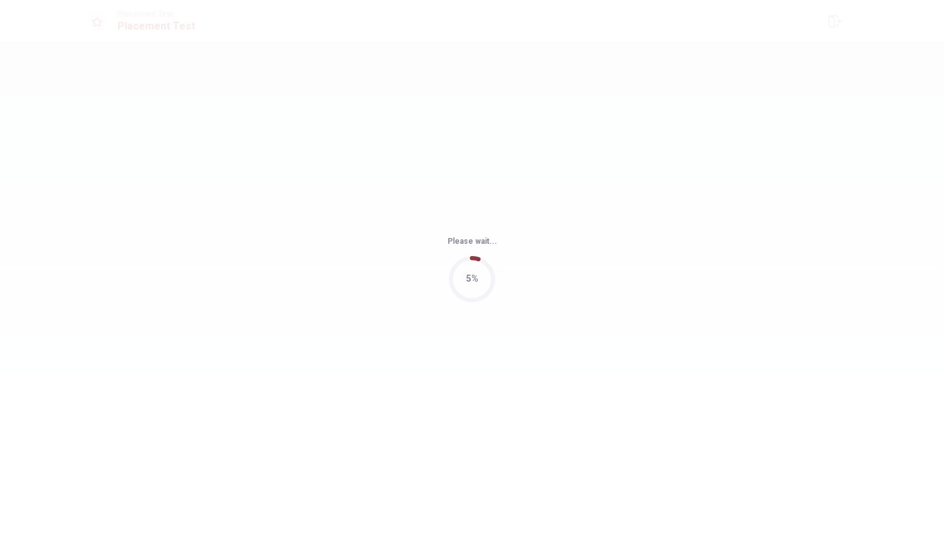
scroll to position [0, 0]
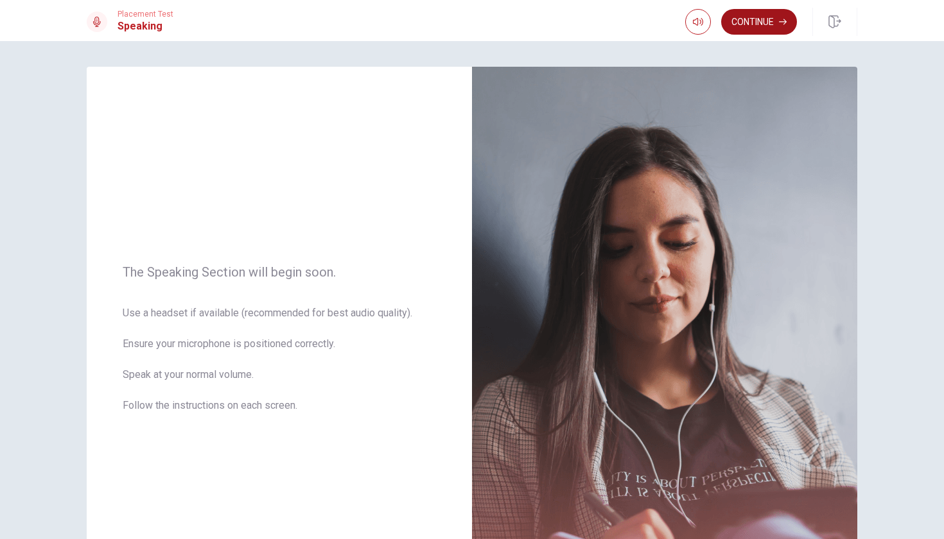
click at [767, 21] on button "Continue" at bounding box center [759, 22] width 76 height 26
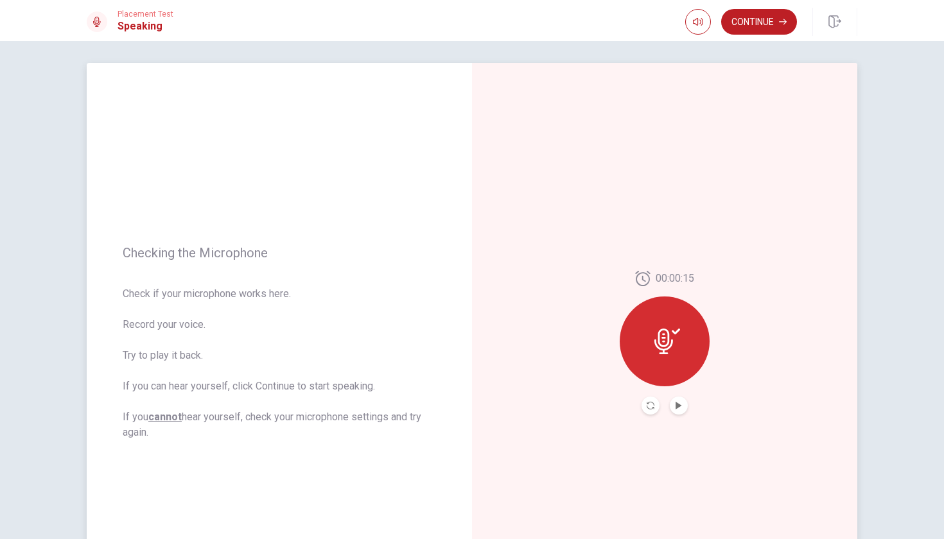
scroll to position [1, 0]
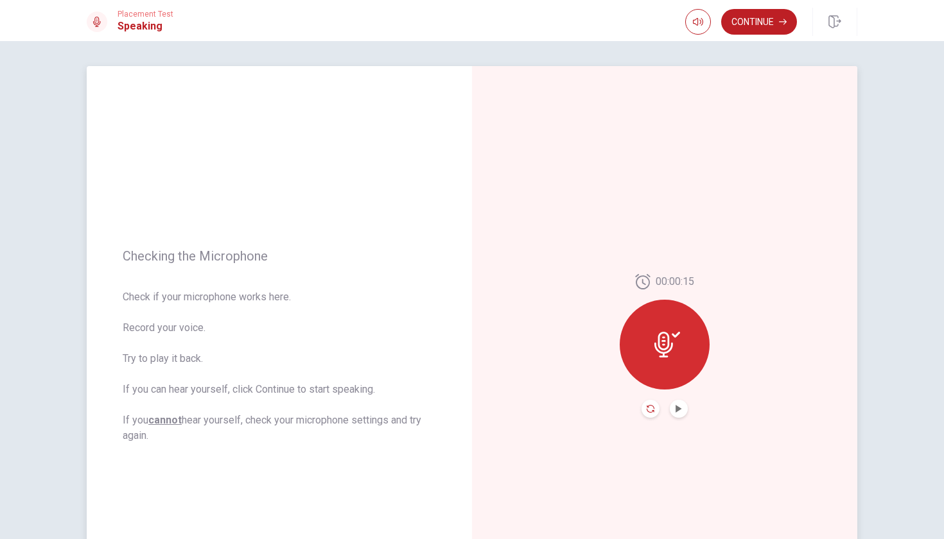
click at [648, 412] on icon "Record Again" at bounding box center [651, 409] width 8 height 8
click at [757, 17] on button "Continue" at bounding box center [759, 22] width 76 height 26
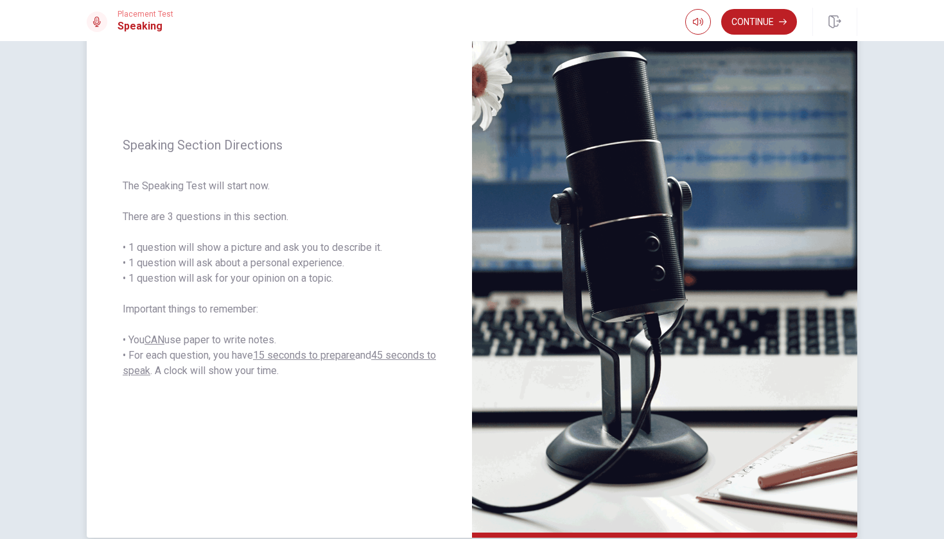
scroll to position [91, 0]
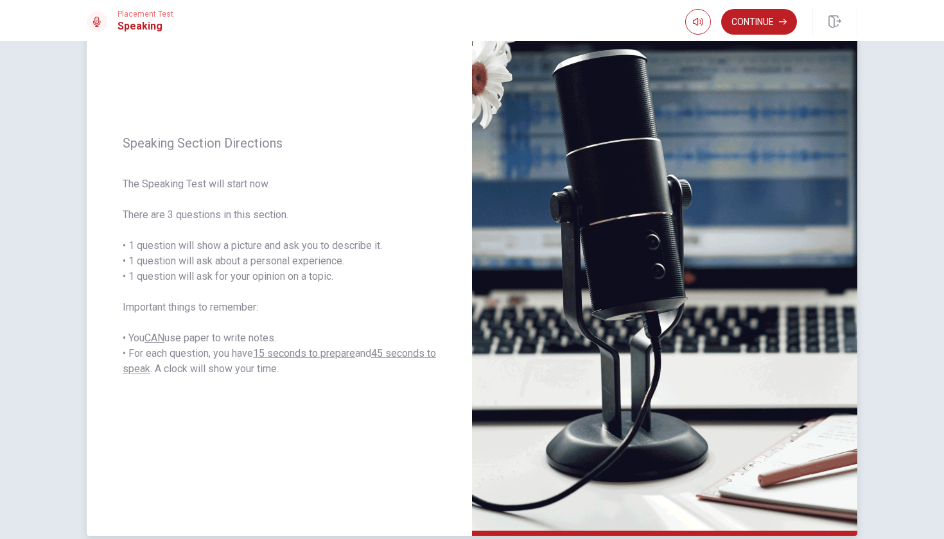
drag, startPoint x: 347, startPoint y: 263, endPoint x: 255, endPoint y: 263, distance: 91.8
click at [254, 263] on span "The Speaking Test will start now. There are 3 questions in this section. • 1 qu…" at bounding box center [279, 277] width 313 height 200
drag, startPoint x: 265, startPoint y: 278, endPoint x: 305, endPoint y: 273, distance: 40.8
click at [305, 273] on span "The Speaking Test will start now. There are 3 questions in this section. • 1 qu…" at bounding box center [279, 277] width 313 height 200
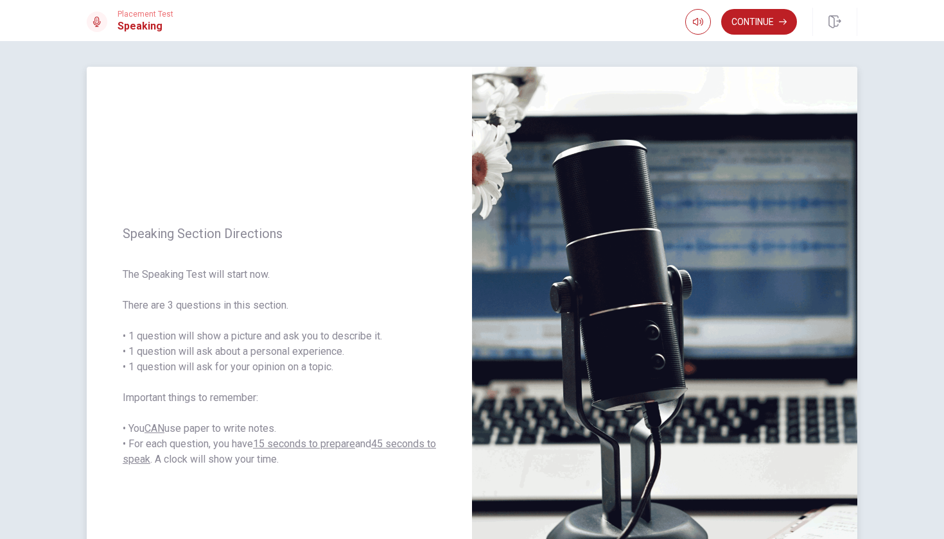
scroll to position [0, 0]
click at [756, 24] on button "Continue" at bounding box center [759, 22] width 76 height 26
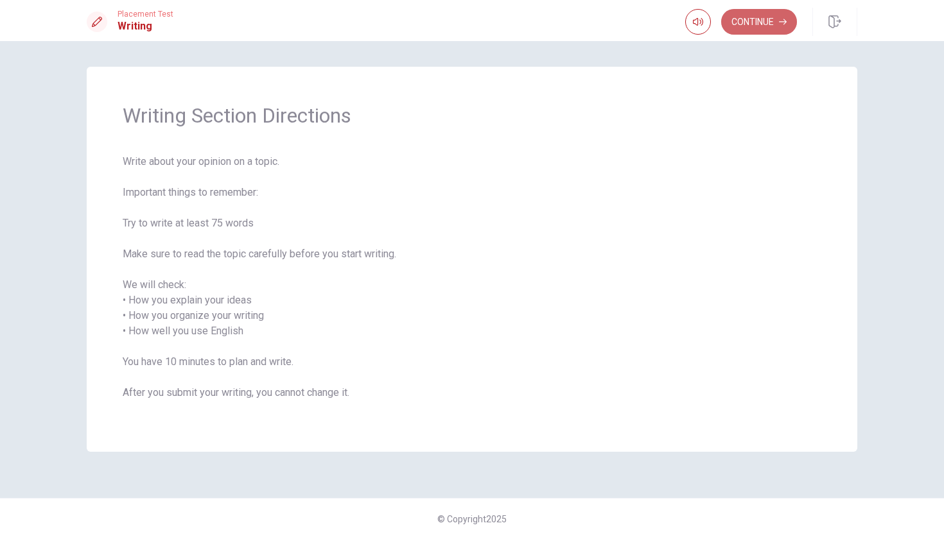
click at [770, 35] on div "Continue" at bounding box center [771, 22] width 172 height 28
click at [759, 28] on button "Continue" at bounding box center [759, 22] width 76 height 26
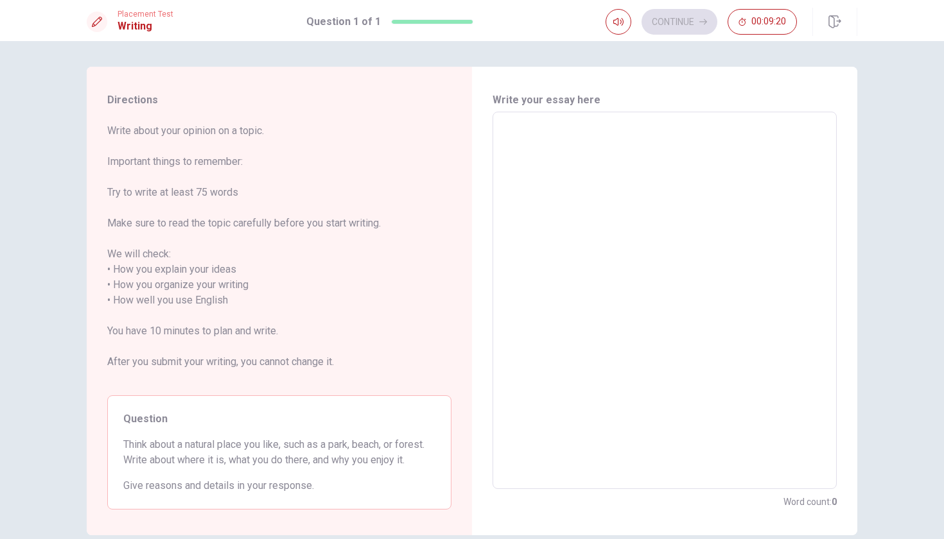
click at [505, 137] on textarea at bounding box center [664, 301] width 326 height 356
type textarea "m"
type textarea "x"
type textarea "me"
type textarea "x"
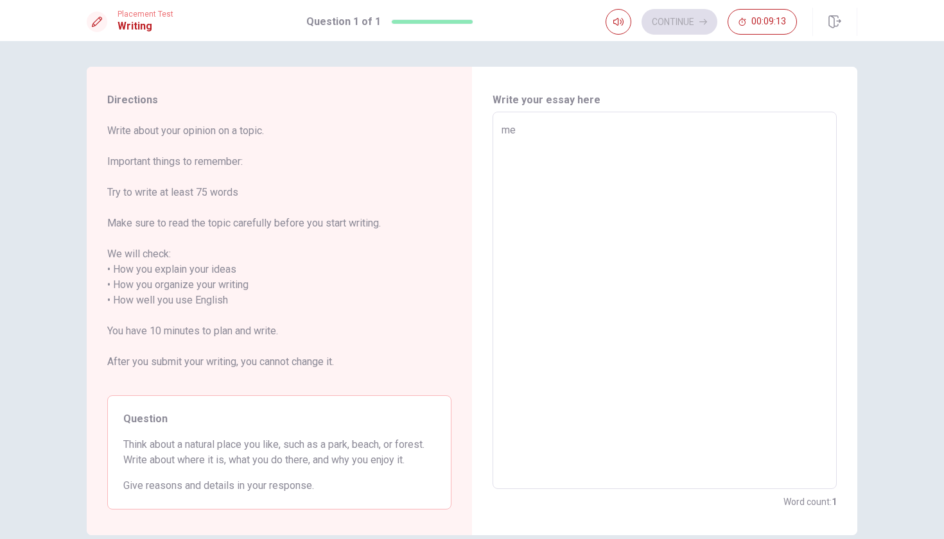
type textarea "me"
type textarea "x"
type textarea "me"
type textarea "x"
type textarea "m"
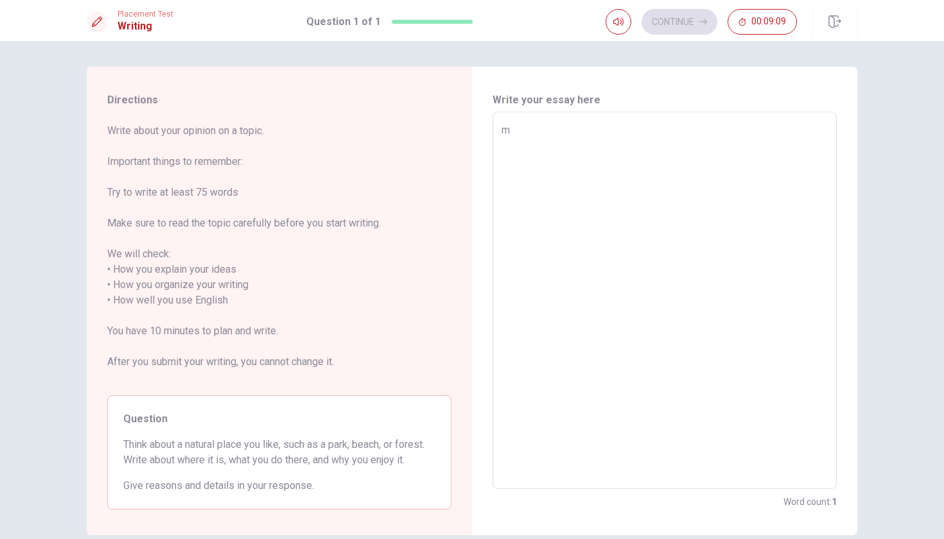
type textarea "x"
type textarea "m"
type textarea "x"
type textarea "my"
type textarea "x"
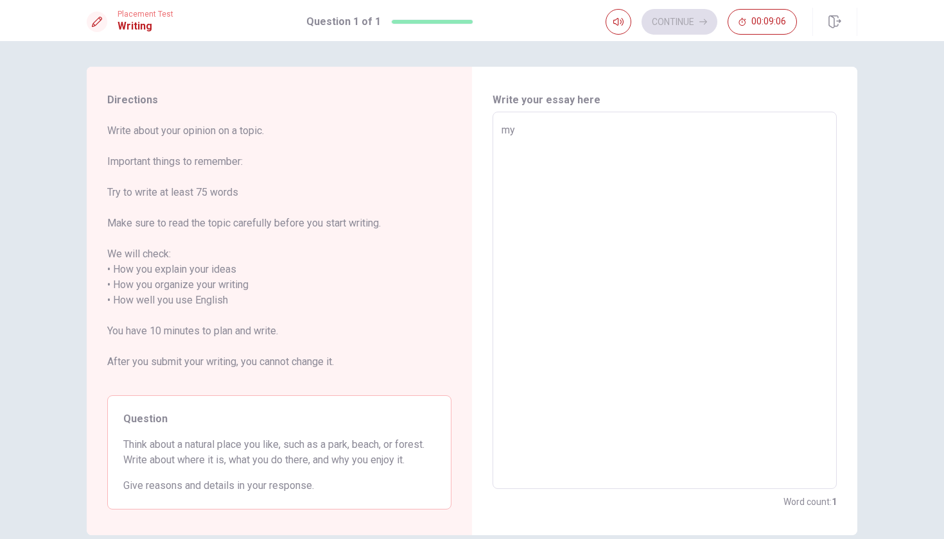
type textarea "my"
type textarea "x"
type textarea "my g"
type textarea "x"
type textarea "my go"
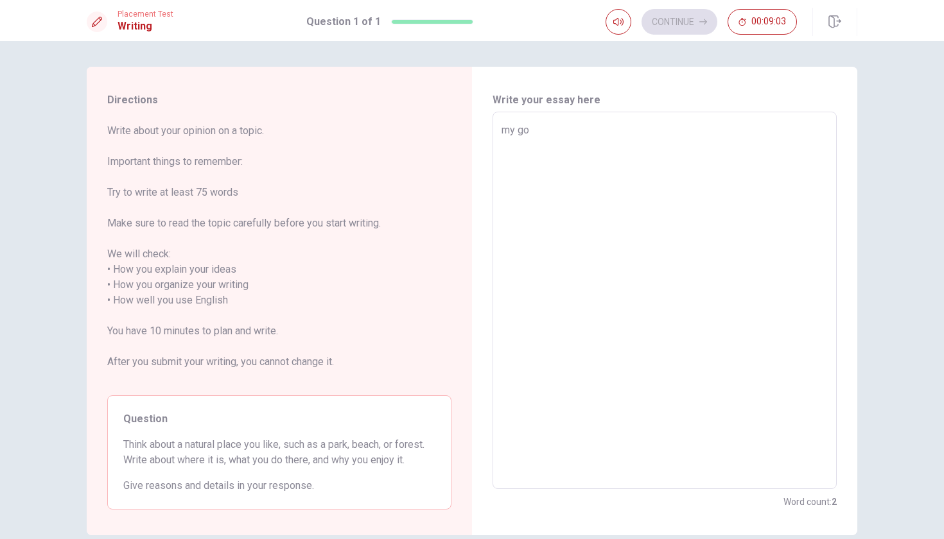
type textarea "x"
type textarea "my go"
type textarea "x"
type textarea "my go"
type textarea "x"
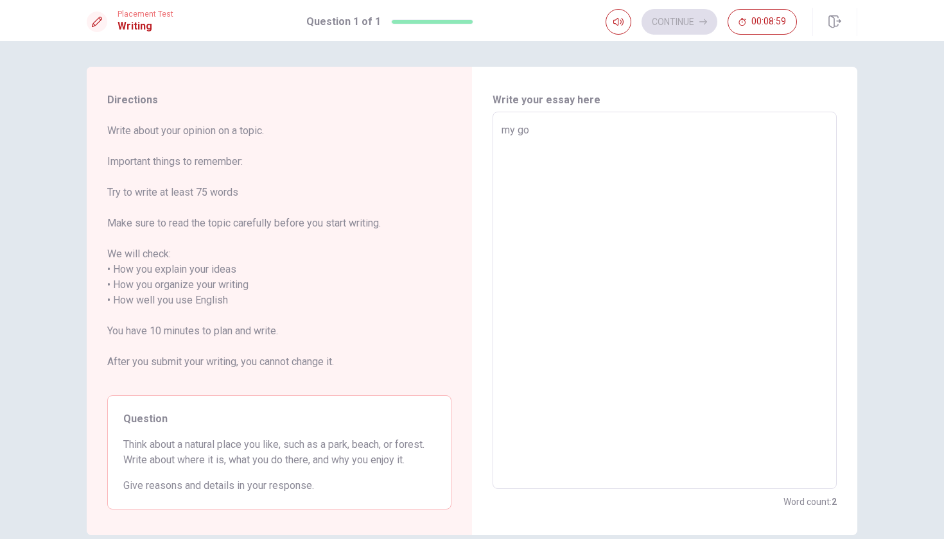
type textarea "my g"
type textarea "x"
type textarea "my"
type textarea "x"
type textarea "my"
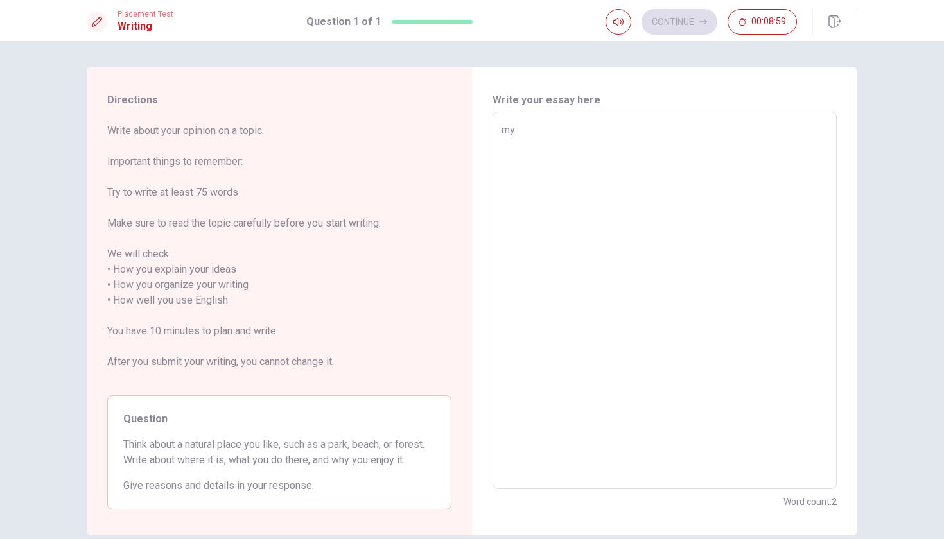
type textarea "x"
type textarea "m"
type textarea "x"
click at [510, 126] on textarea at bounding box center [664, 301] width 326 height 356
type textarea "m"
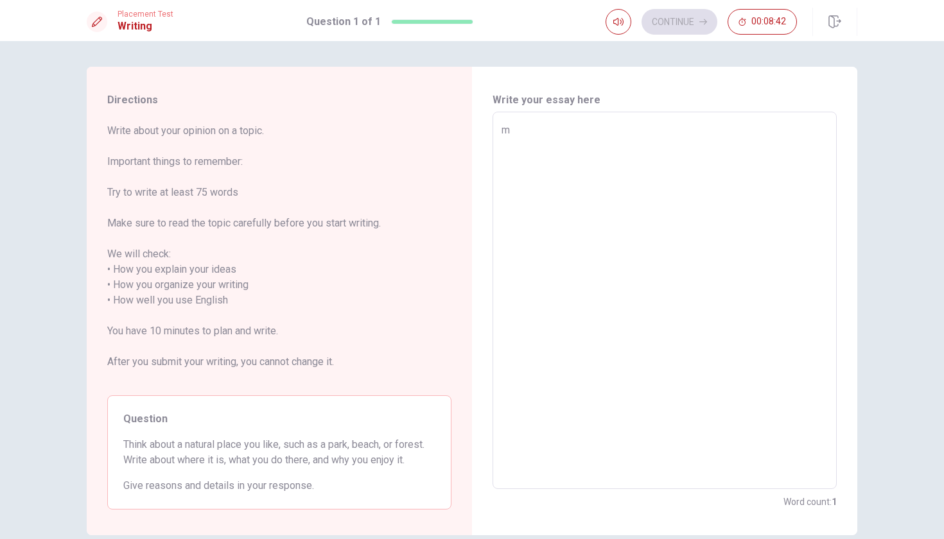
type textarea "x"
type textarea "my"
type textarea "x"
type textarea "my"
type textarea "x"
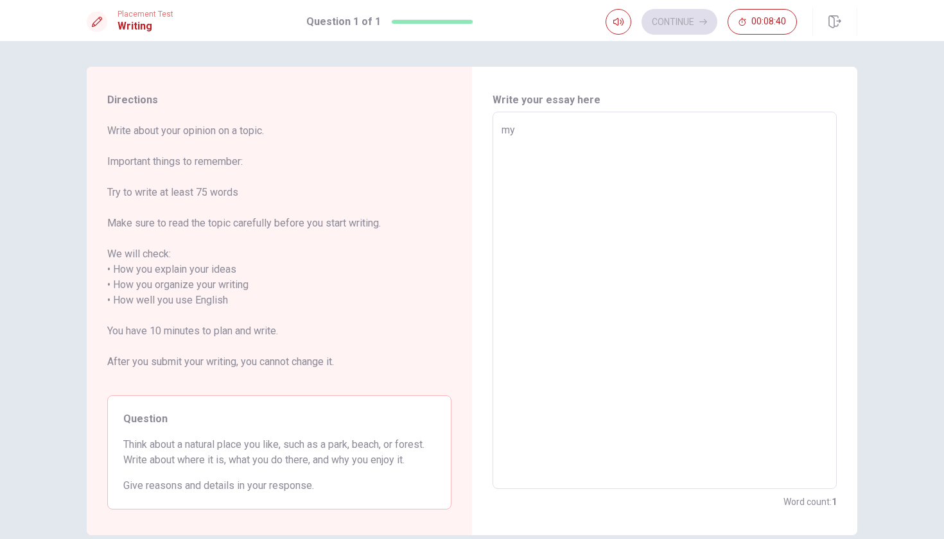
type textarea "my l"
type textarea "x"
type textarea "my li"
type textarea "x"
type textarea "my lik"
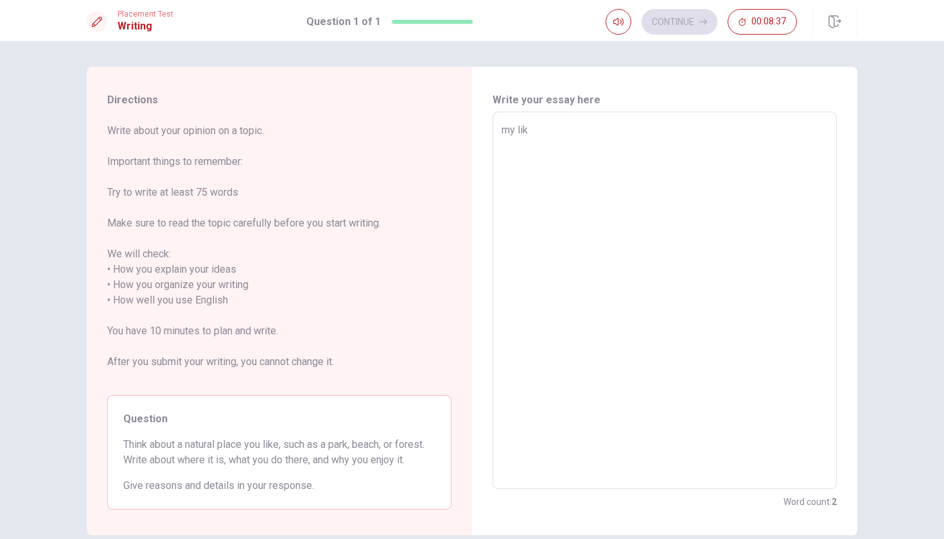
type textarea "x"
type textarea "my likr"
type textarea "x"
type textarea "my likr"
type textarea "x"
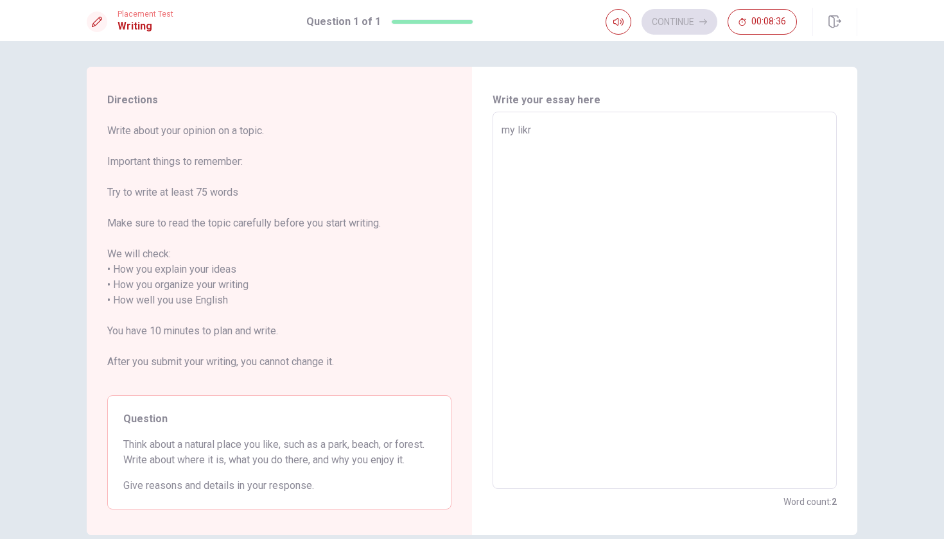
type textarea "my likr"
type textarea "x"
type textarea "my lik"
type textarea "x"
type textarea "my like"
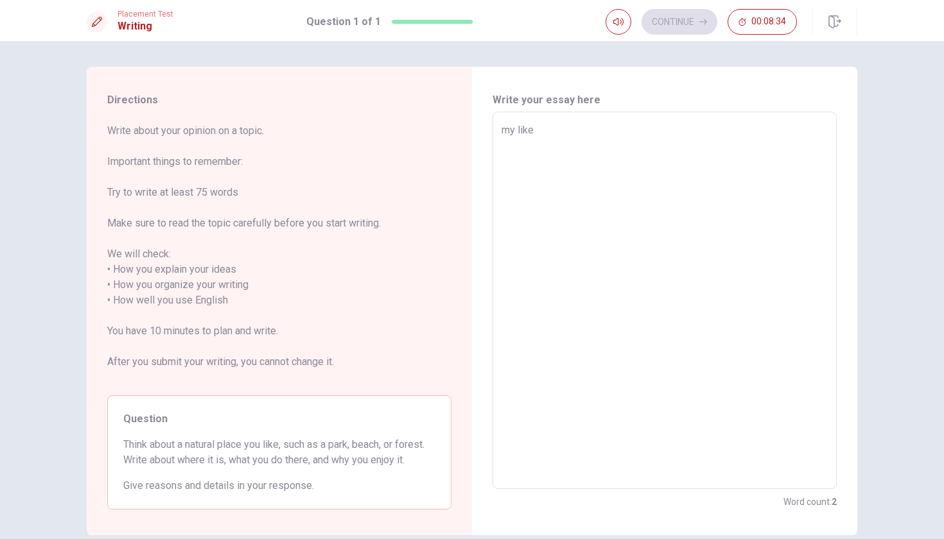
type textarea "x"
type textarea "my like"
type textarea "x"
type textarea "my like g"
type textarea "x"
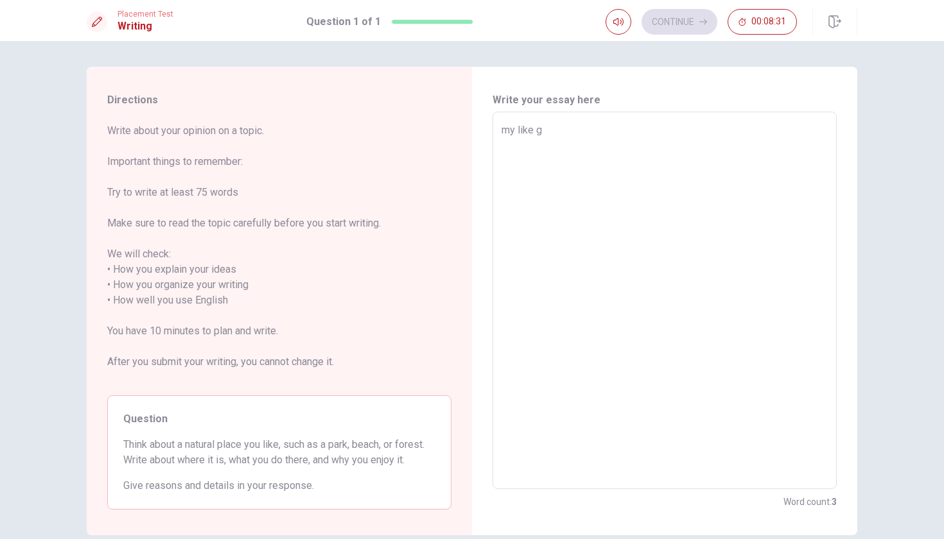
type textarea "my like go"
type textarea "x"
type textarea "my like go"
type textarea "x"
type textarea "my like go t"
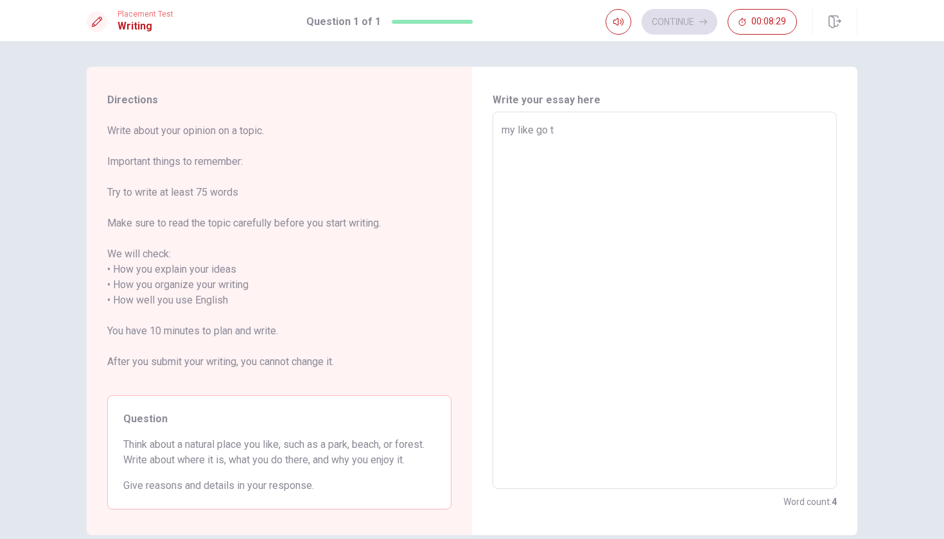
type textarea "x"
type textarea "my like go to"
type textarea "x"
type textarea "my like go to"
type textarea "x"
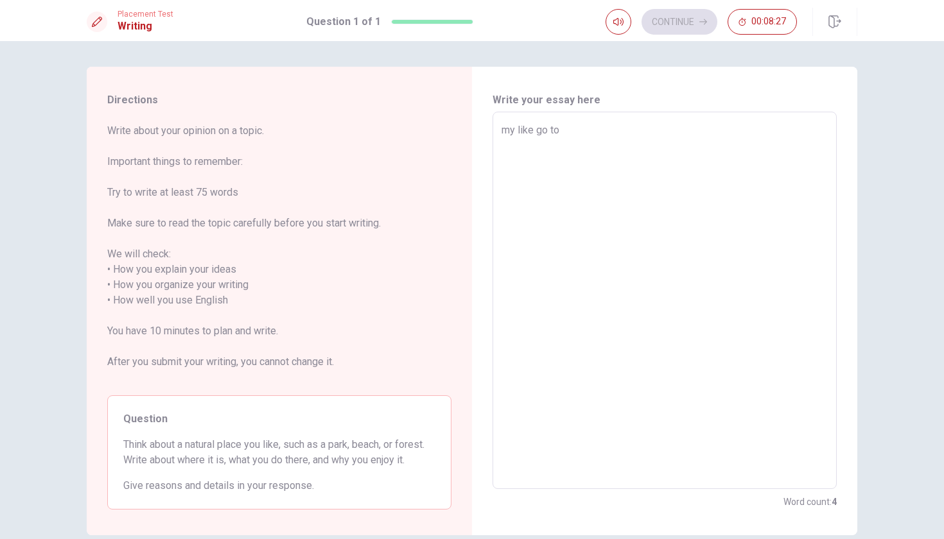
type textarea "my like go to b"
type textarea "x"
type textarea "my like go to be"
type textarea "x"
type textarea "my like go to bea"
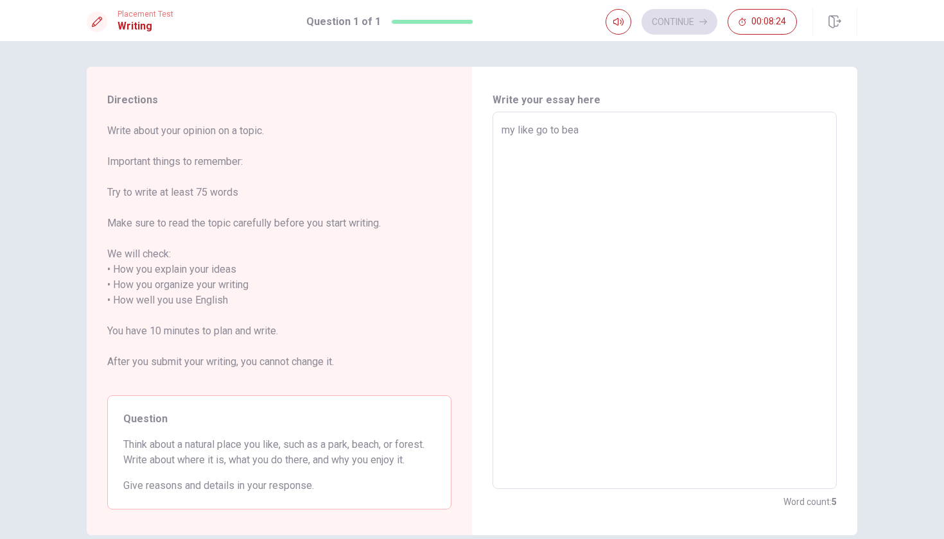
type textarea "x"
type textarea "my like go to beat"
type textarea "x"
type textarea "my like go to beath"
type textarea "x"
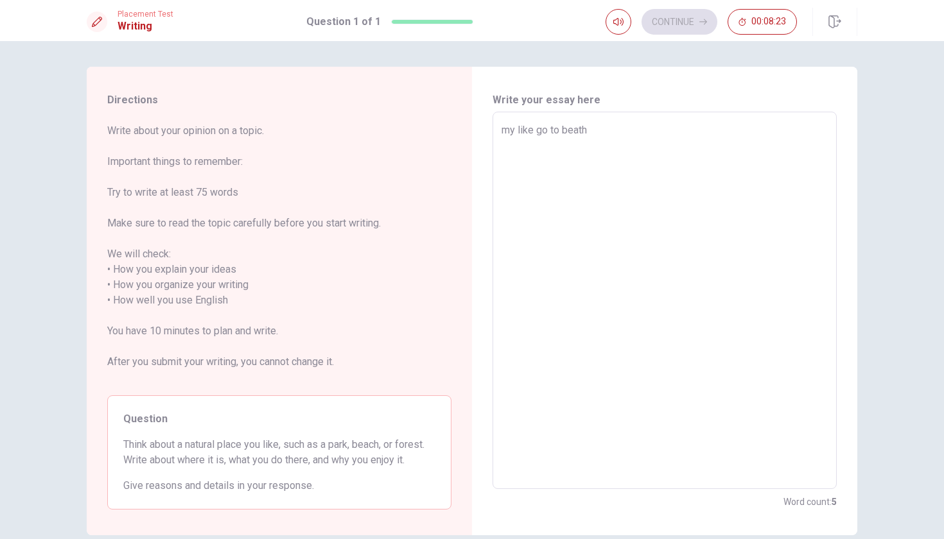
type textarea "my like go to [PERSON_NAME]"
type textarea "x"
type textarea "my like go to beath"
type textarea "x"
type textarea "my like go to beat"
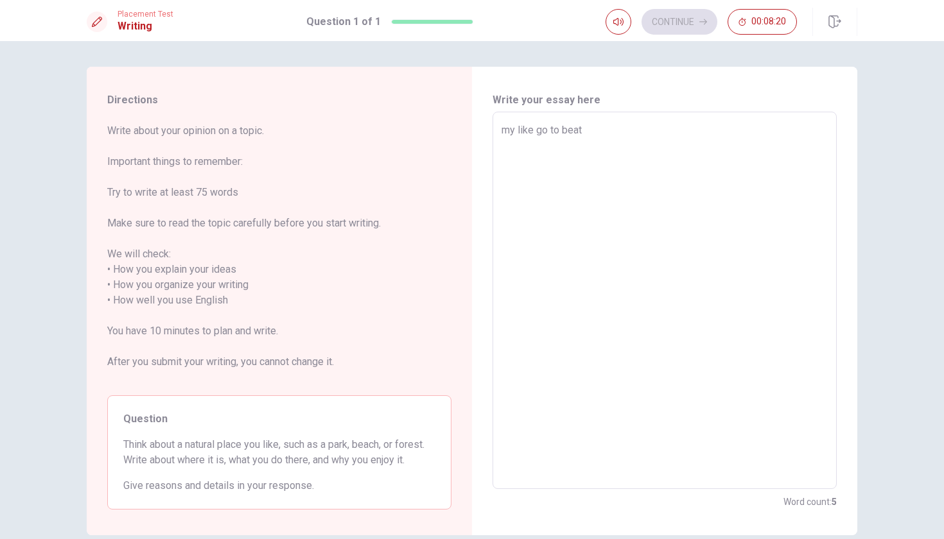
type textarea "x"
type textarea "my like go to bea"
type textarea "x"
type textarea "my like go to beac"
type textarea "x"
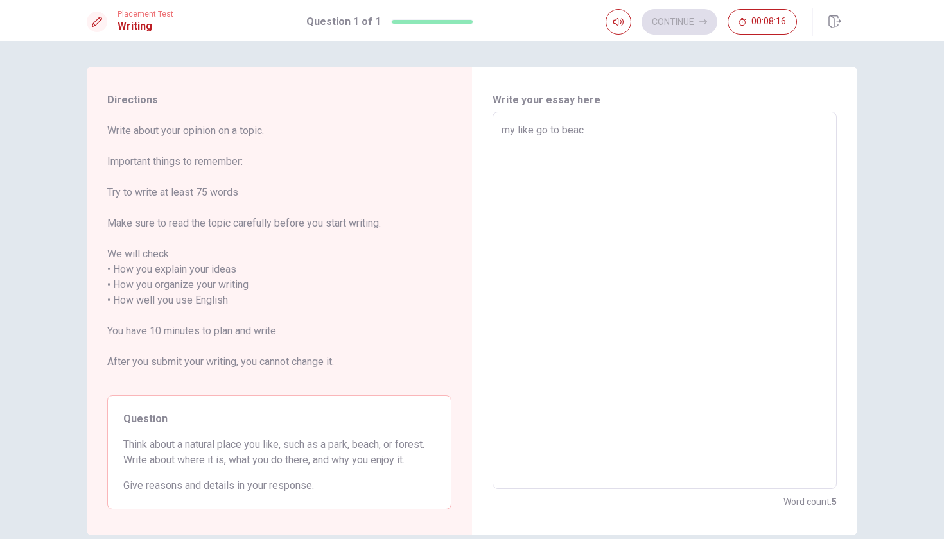
type textarea "my like go to beach"
type textarea "x"
type textarea "my like go to beach"
type textarea "x"
type textarea "my like go to beach b"
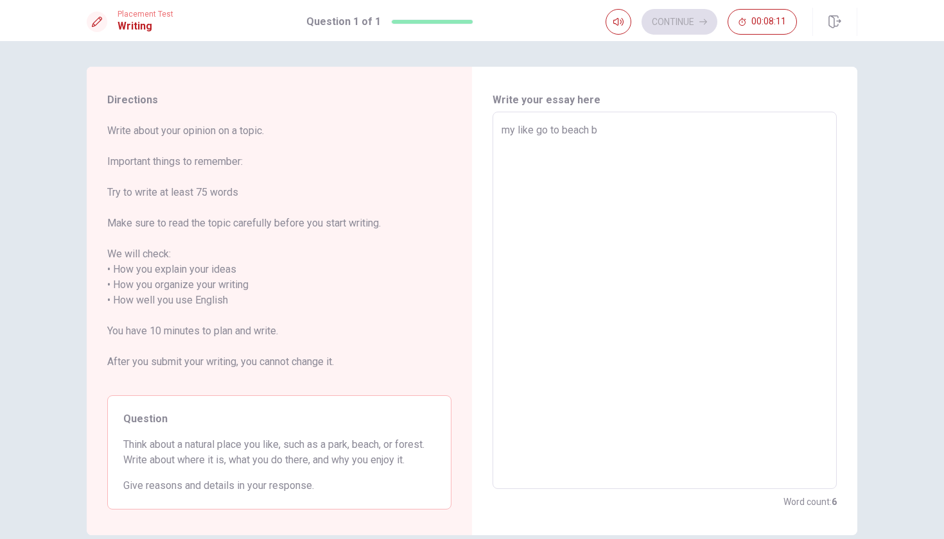
type textarea "x"
type textarea "my like go to beach bu"
type textarea "x"
type textarea "my like go to beach but"
type textarea "x"
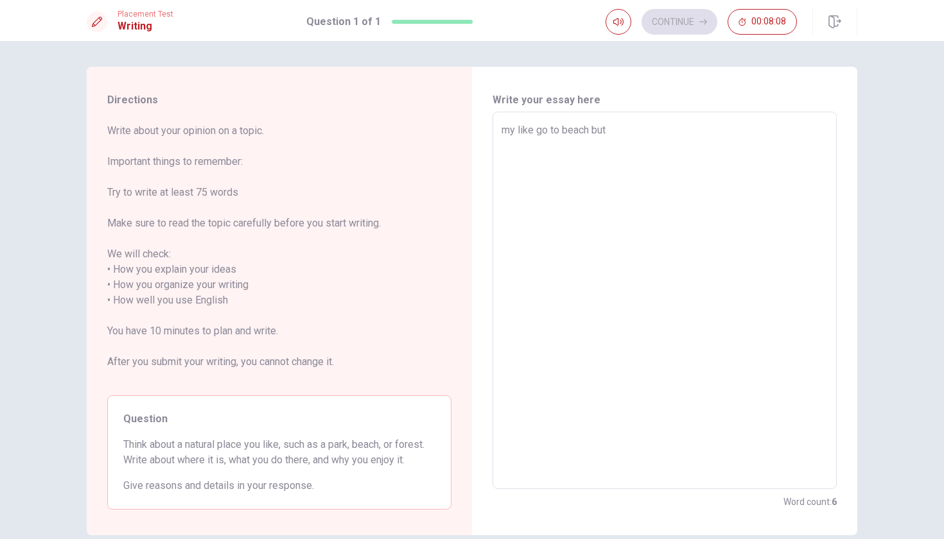
type textarea "my like go to beach but"
type textarea "x"
type textarea "my like go to beach but m"
type textarea "x"
type textarea "my like go to beach but my"
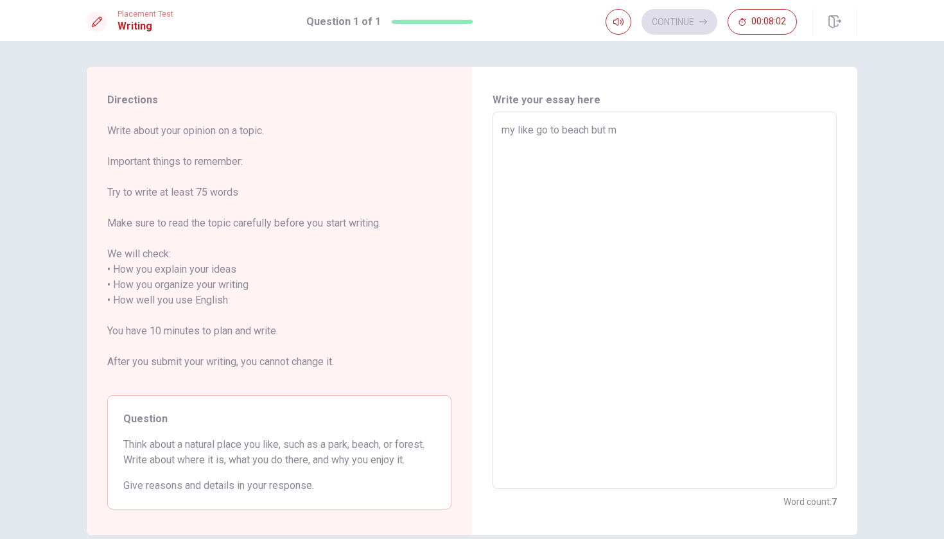
type textarea "x"
type textarea "my like go to beach but my"
type textarea "x"
type textarea "my like go to beach but my s"
type textarea "x"
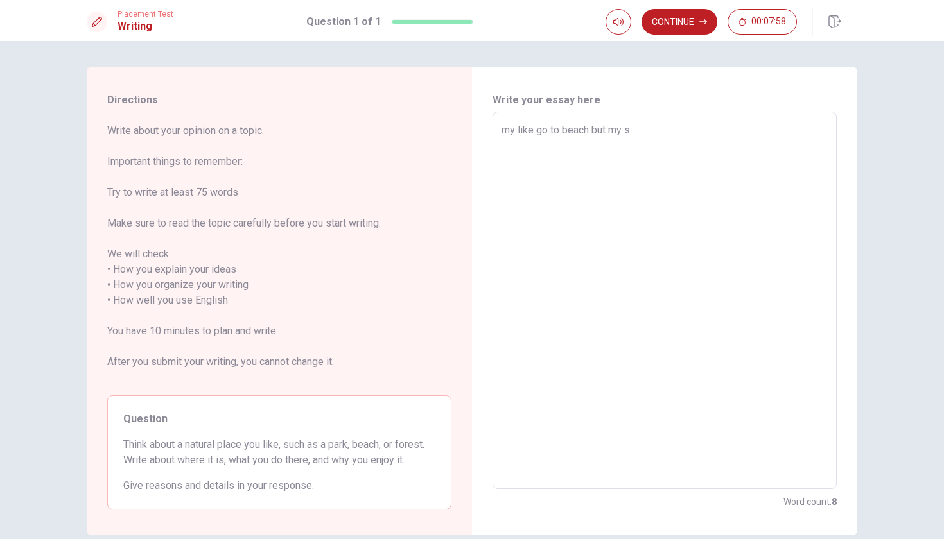
type textarea "my like go to beach but my si"
type textarea "x"
type textarea "my like go to beach but my sit"
type textarea "x"
type textarea "my like go to beach but my site"
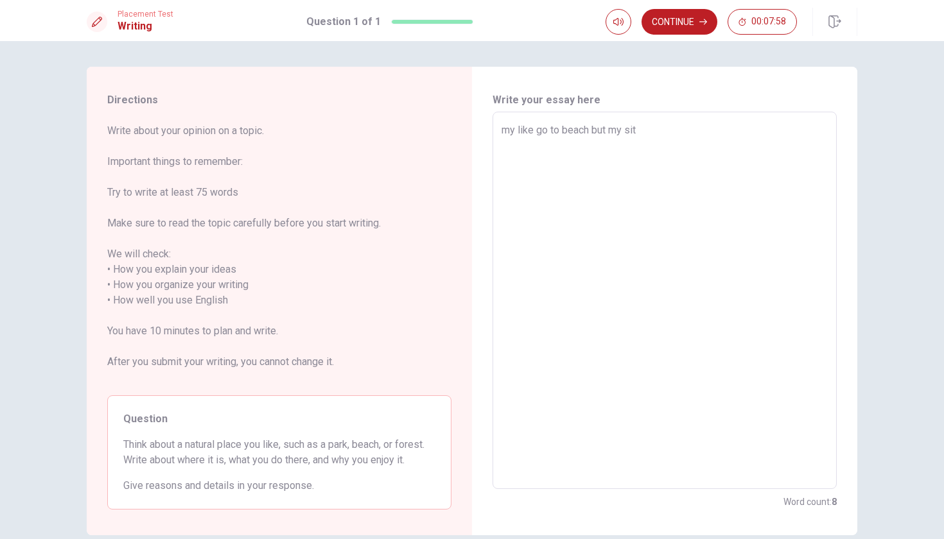
type textarea "x"
type textarea "my like go to beach but my site"
type textarea "x"
type textarea "my like go to beach but my site"
type textarea "x"
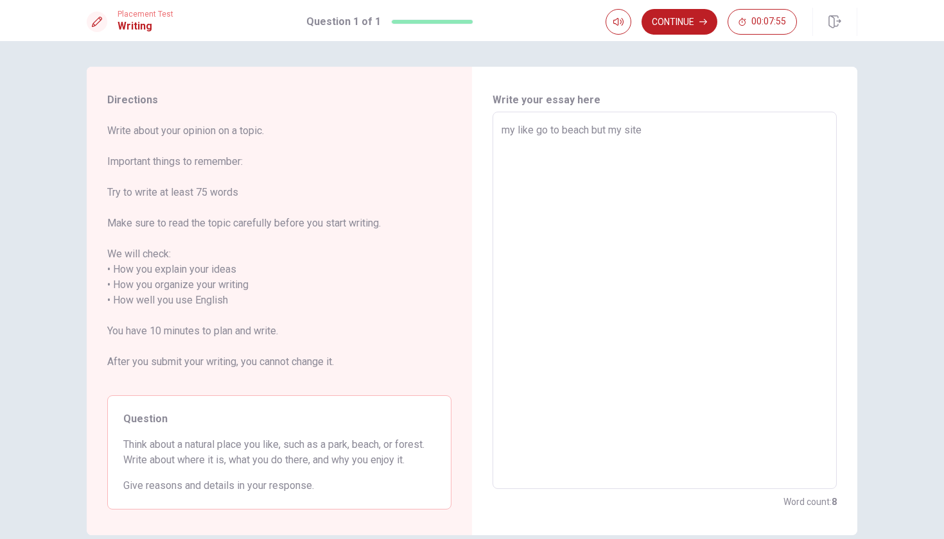
type textarea "my like go to beach but my sit"
type textarea "x"
type textarea "my like go to beach but my si"
type textarea "x"
type textarea "my like go to beach but my s"
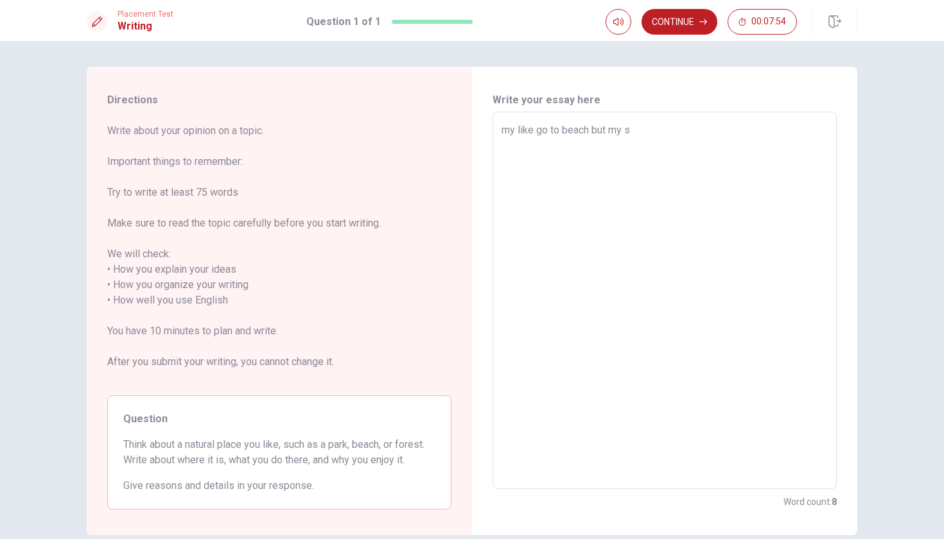
type textarea "x"
type textarea "my like go to beach but my"
type textarea "x"
type textarea "my like go to beach but my"
type textarea "x"
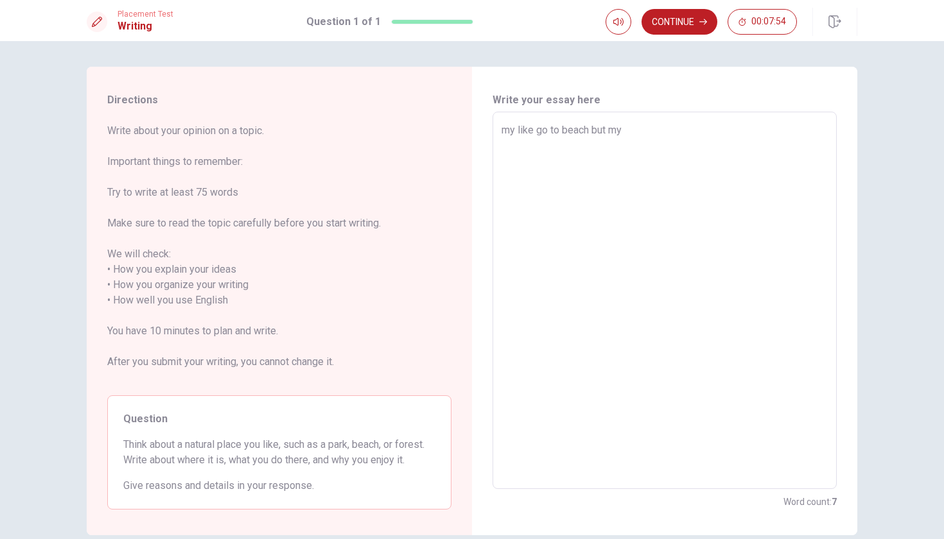
type textarea "my like go to beach but m"
type textarea "x"
type textarea "my like go to beach but"
type textarea "x"
type textarea "my like go to beach but"
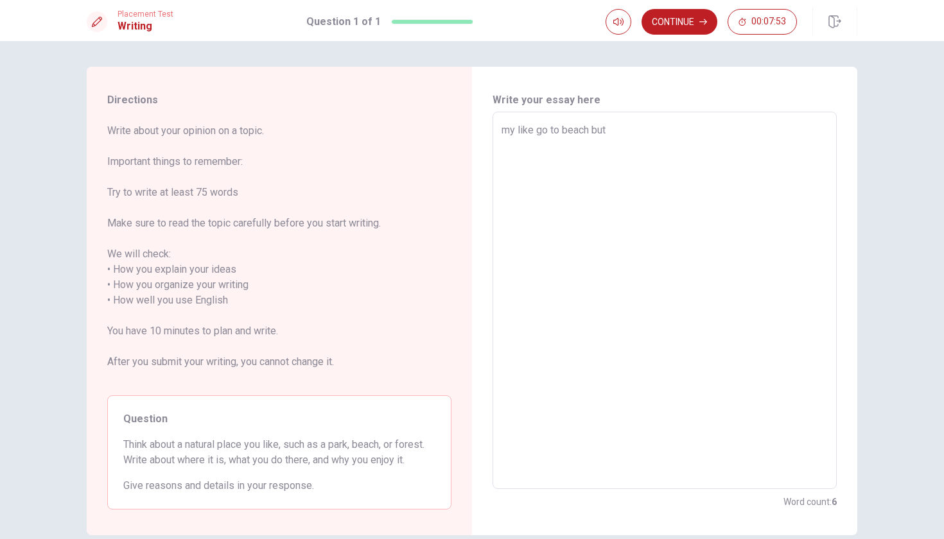
type textarea "x"
type textarea "my like go to beach bu"
type textarea "x"
type textarea "my like go to beach b"
type textarea "x"
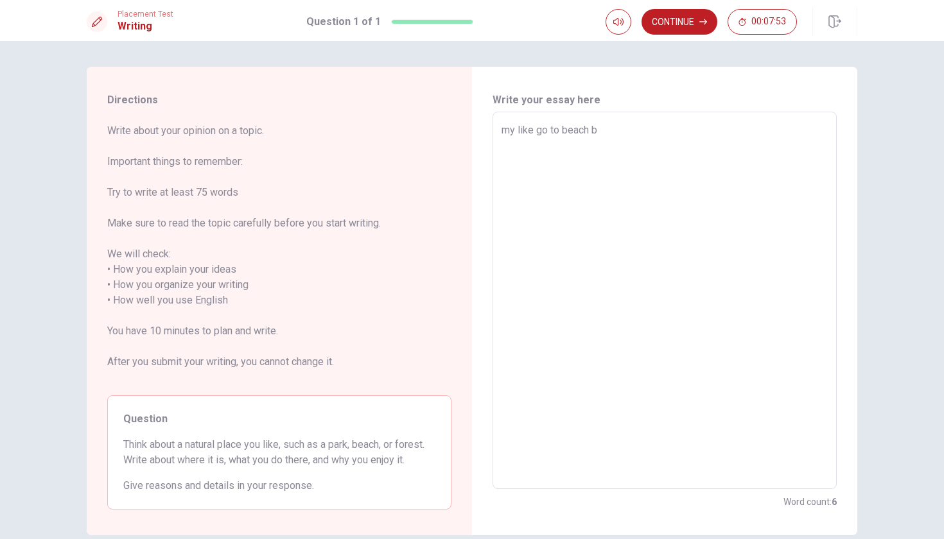
type textarea "my like go to beach"
type textarea "x"
type textarea "my like go to beach"
type textarea "x"
type textarea "my like go to beac"
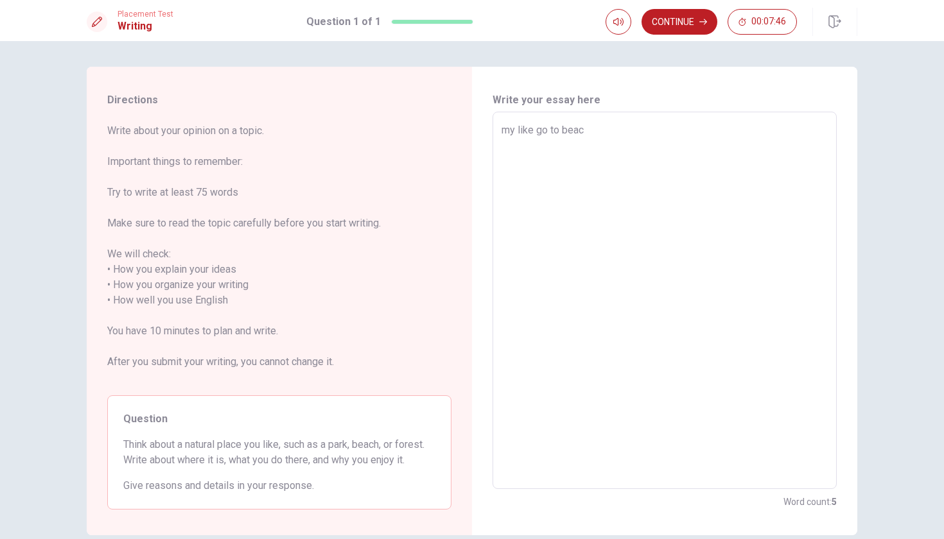
type textarea "x"
type textarea "my like go to bea"
type textarea "x"
type textarea "my like go to be"
type textarea "x"
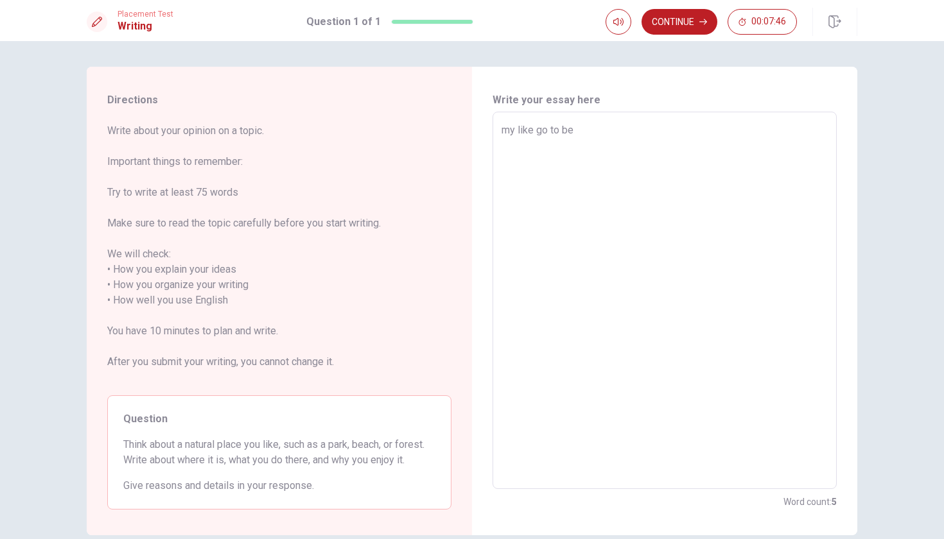
type textarea "my like go to b"
type textarea "x"
type textarea "my like go to"
type textarea "x"
type textarea "my like go to"
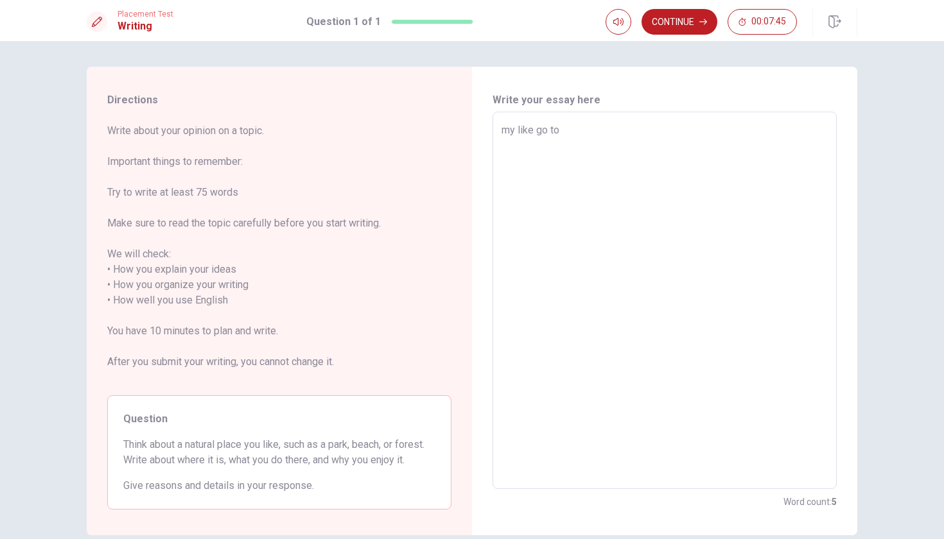
type textarea "x"
type textarea "my like go t"
type textarea "x"
type textarea "my like go"
type textarea "x"
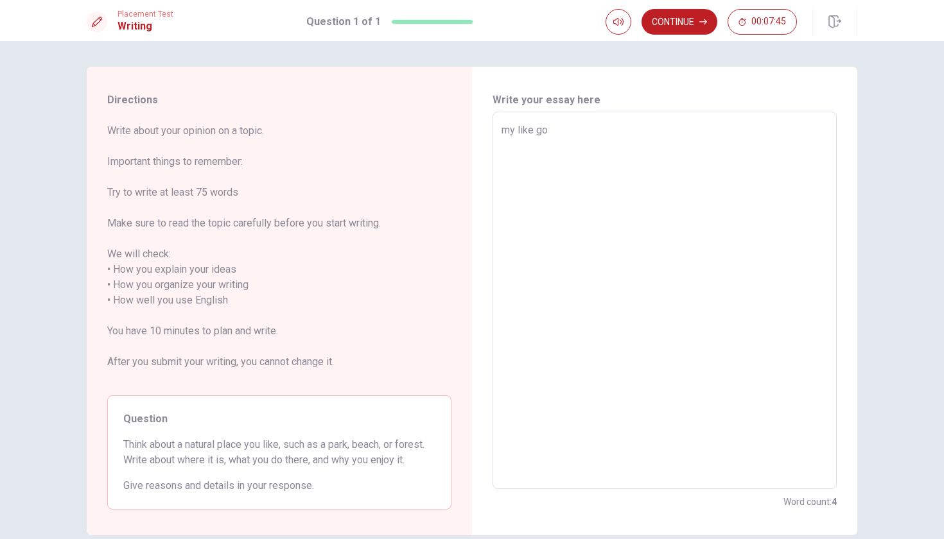
type textarea "my like go"
type textarea "x"
type textarea "my like g"
type textarea "x"
type textarea "my like"
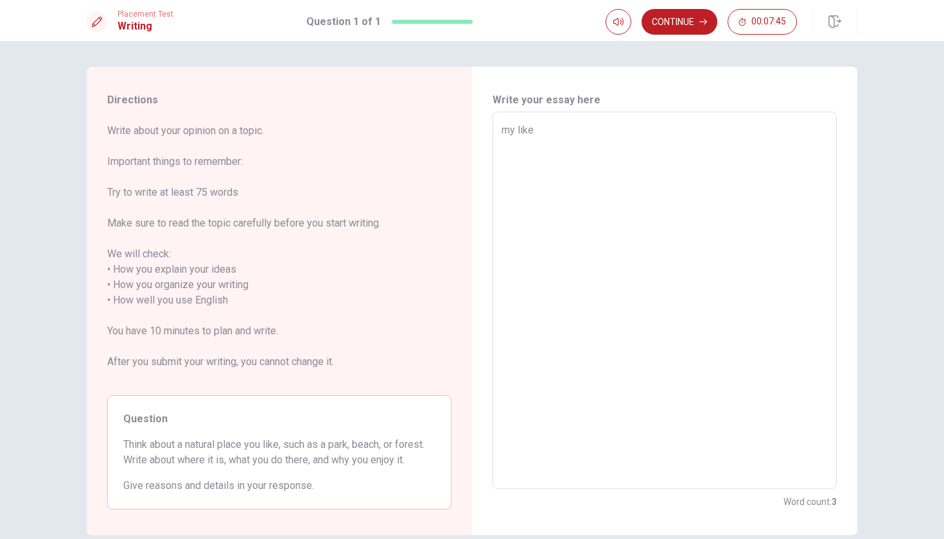
type textarea "x"
type textarea "my like"
type textarea "x"
type textarea "my lik"
type textarea "x"
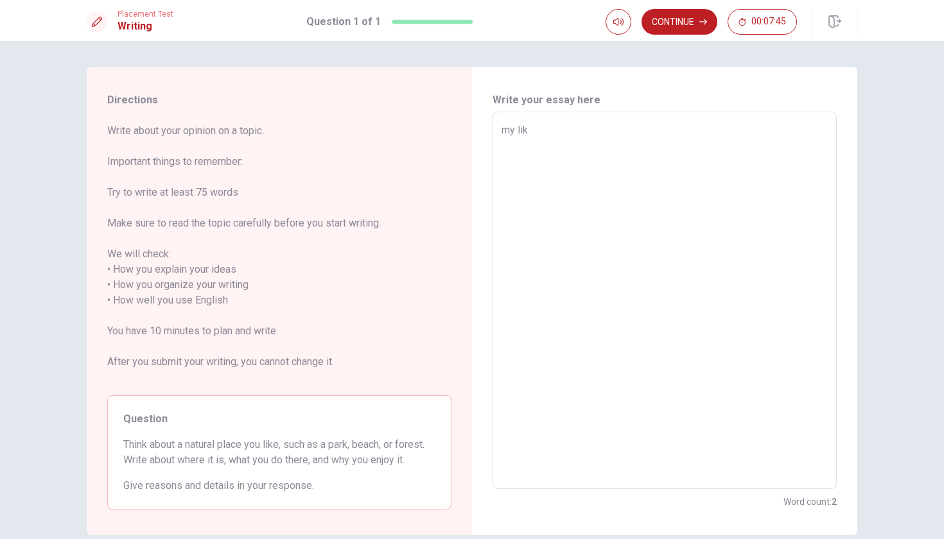
type textarea "my li"
type textarea "x"
type textarea "my l"
type textarea "x"
type textarea "my"
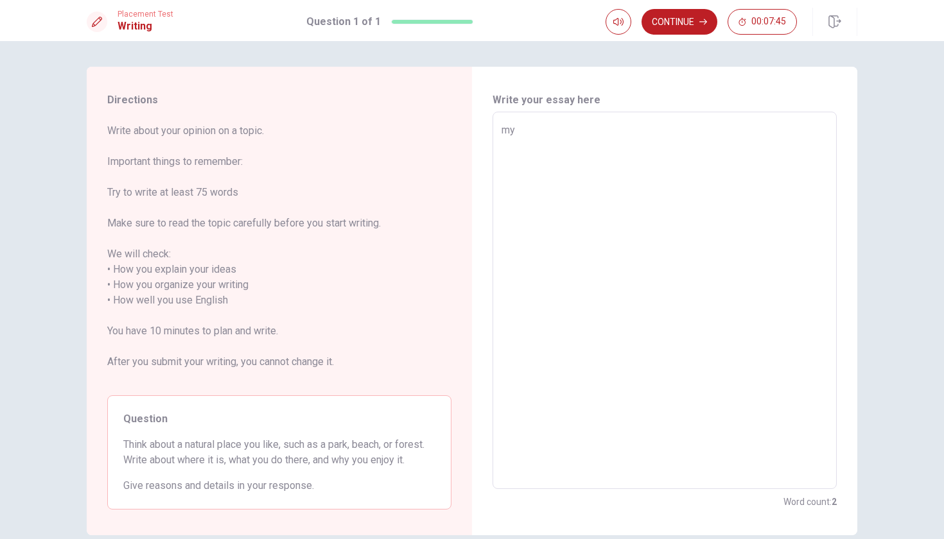
type textarea "x"
type textarea "my"
type textarea "x"
type textarea "m"
type textarea "x"
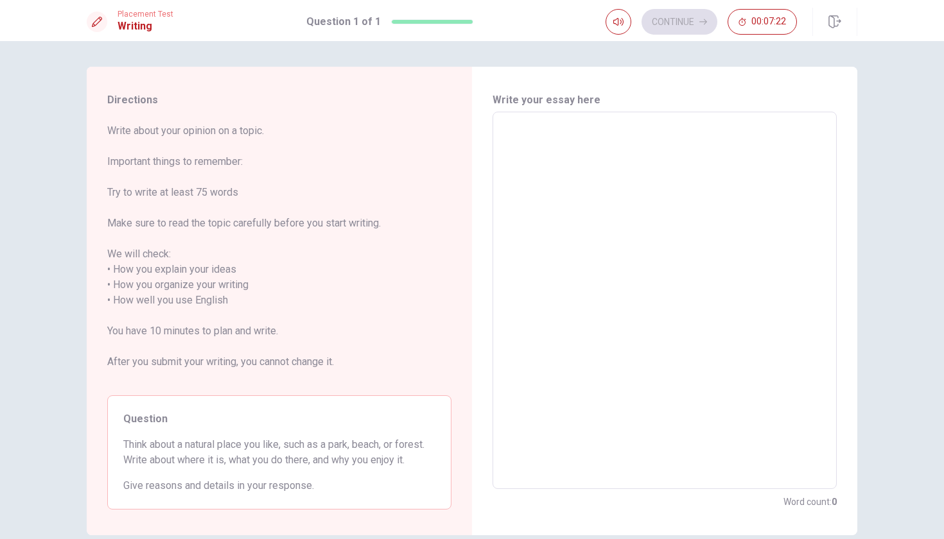
type textarea "d"
type textarea "x"
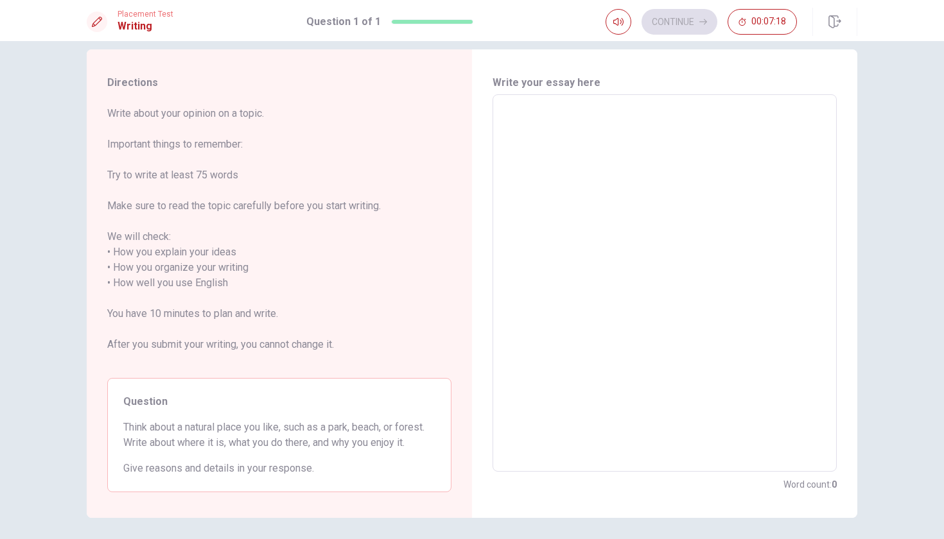
scroll to position [19, 0]
type textarea "i"
type textarea "x"
type textarea "i"
type textarea "x"
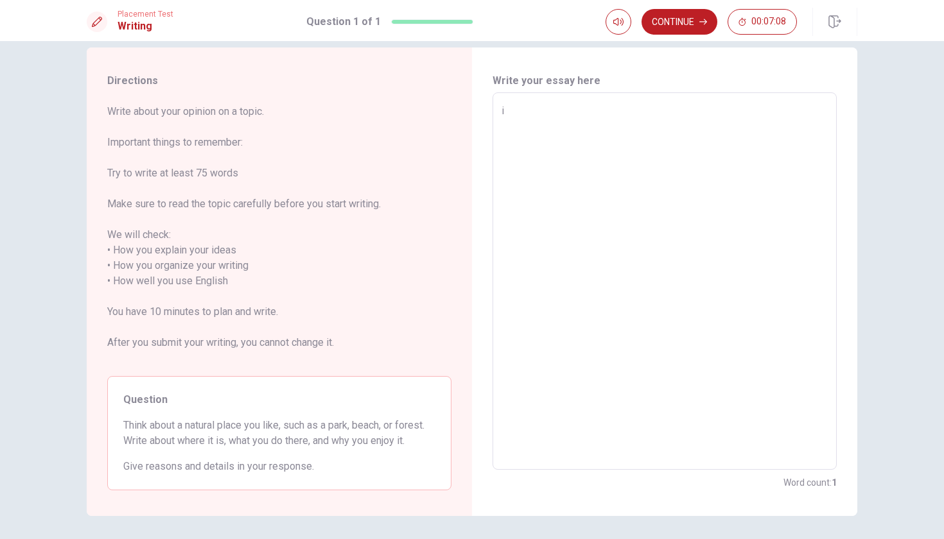
type textarea "i l"
type textarea "x"
type textarea "i li"
type textarea "x"
type textarea "i l"
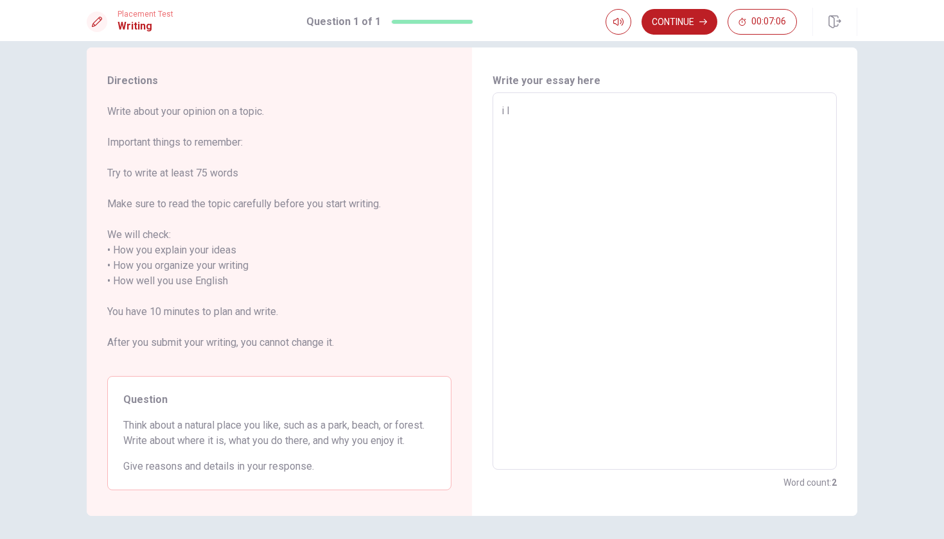
type textarea "x"
type textarea "i"
type textarea "x"
type textarea "i"
type textarea "x"
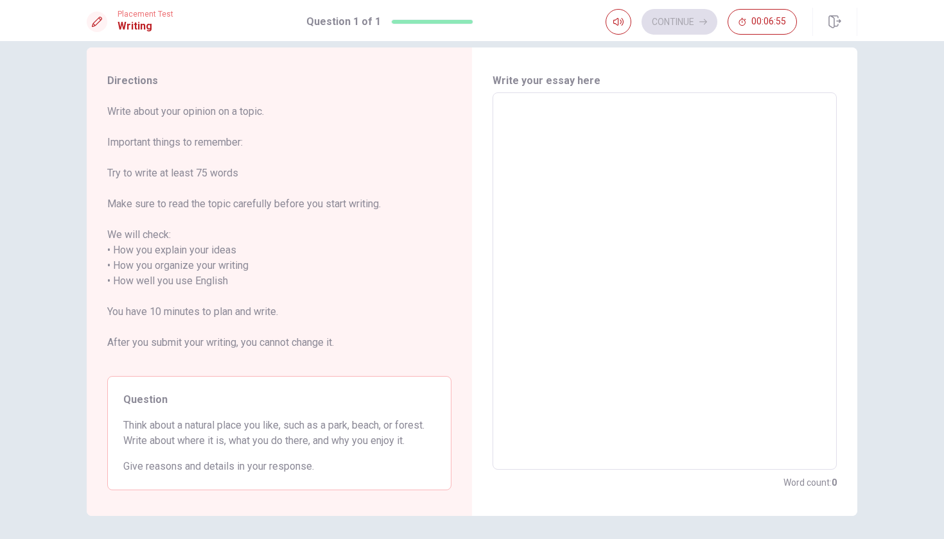
type textarea "m"
type textarea "x"
type textarea "me"
drag, startPoint x: 503, startPoint y: 112, endPoint x: 513, endPoint y: 116, distance: 10.8
click at [513, 116] on textarea "my like go to beach withe my family , i am swwiming and relaxing some time play…" at bounding box center [664, 281] width 326 height 356
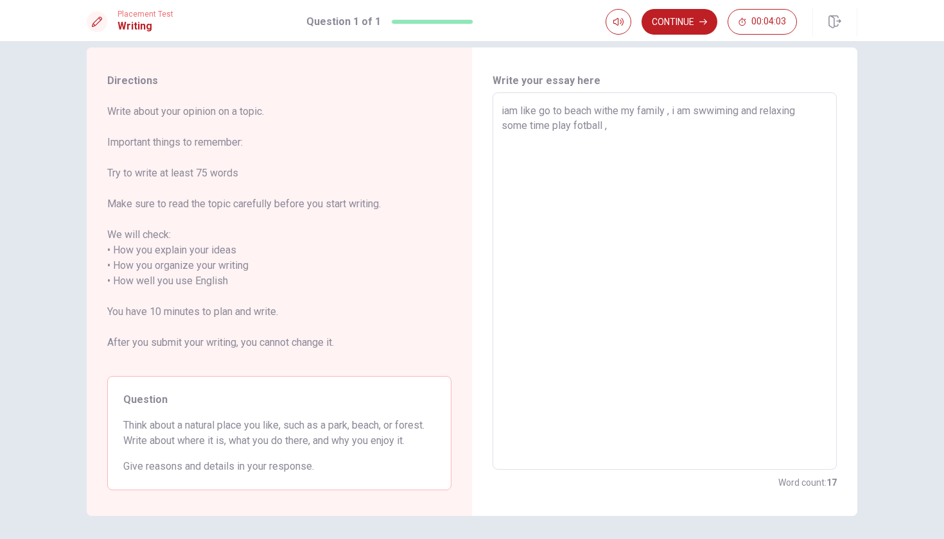
drag, startPoint x: 494, startPoint y: 113, endPoint x: 520, endPoint y: 110, distance: 26.5
click at [520, 110] on div "iam like go to beach withe my family , i am swwiming and relaxing some time pla…" at bounding box center [664, 280] width 344 height 377
click at [519, 110] on textarea "iam like go to beach withe my family , i am swwiming and relaxing some time pla…" at bounding box center [664, 281] width 326 height 356
click at [613, 133] on textarea "iam like go to beach withe my family , i am swwiming and relaxing some time pla…" at bounding box center [664, 281] width 326 height 356
click at [698, 22] on button "Continue" at bounding box center [679, 22] width 76 height 26
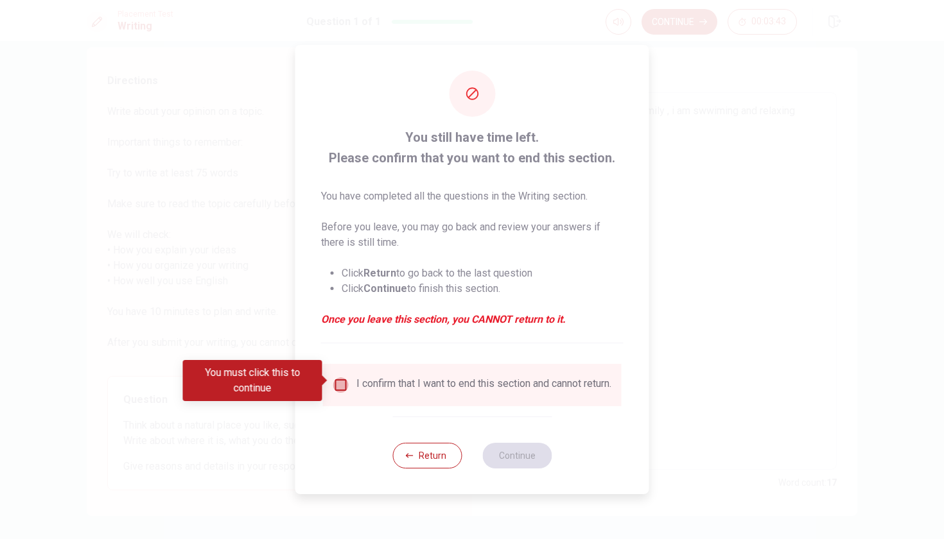
click at [342, 377] on input "You must click this to continue" at bounding box center [340, 384] width 15 height 15
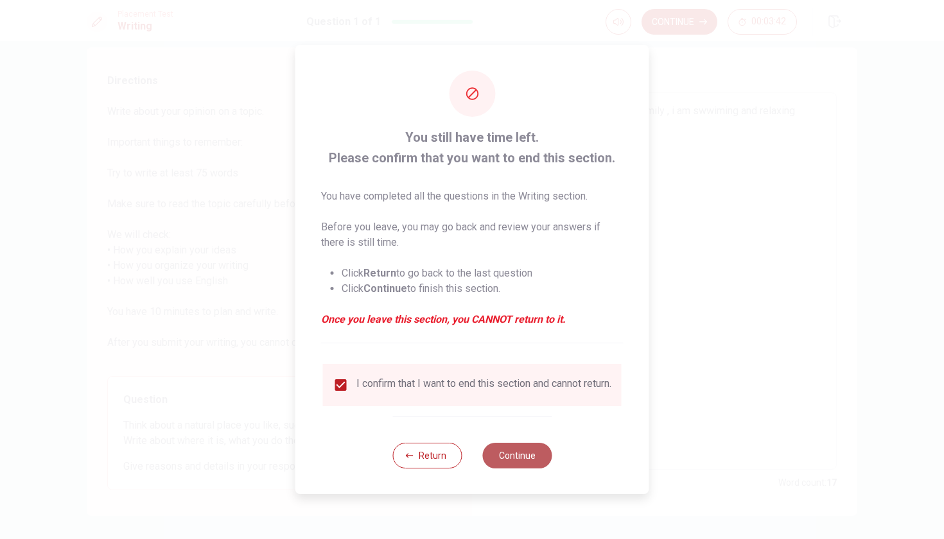
click at [507, 460] on button "Continue" at bounding box center [516, 456] width 69 height 26
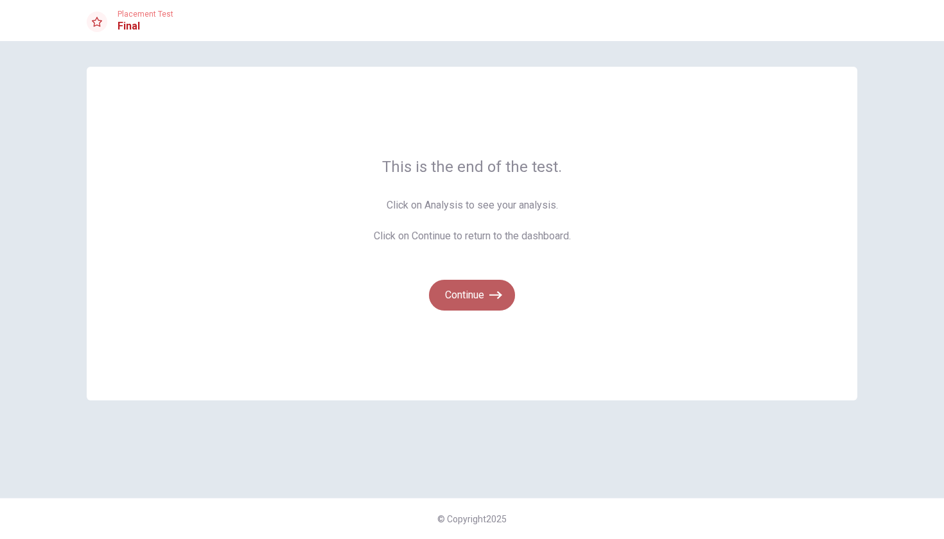
click at [480, 300] on button "Continue" at bounding box center [472, 295] width 86 height 31
